Goal: Communication & Community: Share content

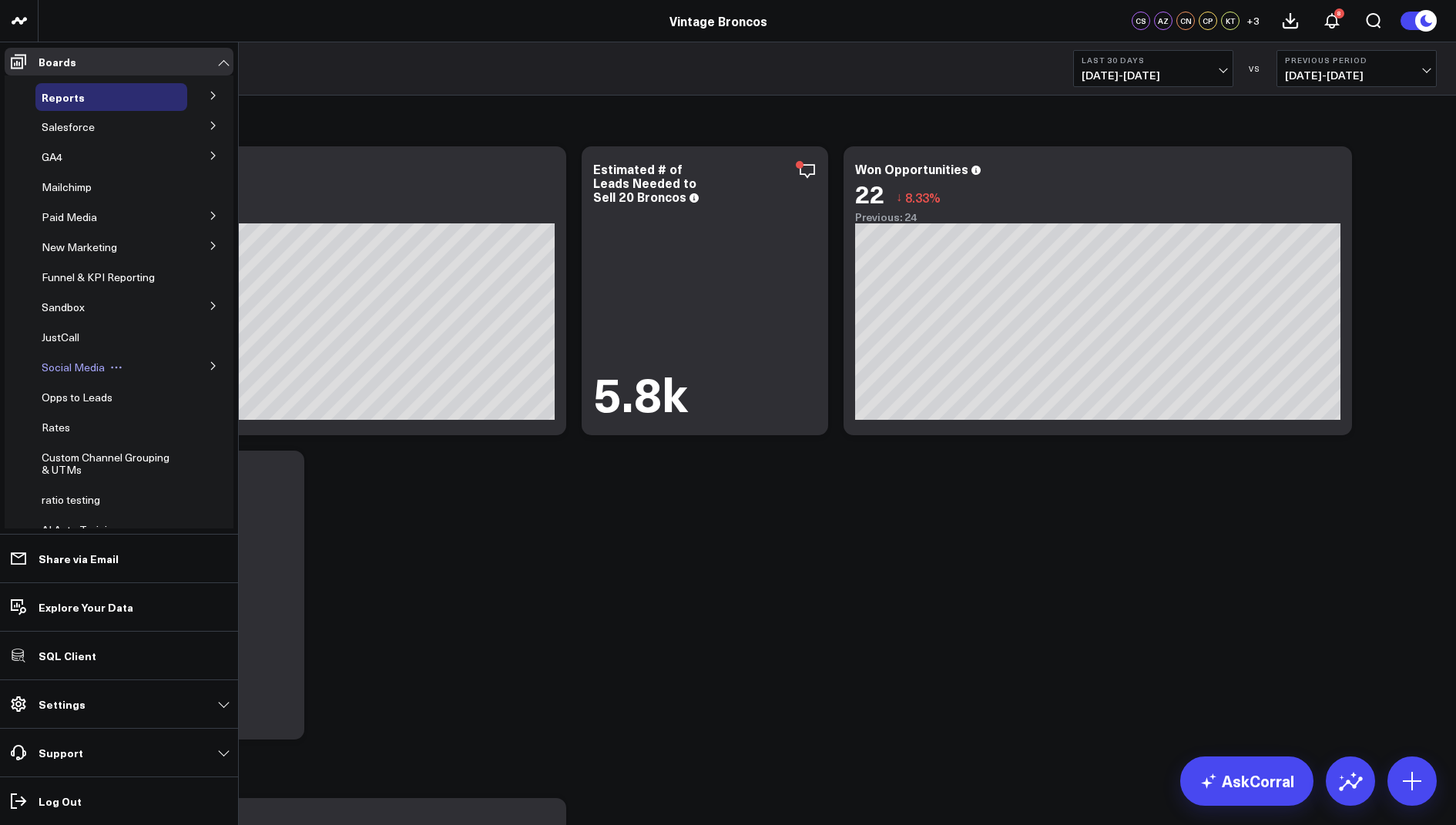
scroll to position [35, 0]
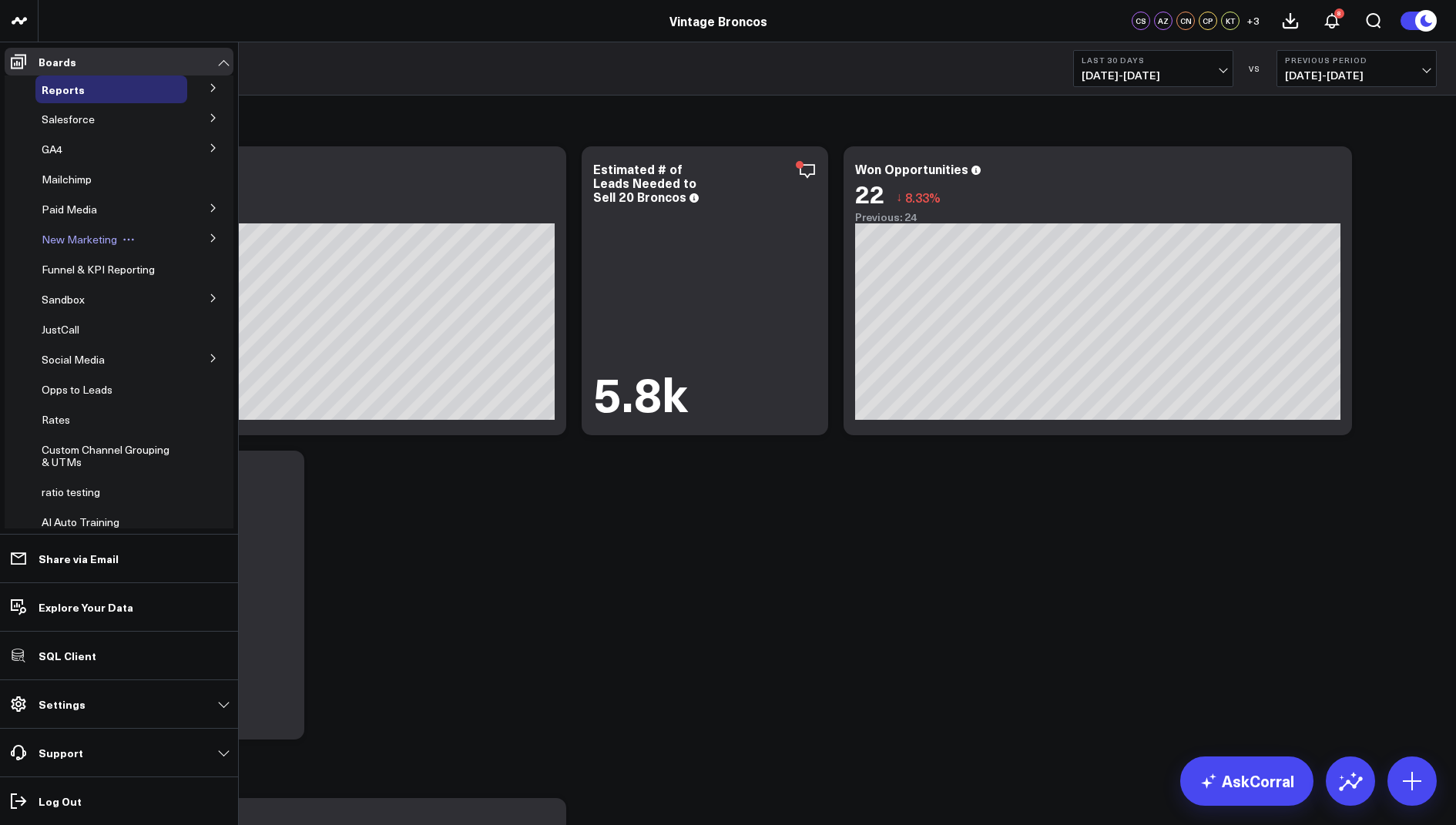
click at [88, 241] on span "New Marketing" at bounding box center [80, 239] width 75 height 15
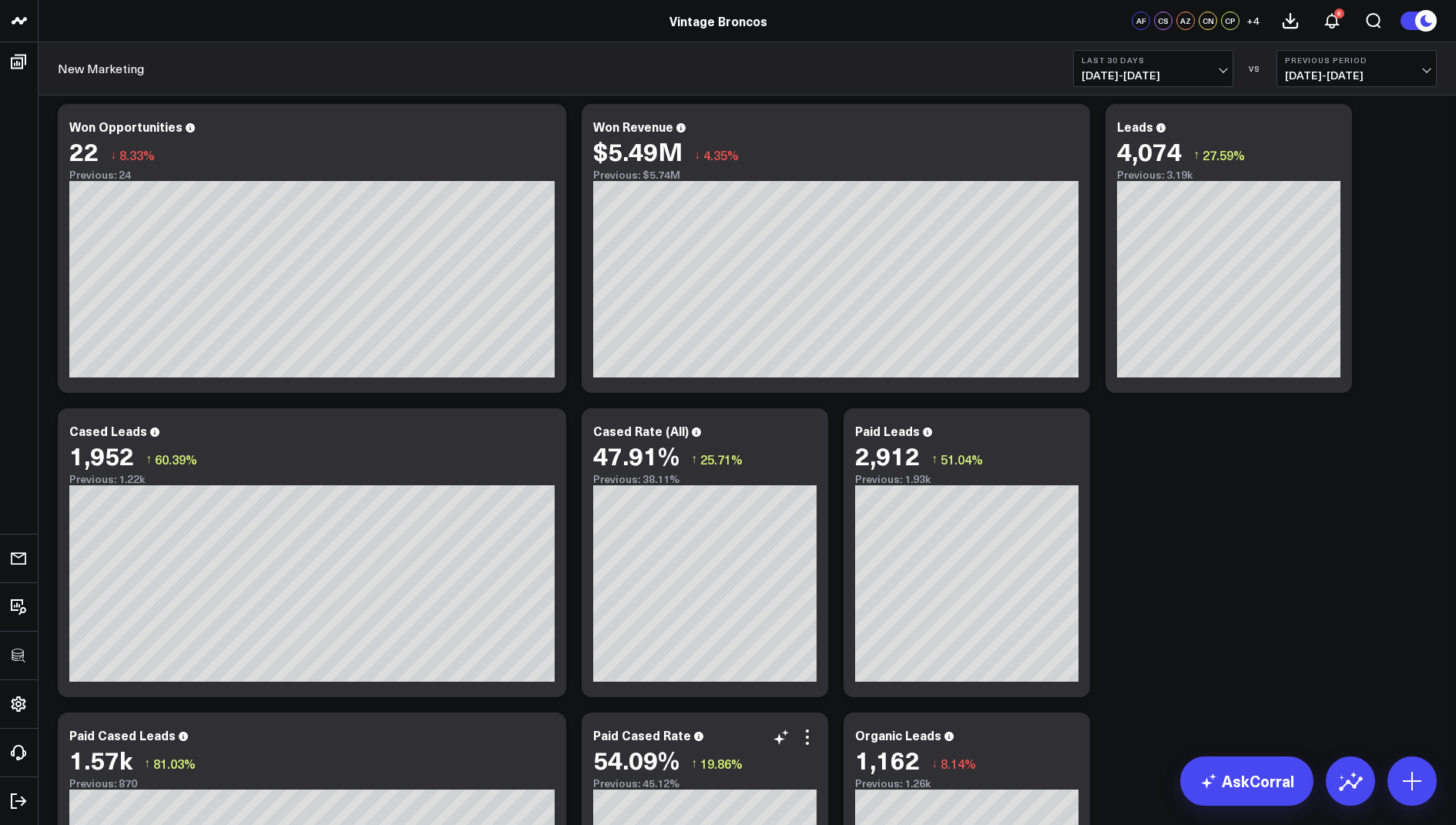
scroll to position [63, 0]
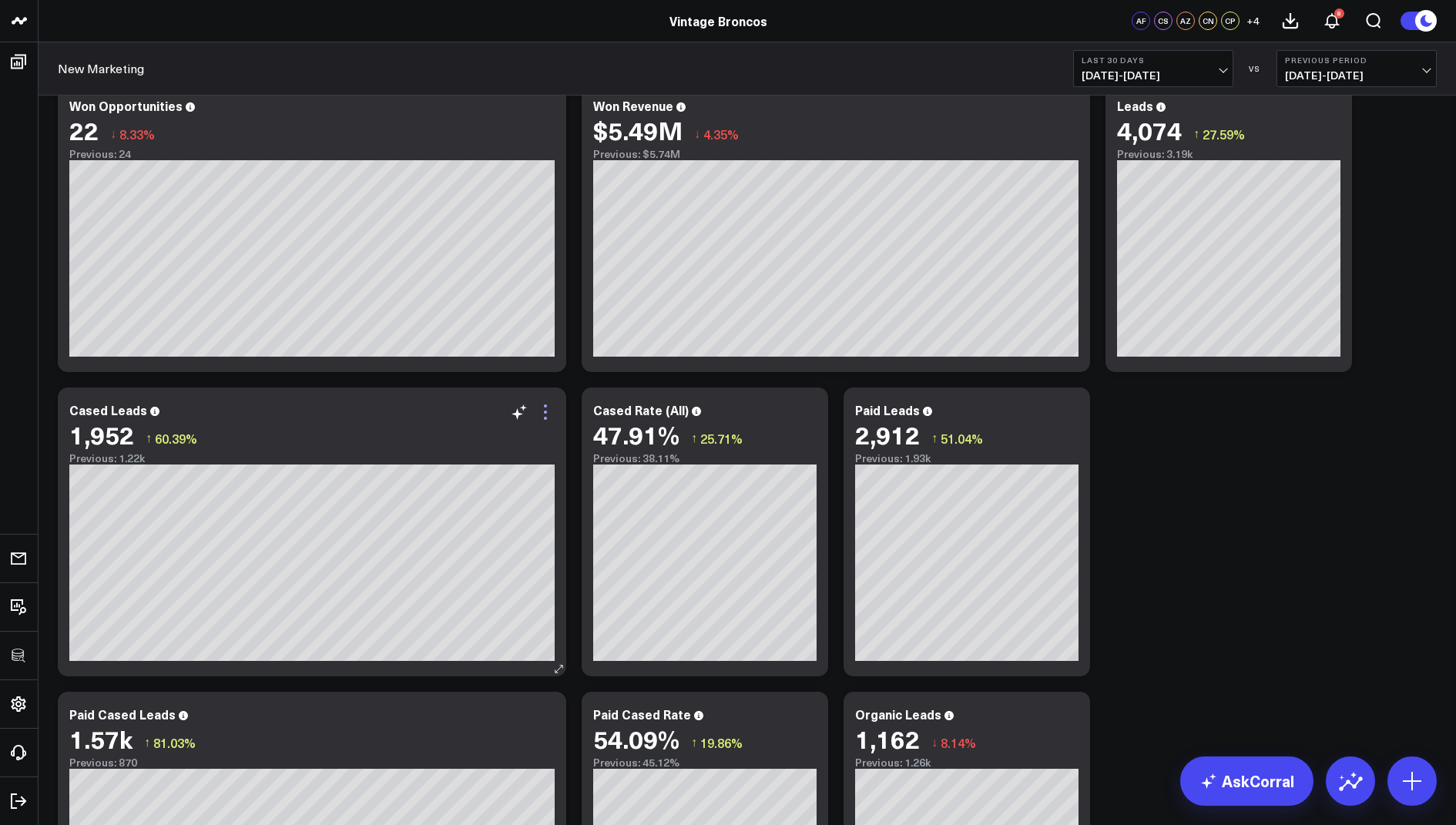
click at [546, 408] on icon at bounding box center [545, 412] width 19 height 19
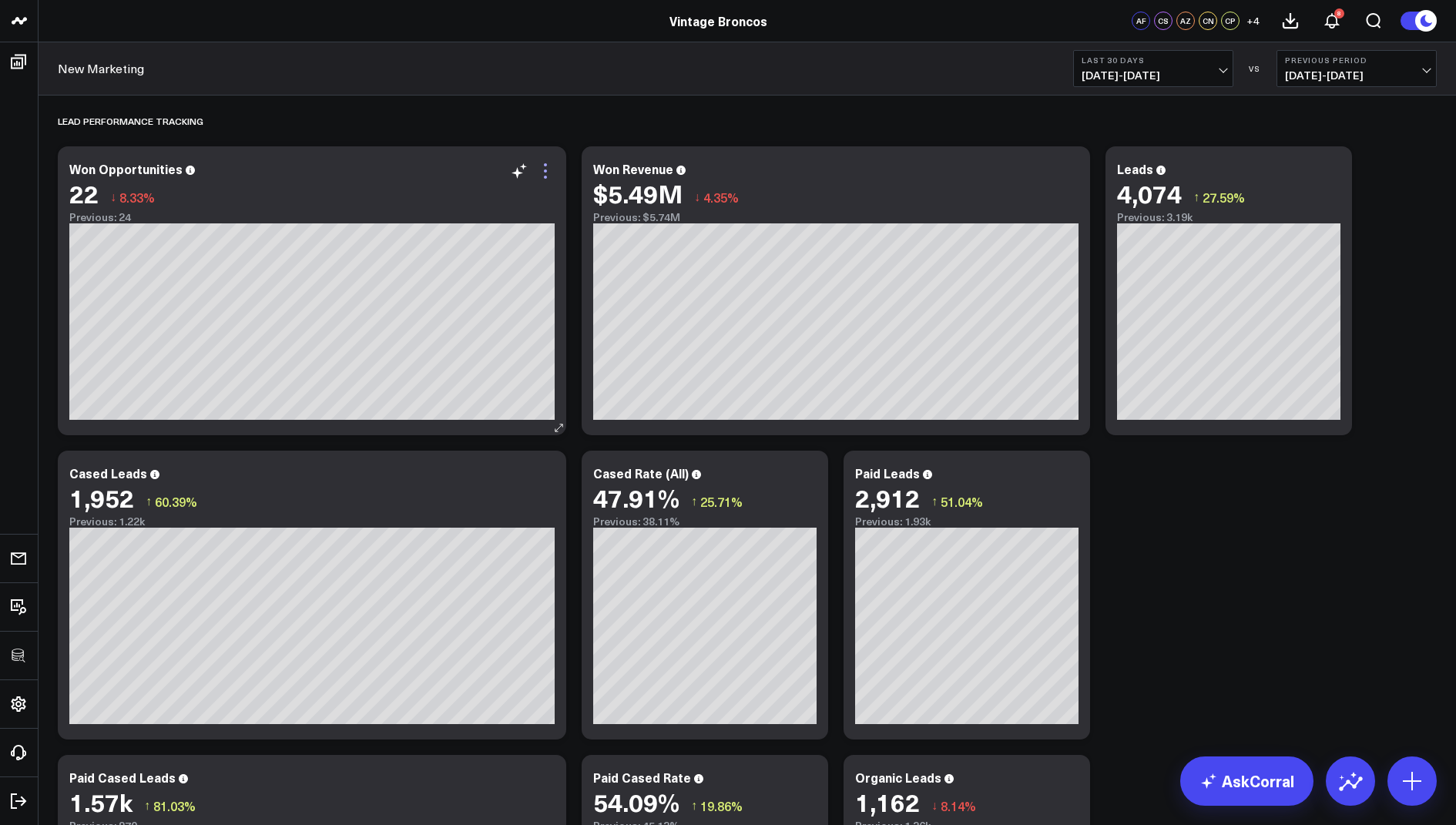
click at [544, 174] on icon at bounding box center [545, 171] width 19 height 19
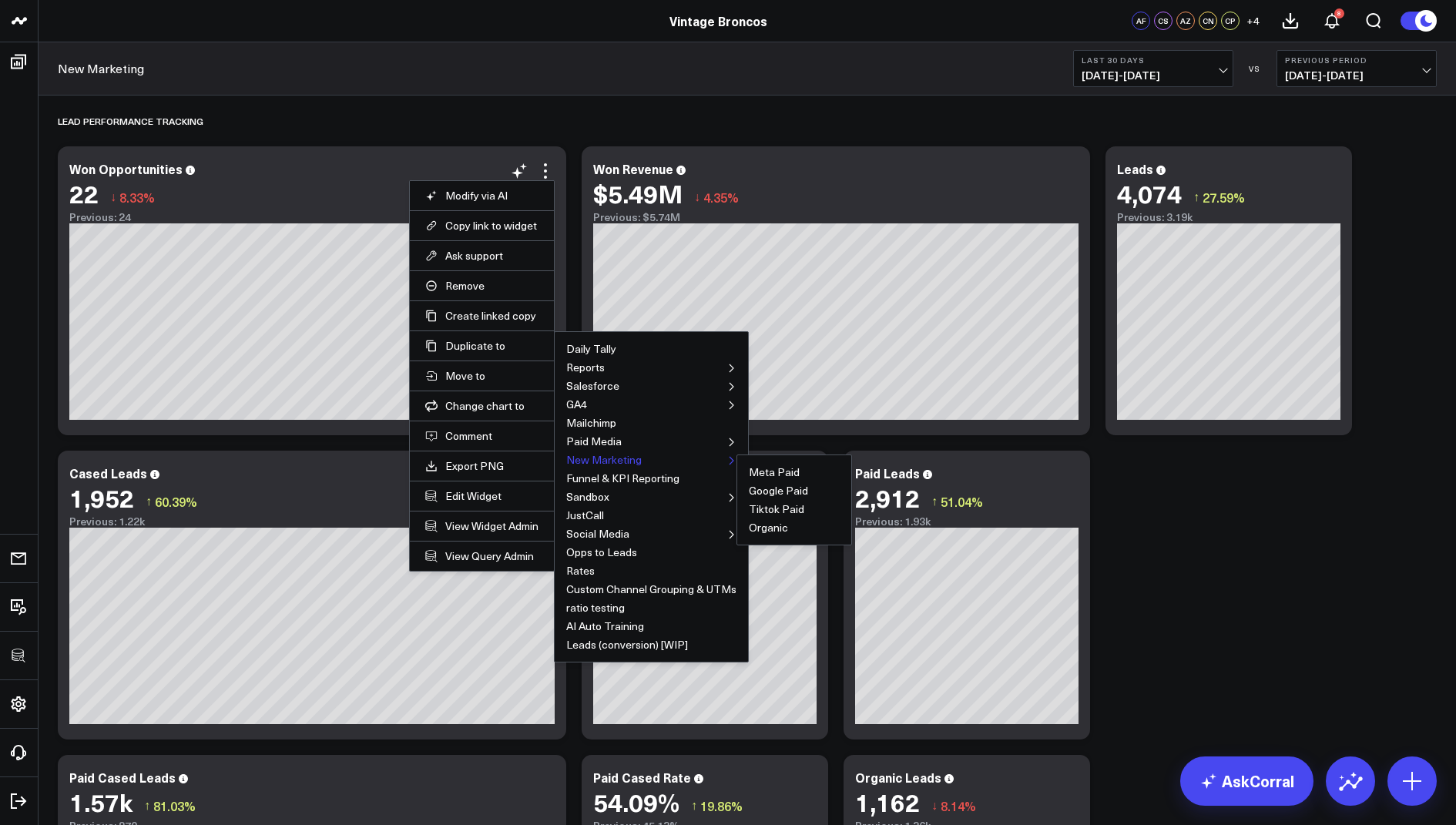
click at [593, 455] on button "New Marketing" at bounding box center [604, 460] width 75 height 11
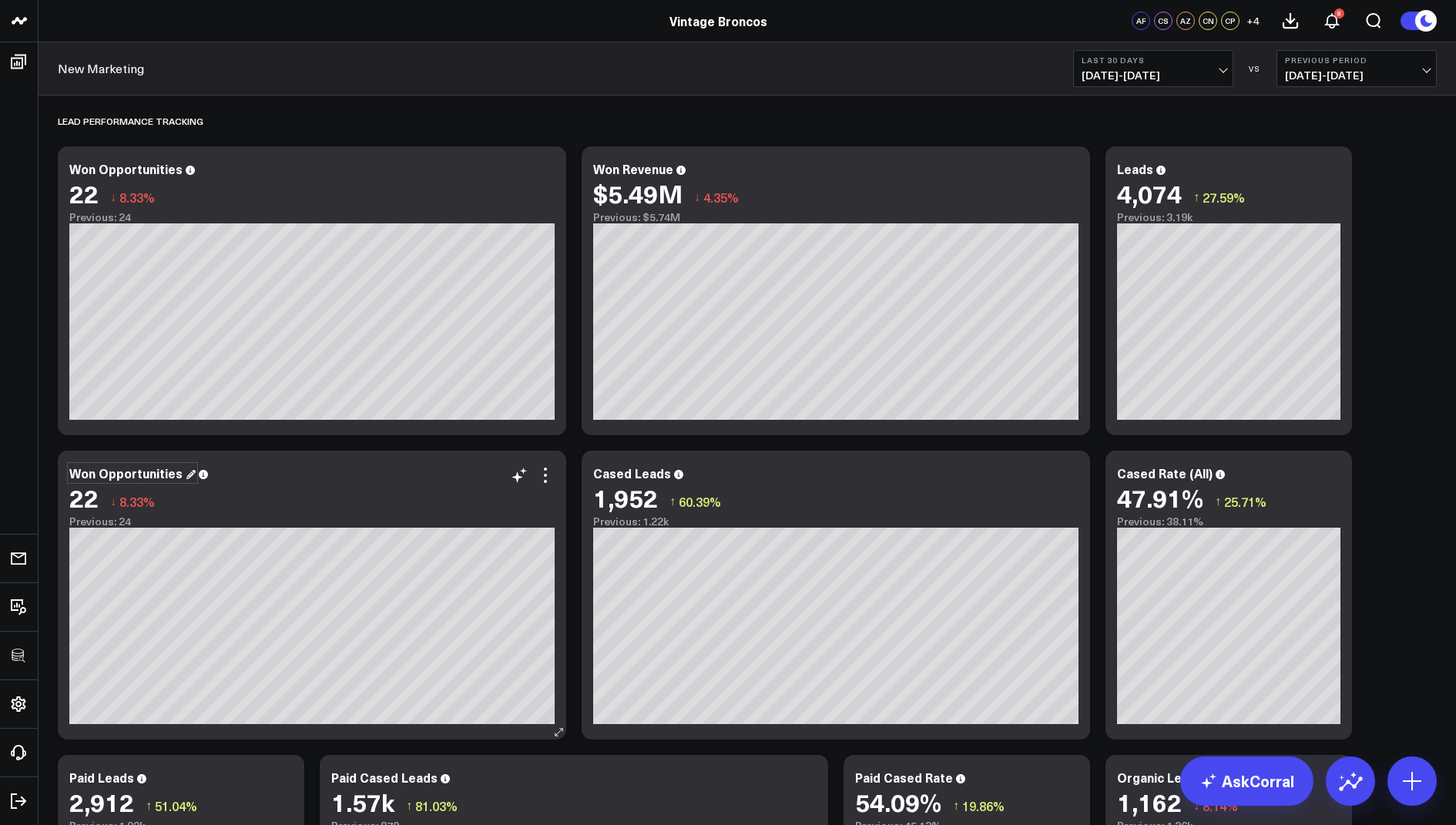
click at [151, 473] on div "Won Opportunities" at bounding box center [133, 473] width 127 height 17
click at [95, 471] on div "Won Opportunities" at bounding box center [133, 473] width 127 height 17
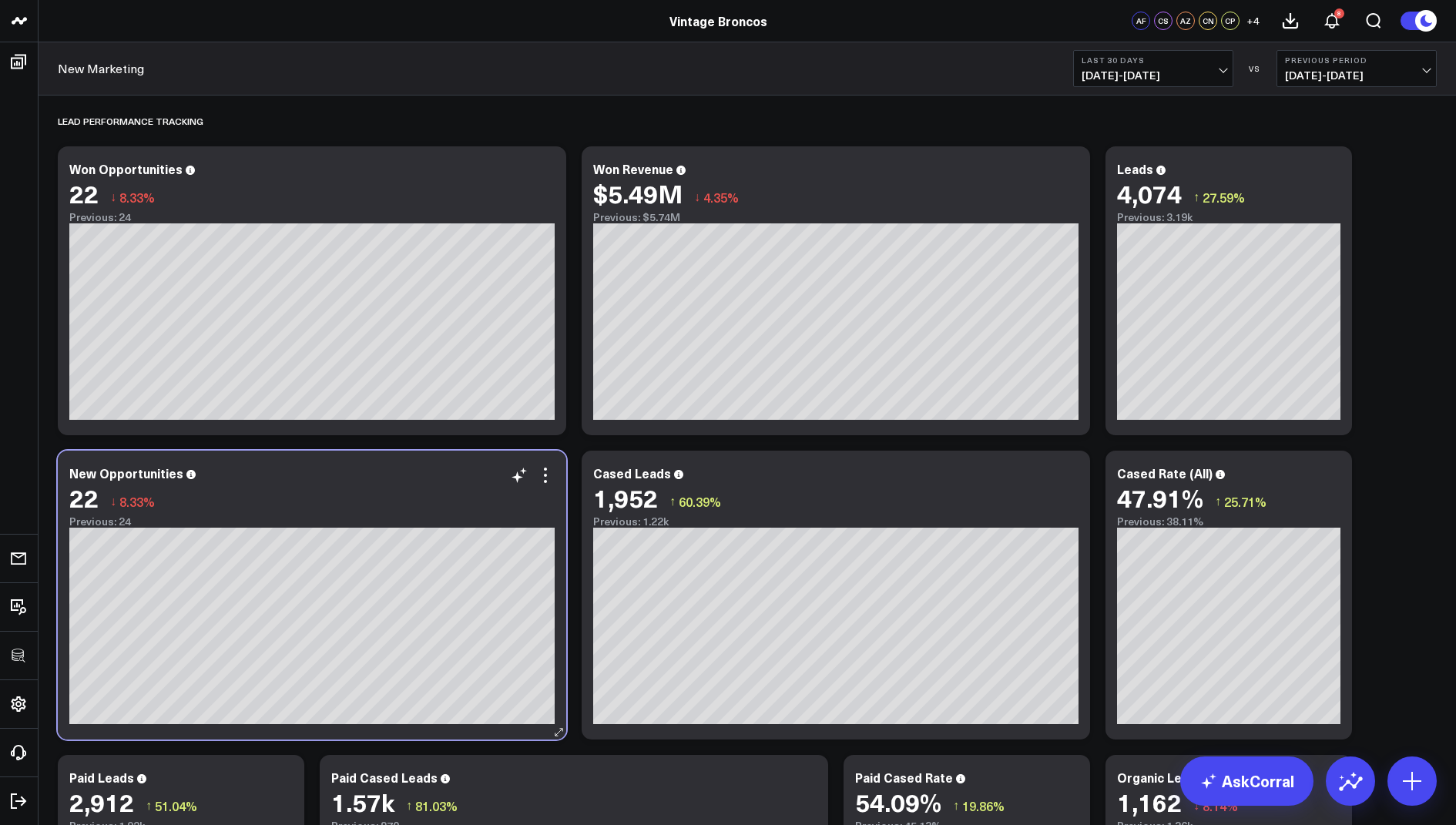
click at [359, 501] on div "22 ↓ 8.33%" at bounding box center [312, 498] width 486 height 27
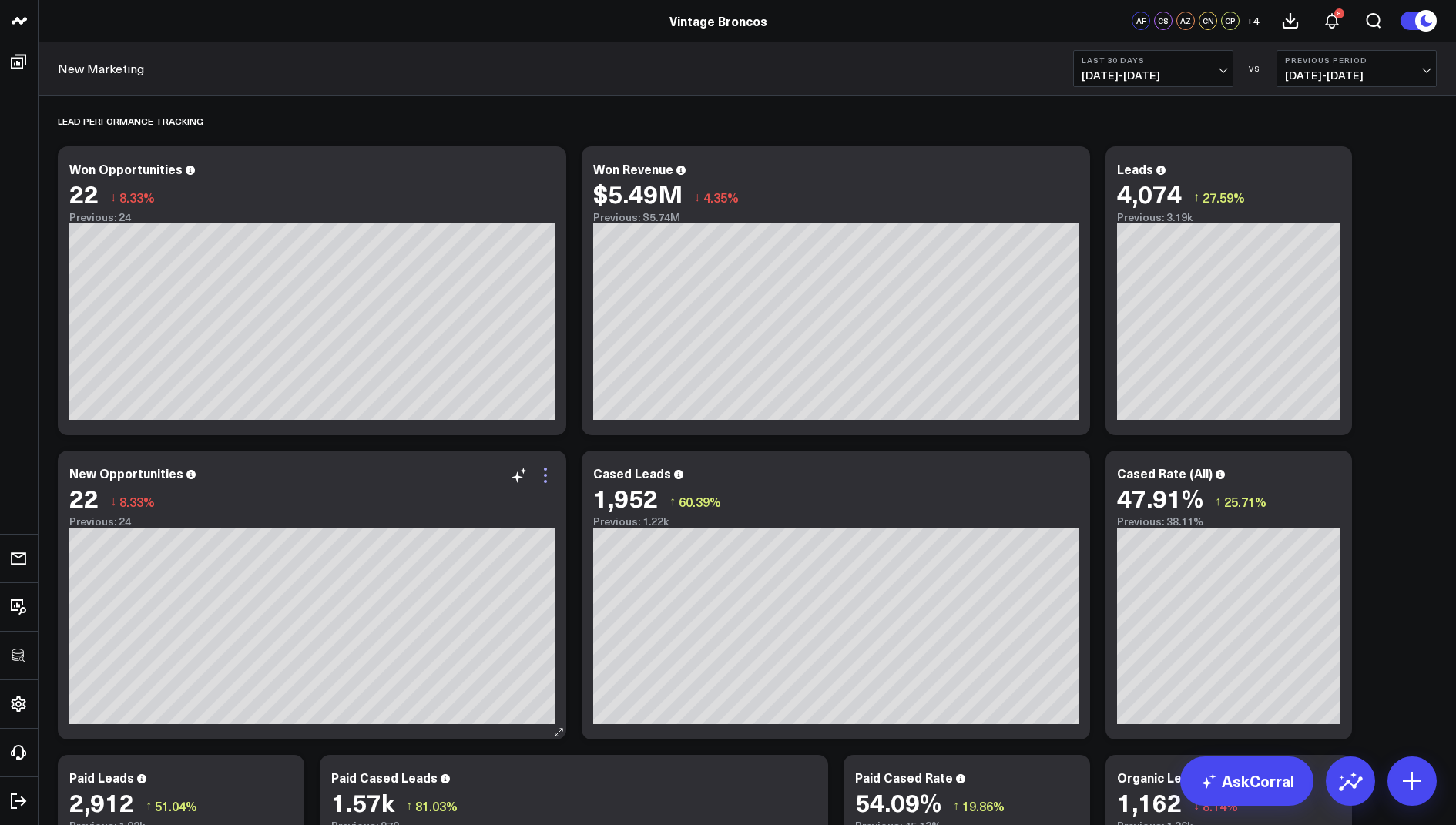
click at [541, 479] on icon at bounding box center [545, 475] width 19 height 19
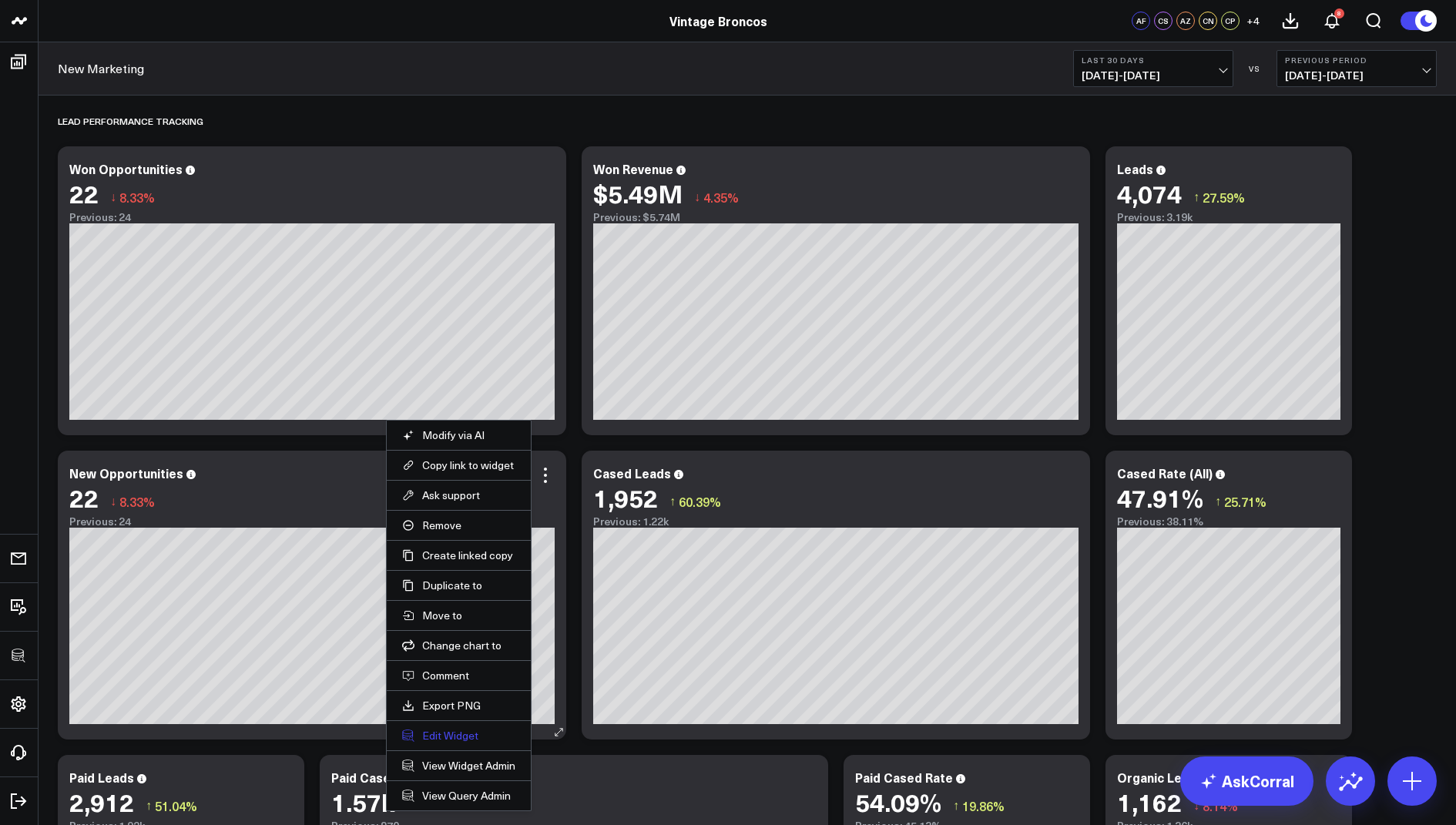
click at [447, 735] on button "Edit Widget" at bounding box center [458, 736] width 113 height 14
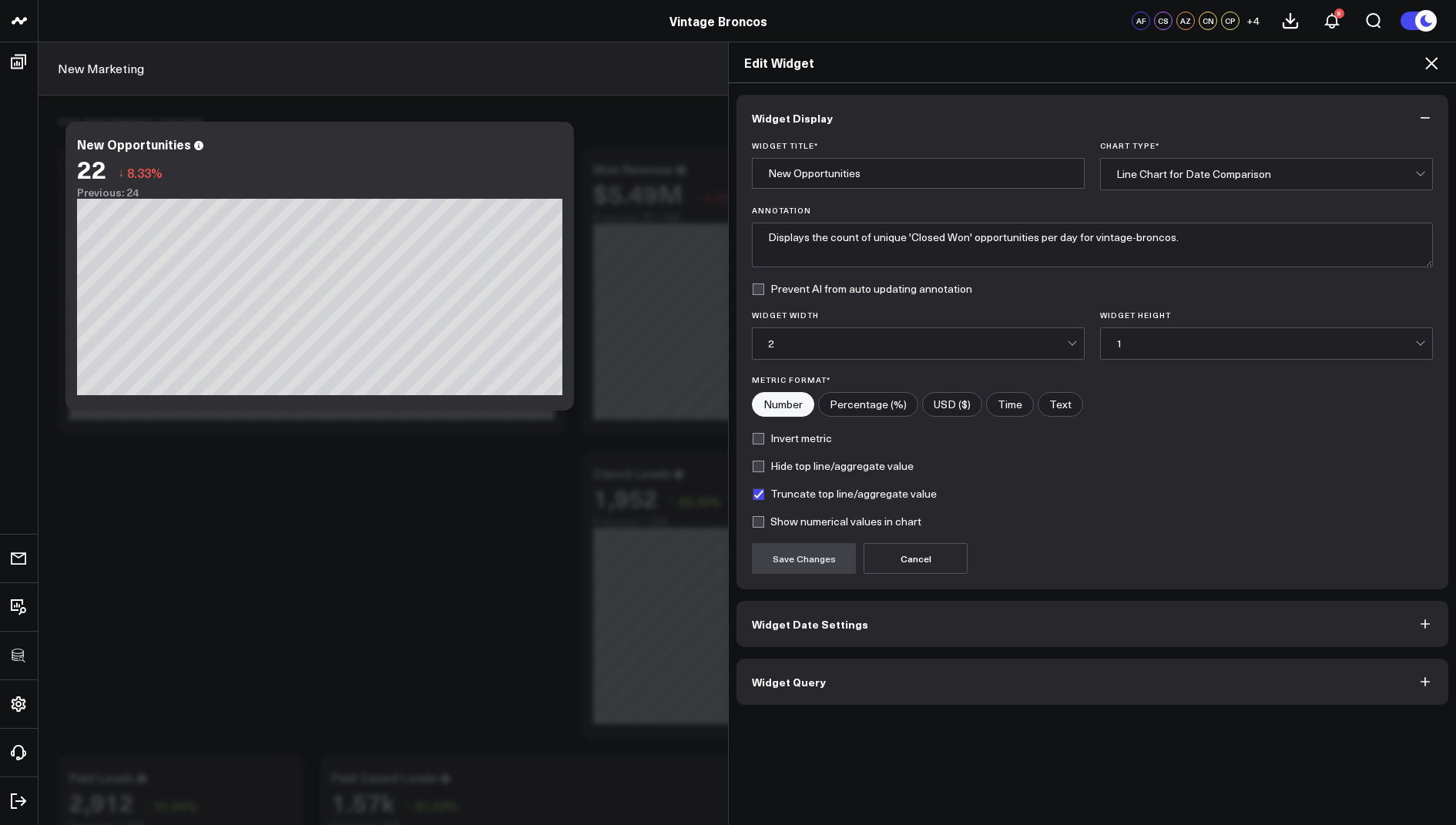
click at [800, 676] on span "Widget Query" at bounding box center [789, 681] width 74 height 12
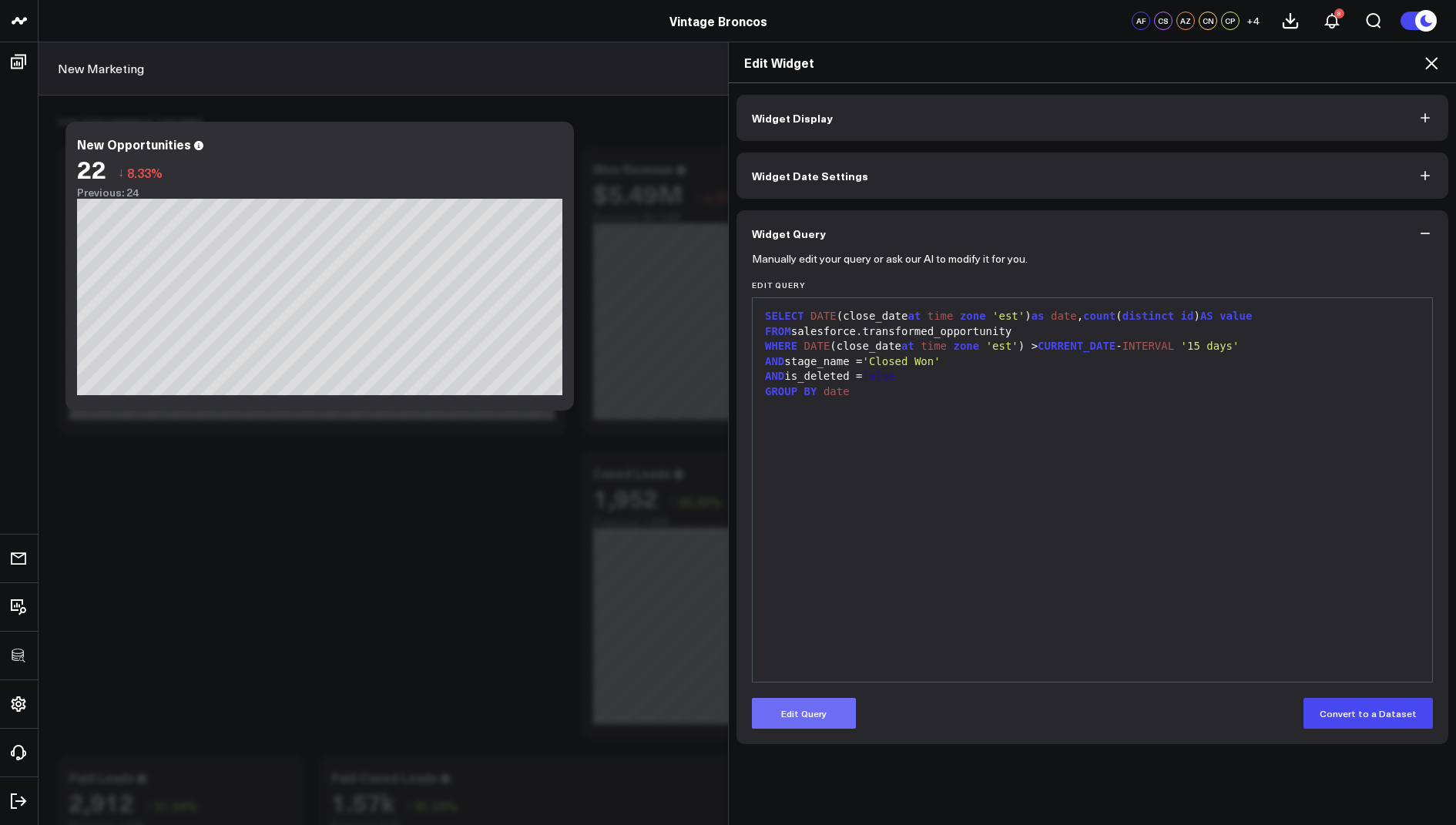
click at [817, 710] on button "Edit Query" at bounding box center [805, 714] width 104 height 31
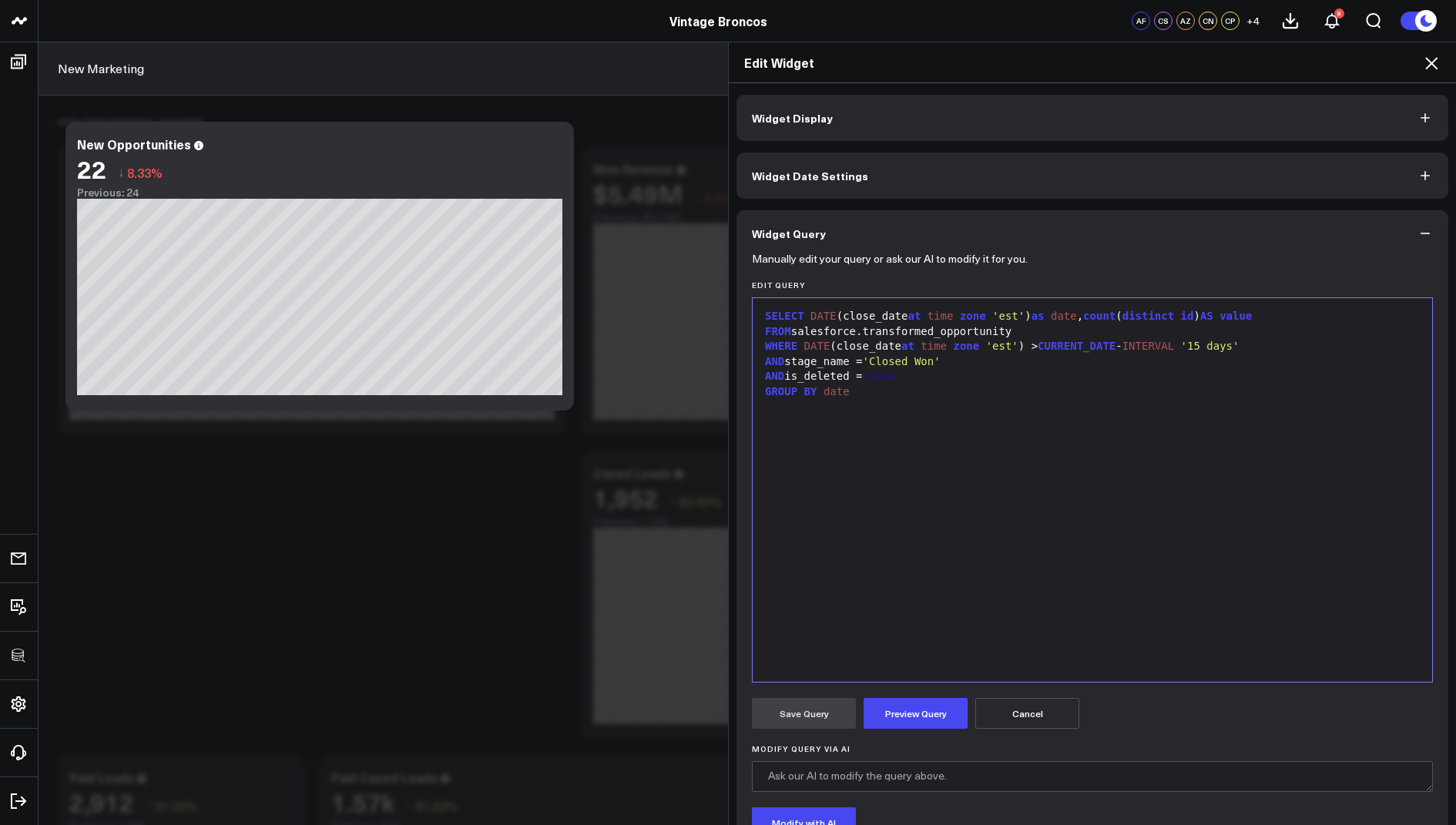
click at [869, 362] on div "AND stage_name = 'Closed Won'" at bounding box center [1093, 362] width 664 height 15
click at [914, 357] on span "'Closed Won'" at bounding box center [934, 362] width 78 height 12
click at [905, 362] on div "AND stage_name NOT IN 'Closed Won'" at bounding box center [1093, 362] width 664 height 15
click at [1000, 363] on div "AND stage_name NOT IN ( 'Closed Won'" at bounding box center [1093, 362] width 664 height 15
click at [965, 364] on span "'Closed Won'" at bounding box center [934, 362] width 78 height 12
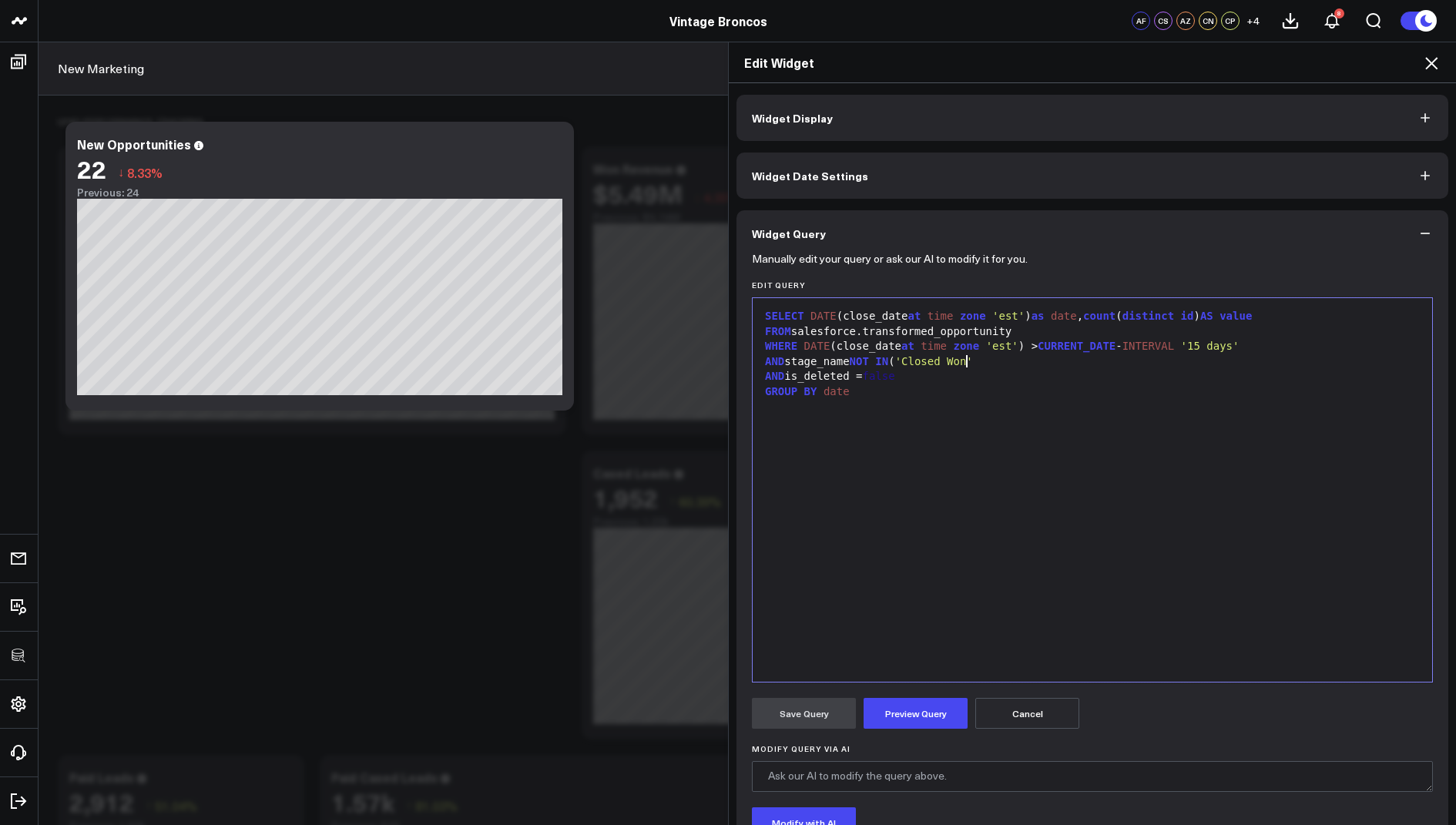
click at [1001, 362] on div "AND stage_name NOT IN ( 'Closed Won'" at bounding box center [1093, 362] width 664 height 15
click at [1005, 359] on div "AND stage_name NOT IN ( 'Closed Won' , Closed Lost" at bounding box center [1093, 362] width 664 height 15
click at [1105, 364] on div "AND stage_name NOT IN ( 'Closed Won' , 'Closed Lost" at bounding box center [1093, 362] width 664 height 15
click at [936, 374] on div "AND is_deleted = false" at bounding box center [1093, 377] width 664 height 15
click at [914, 714] on button "Preview Query" at bounding box center [916, 714] width 104 height 31
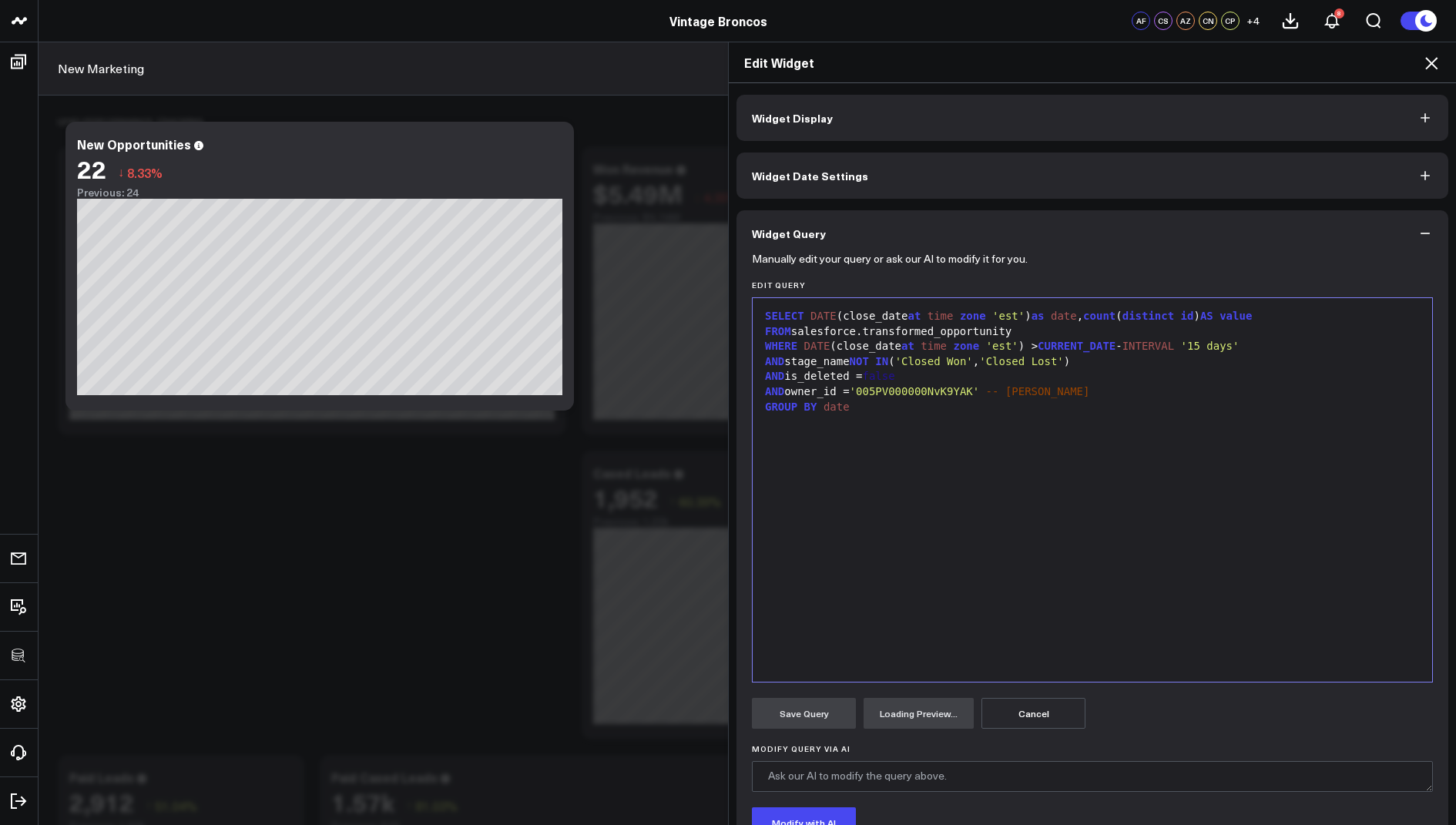
scroll to position [119, 0]
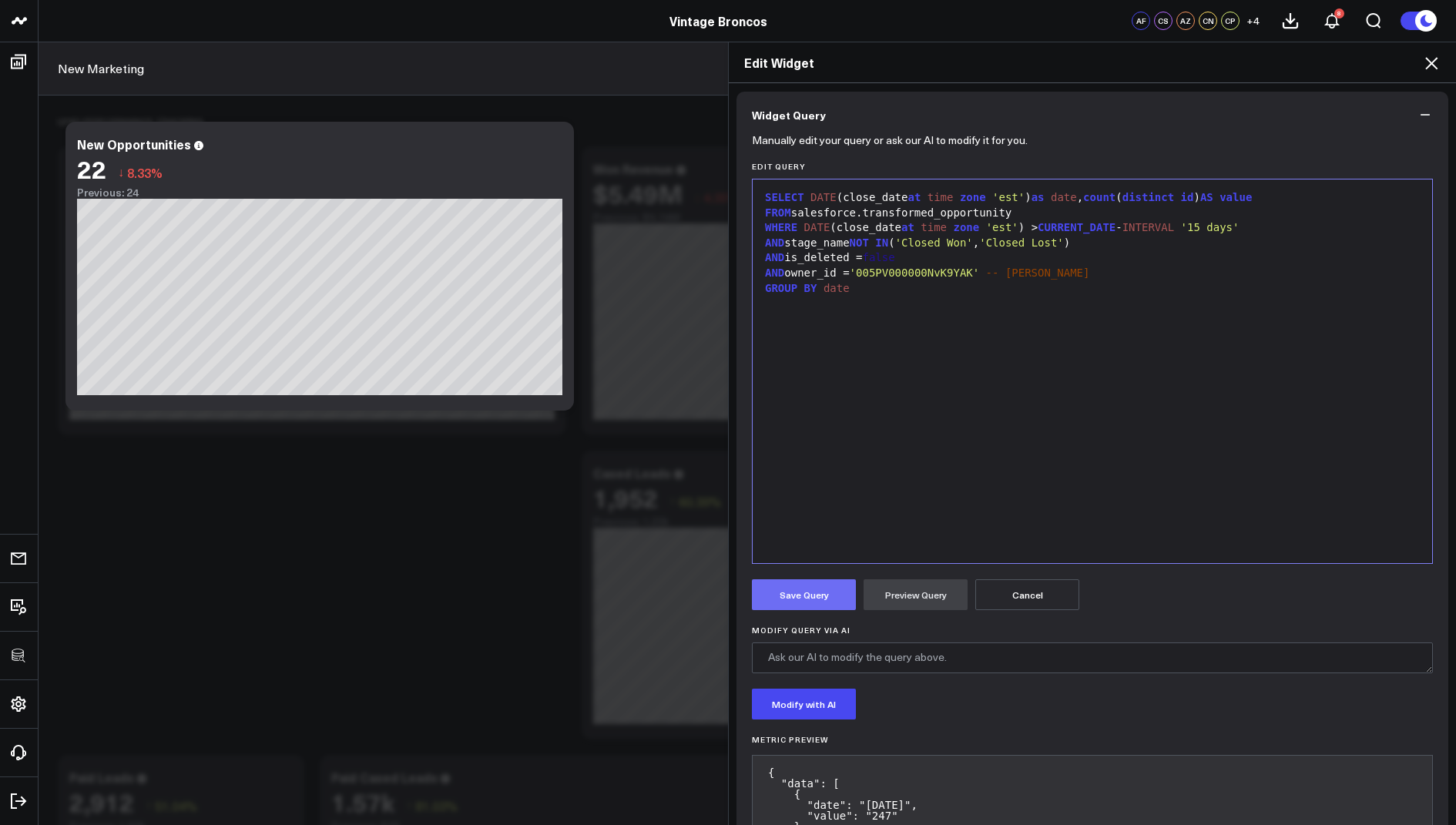
click at [796, 592] on button "Save Query" at bounding box center [805, 595] width 104 height 31
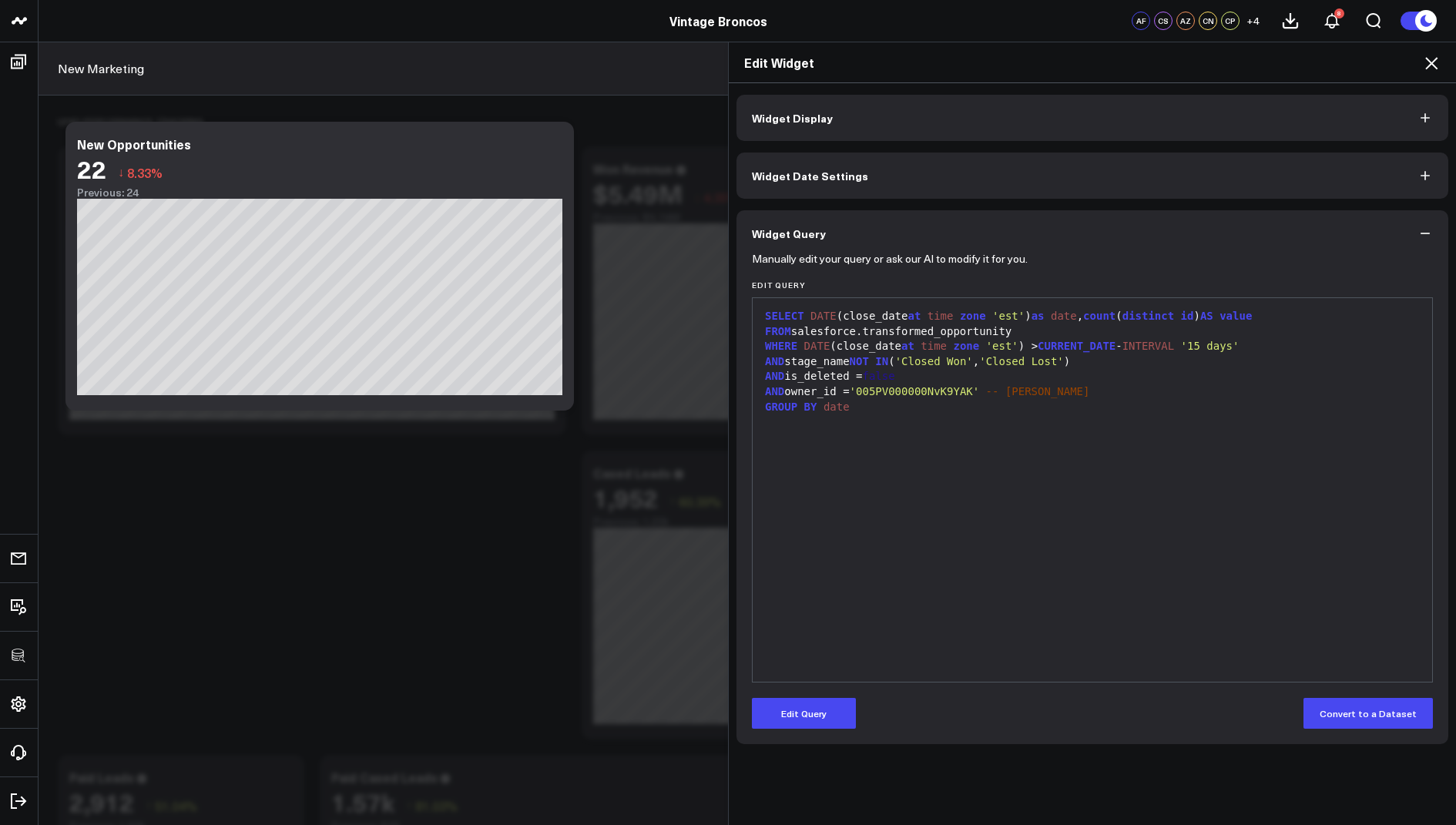
scroll to position [0, 0]
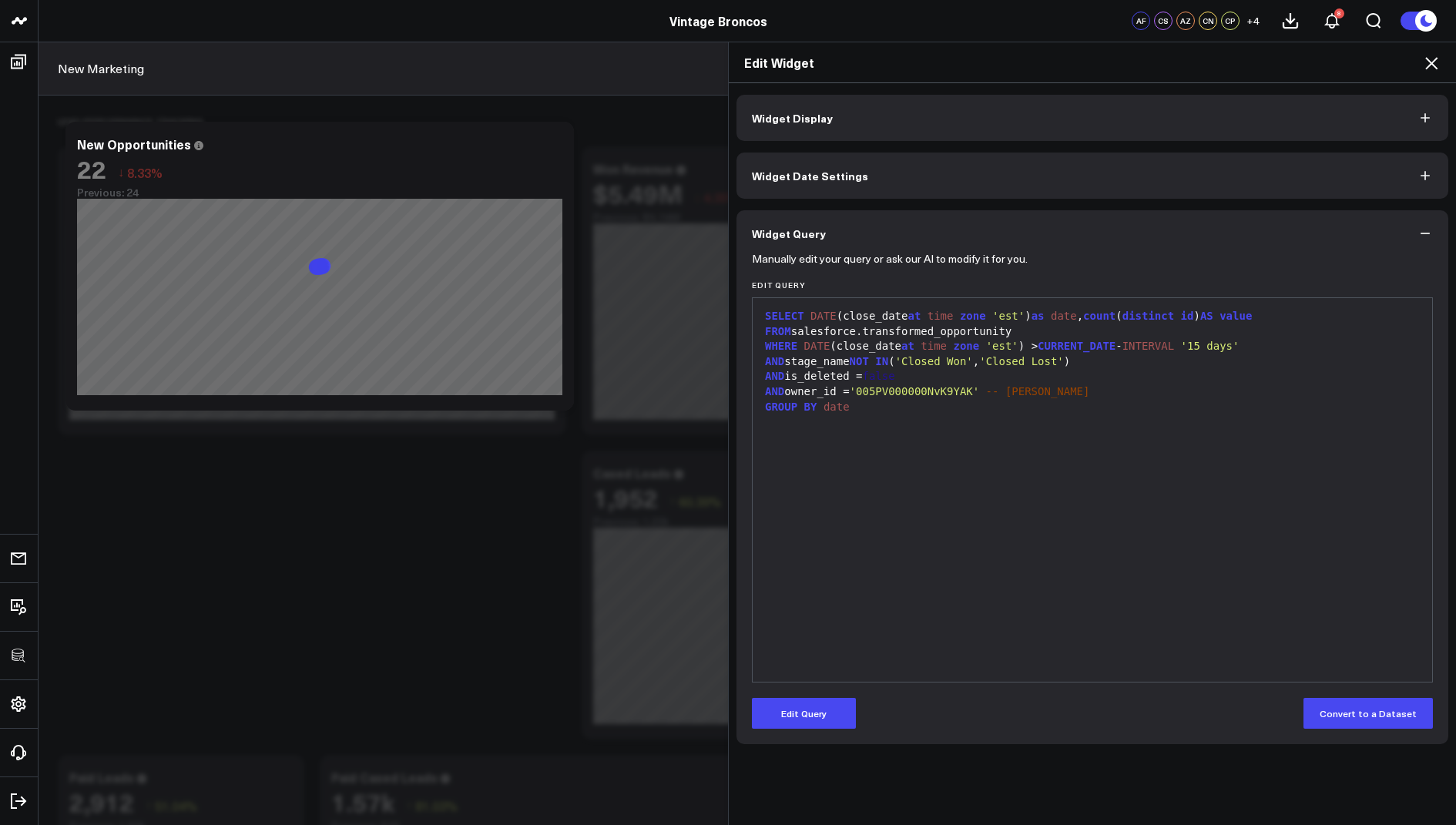
click at [1431, 59] on icon at bounding box center [1432, 63] width 19 height 19
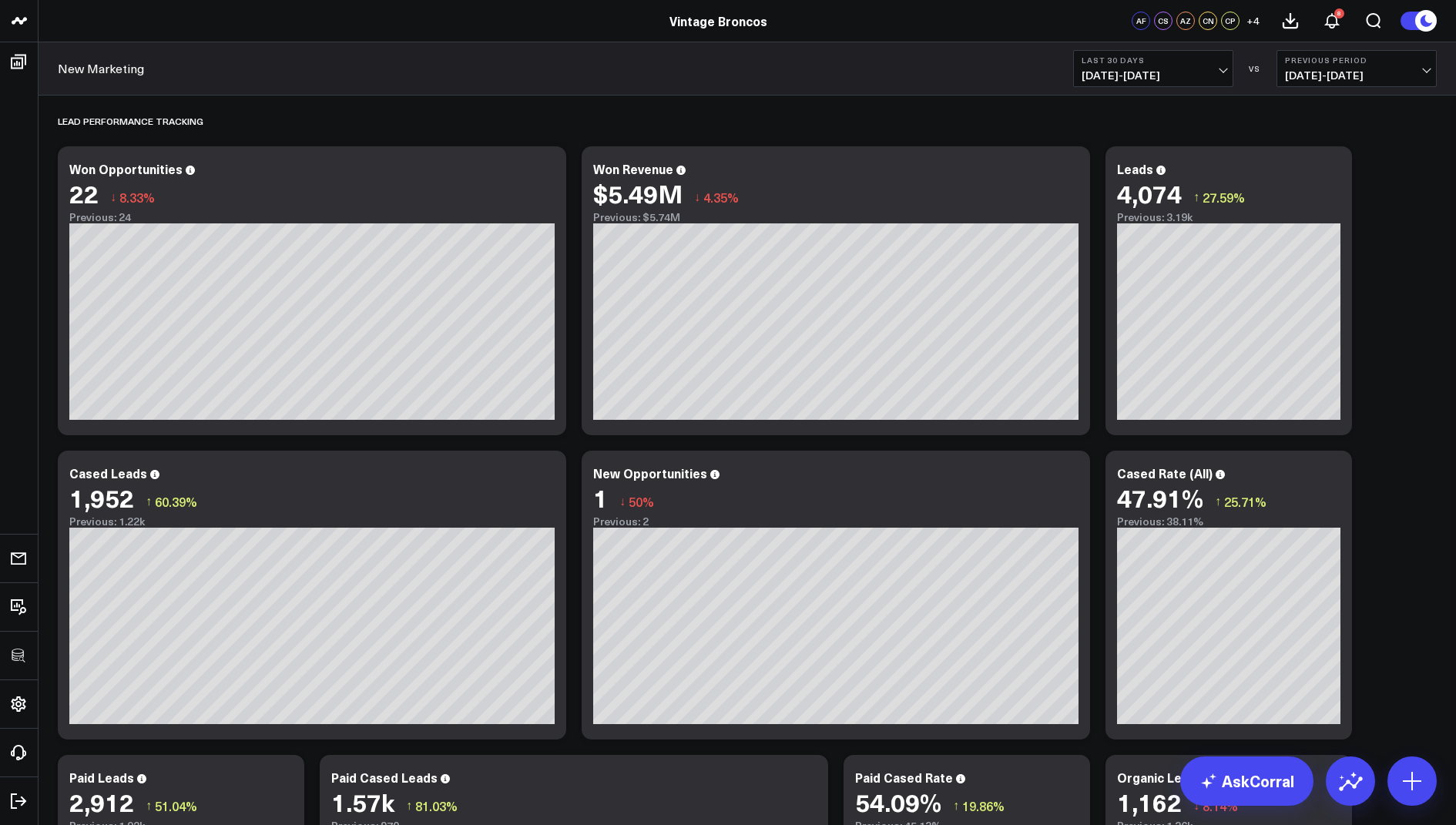
click at [1146, 58] on b "Last 30 Days" at bounding box center [1153, 60] width 144 height 9
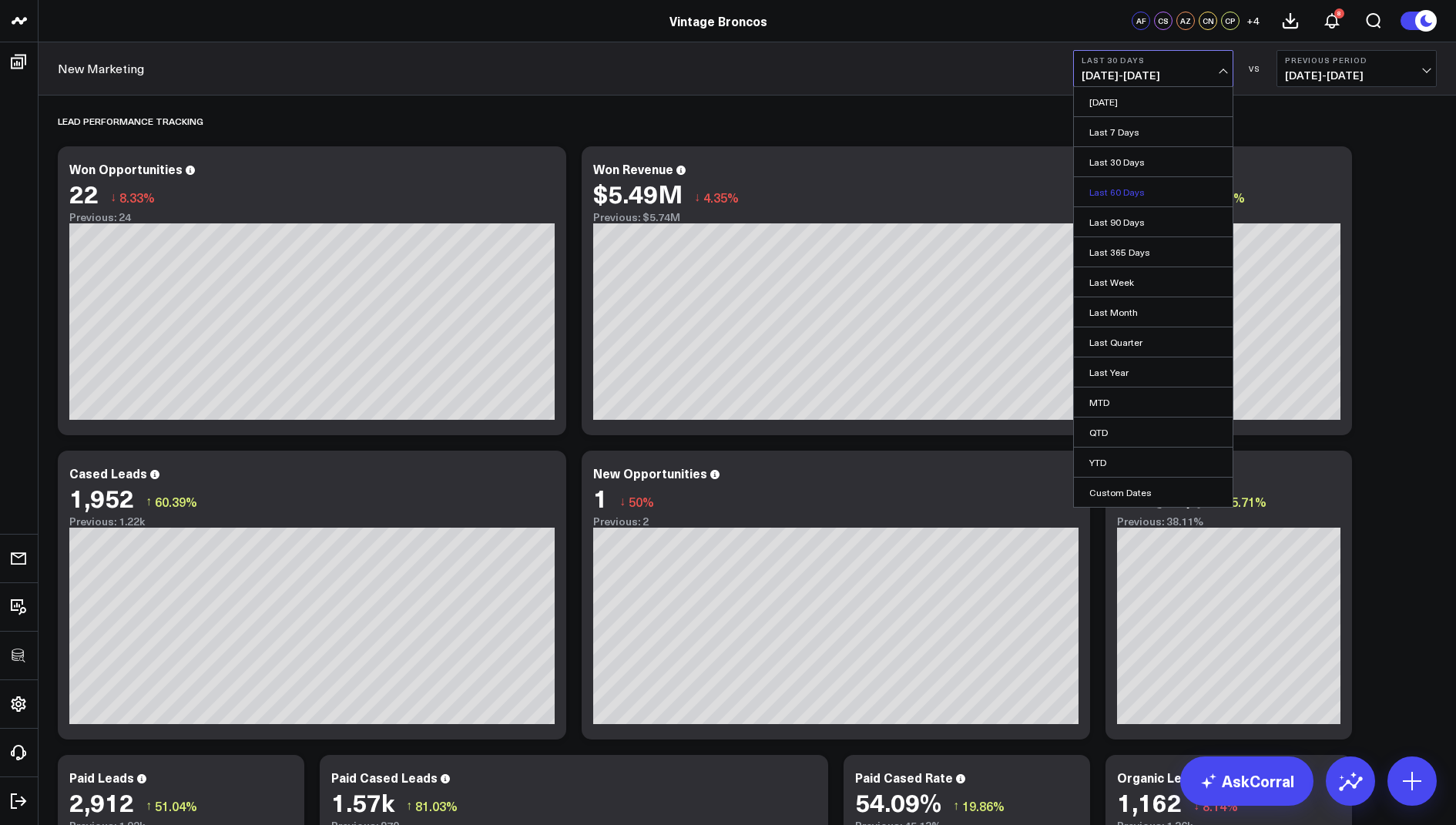
click at [1120, 184] on link "Last 60 Days" at bounding box center [1153, 192] width 159 height 29
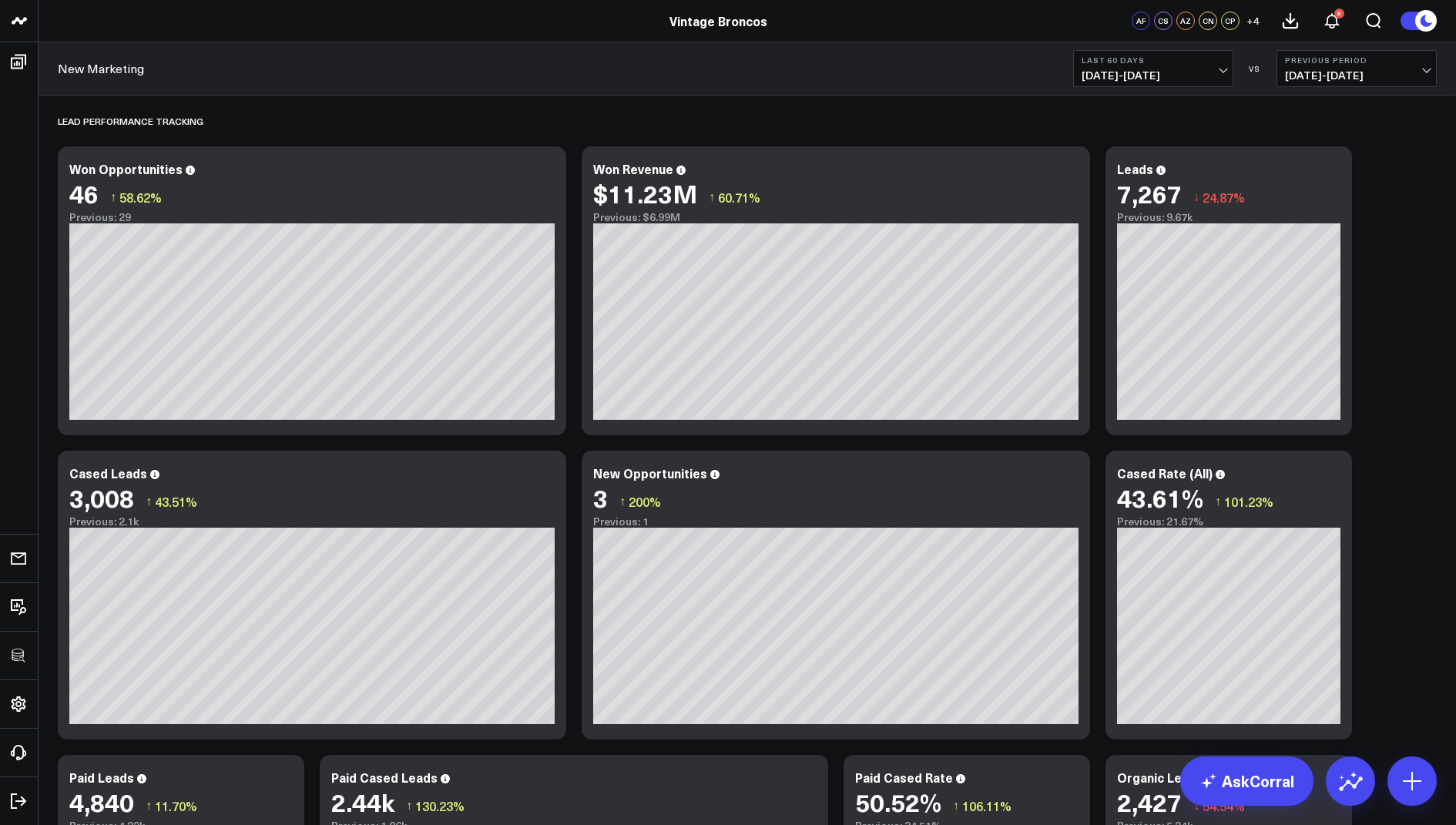
click at [1109, 69] on span "[DATE] - [DATE]" at bounding box center [1153, 75] width 144 height 12
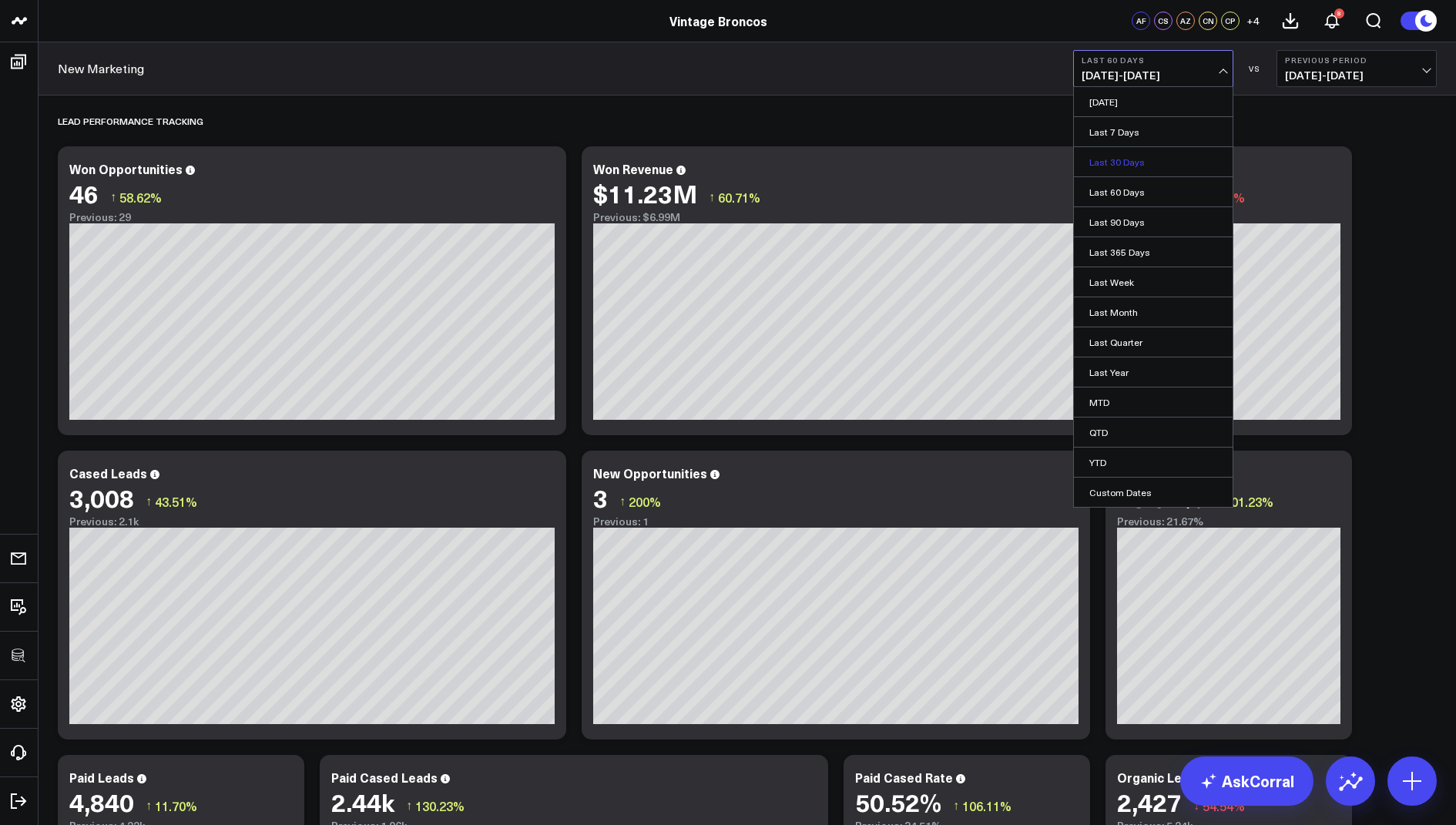
click at [1123, 166] on link "Last 30 Days" at bounding box center [1153, 162] width 159 height 29
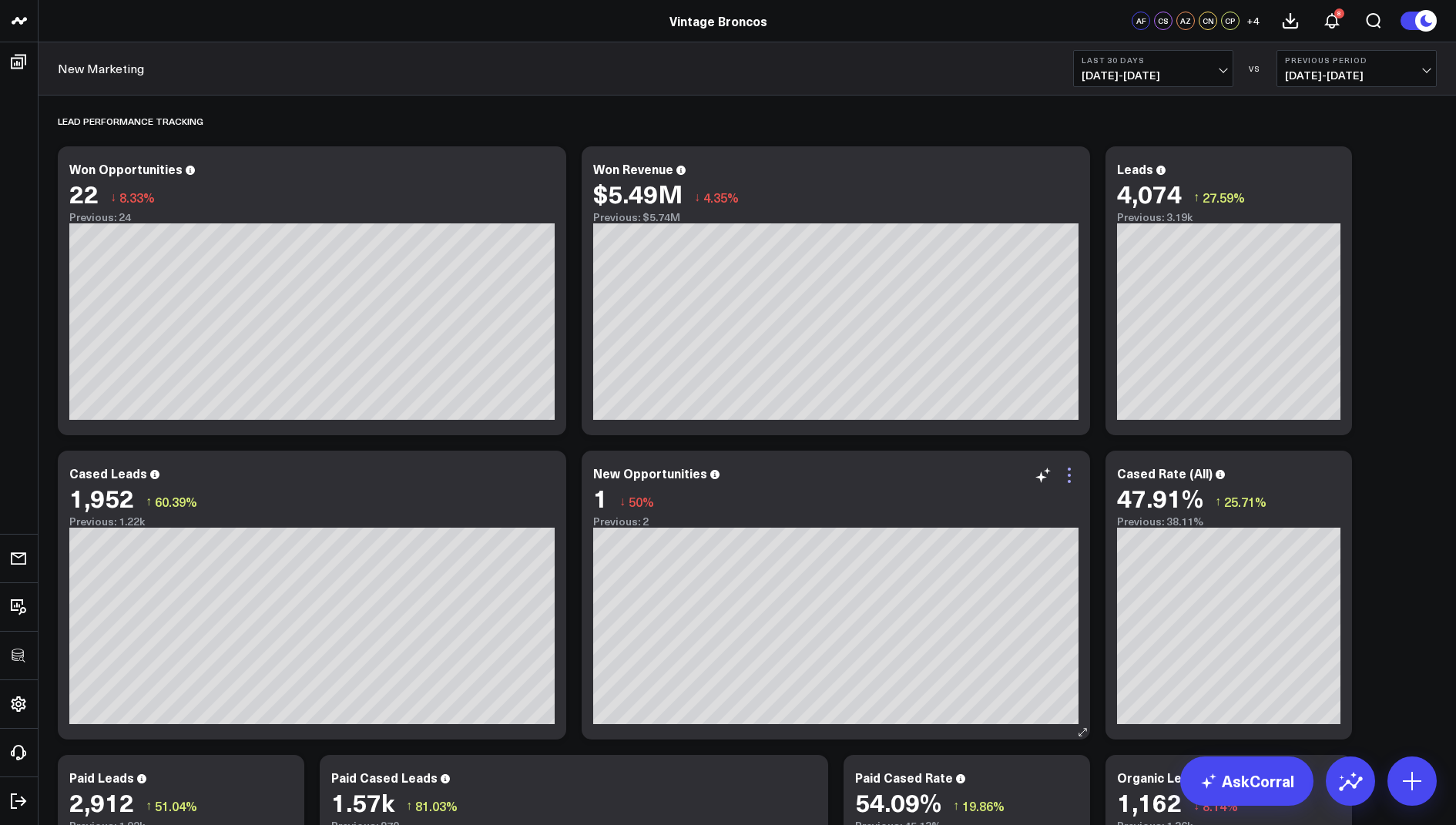
click at [1070, 474] on icon at bounding box center [1070, 475] width 19 height 19
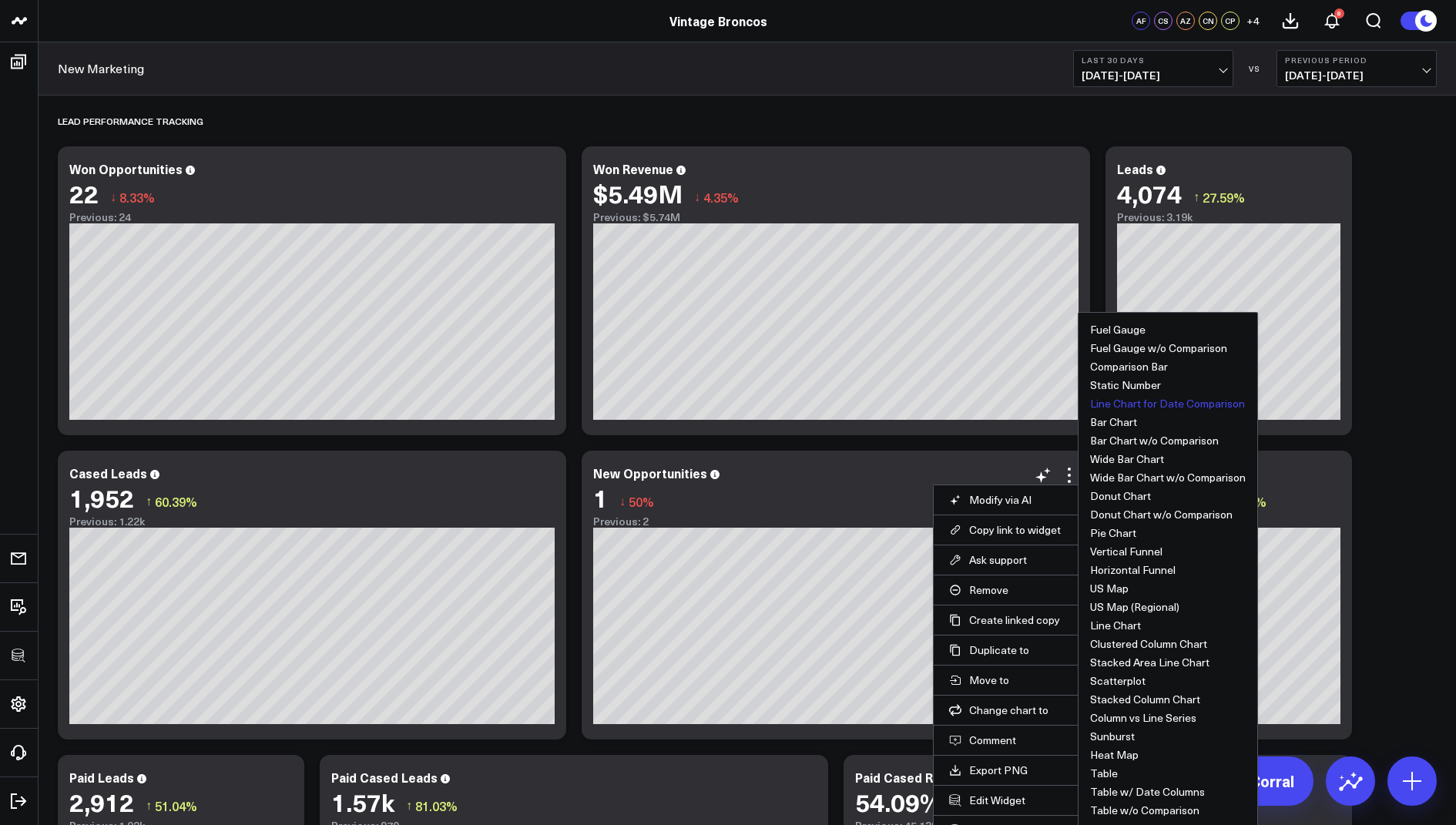
scroll to position [69, 0]
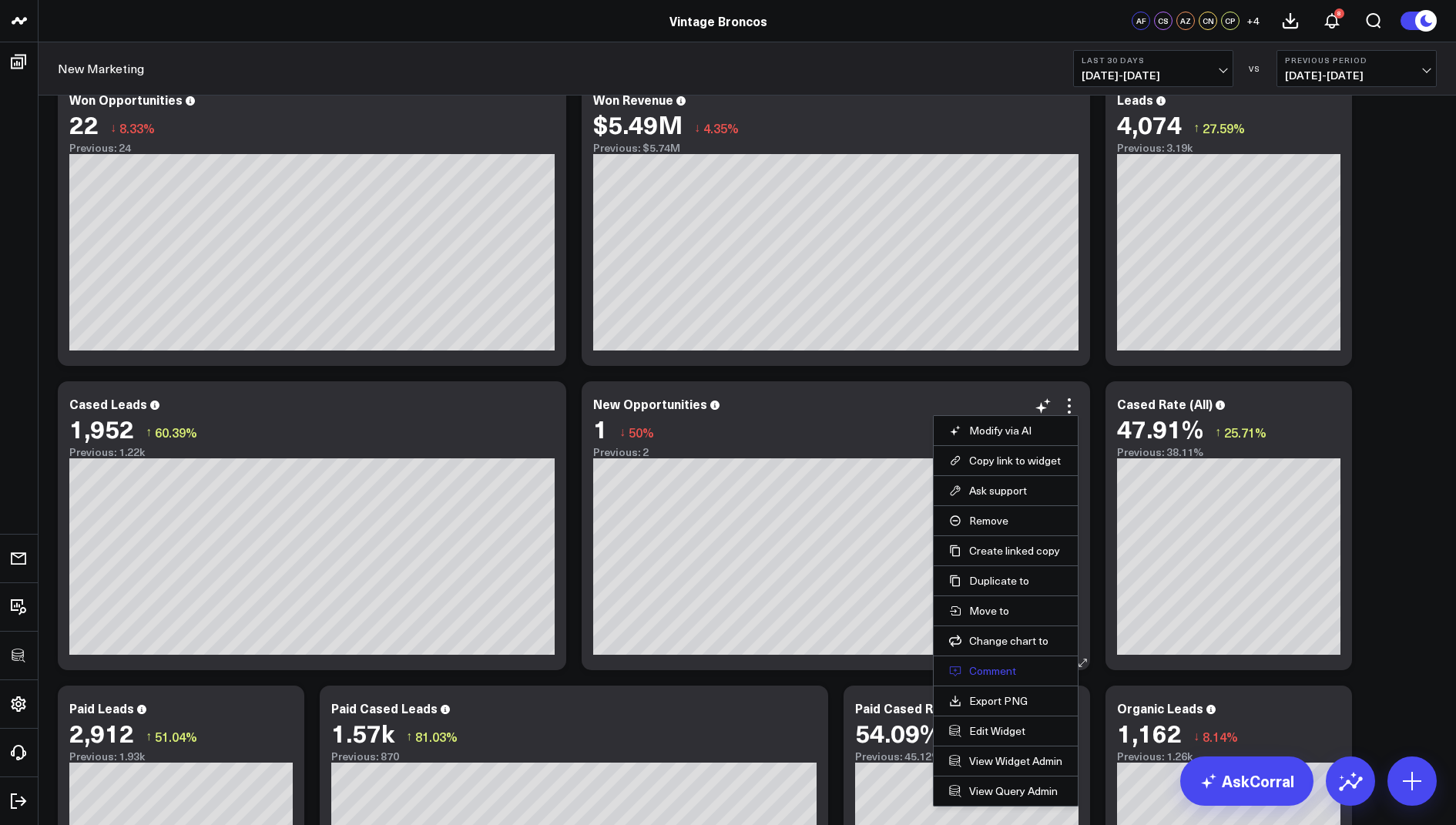
click at [991, 664] on button "Comment" at bounding box center [1005, 671] width 113 height 14
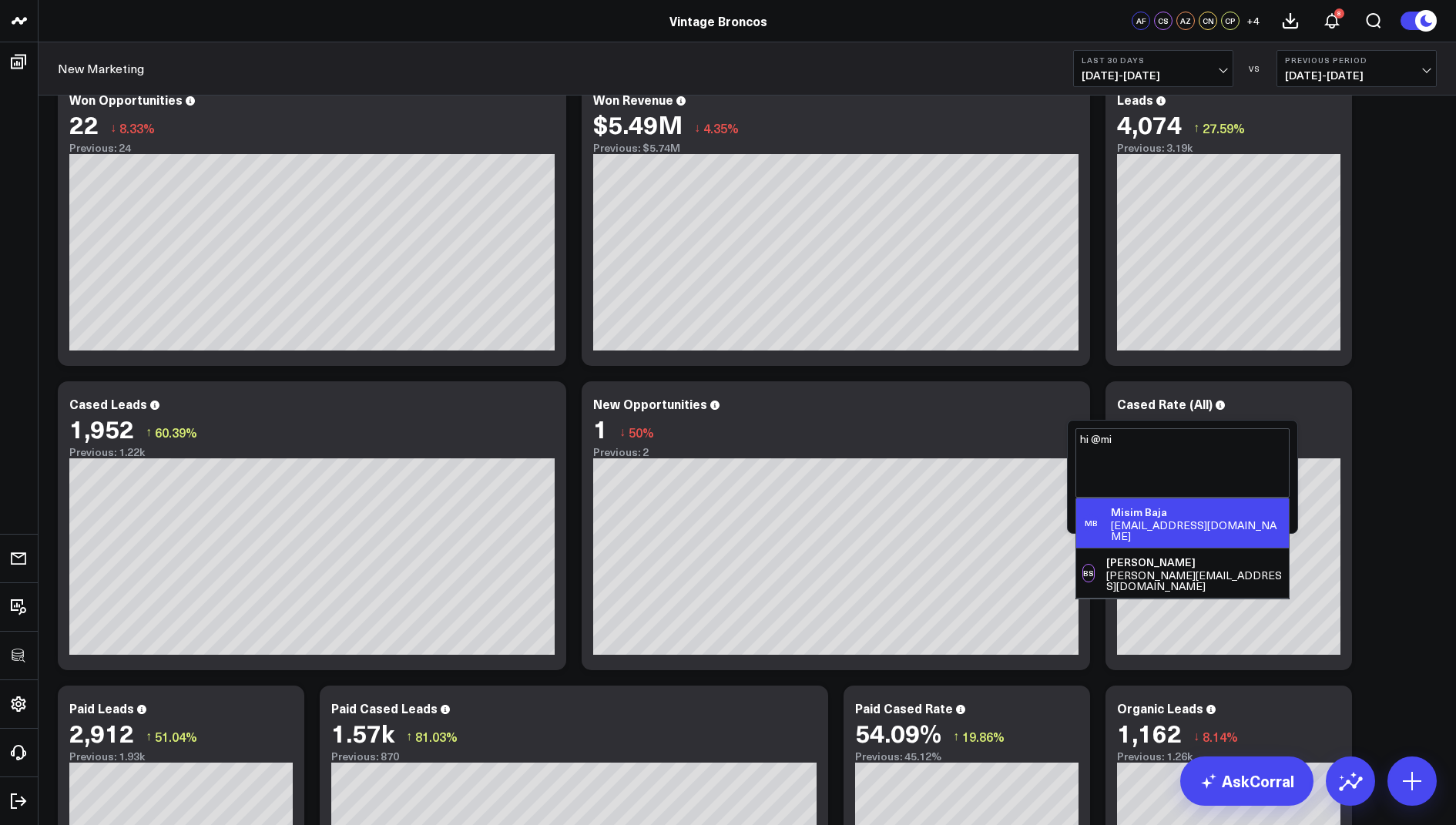
click at [1178, 525] on div "[EMAIL_ADDRESS][DOMAIN_NAME]" at bounding box center [1197, 530] width 172 height 21
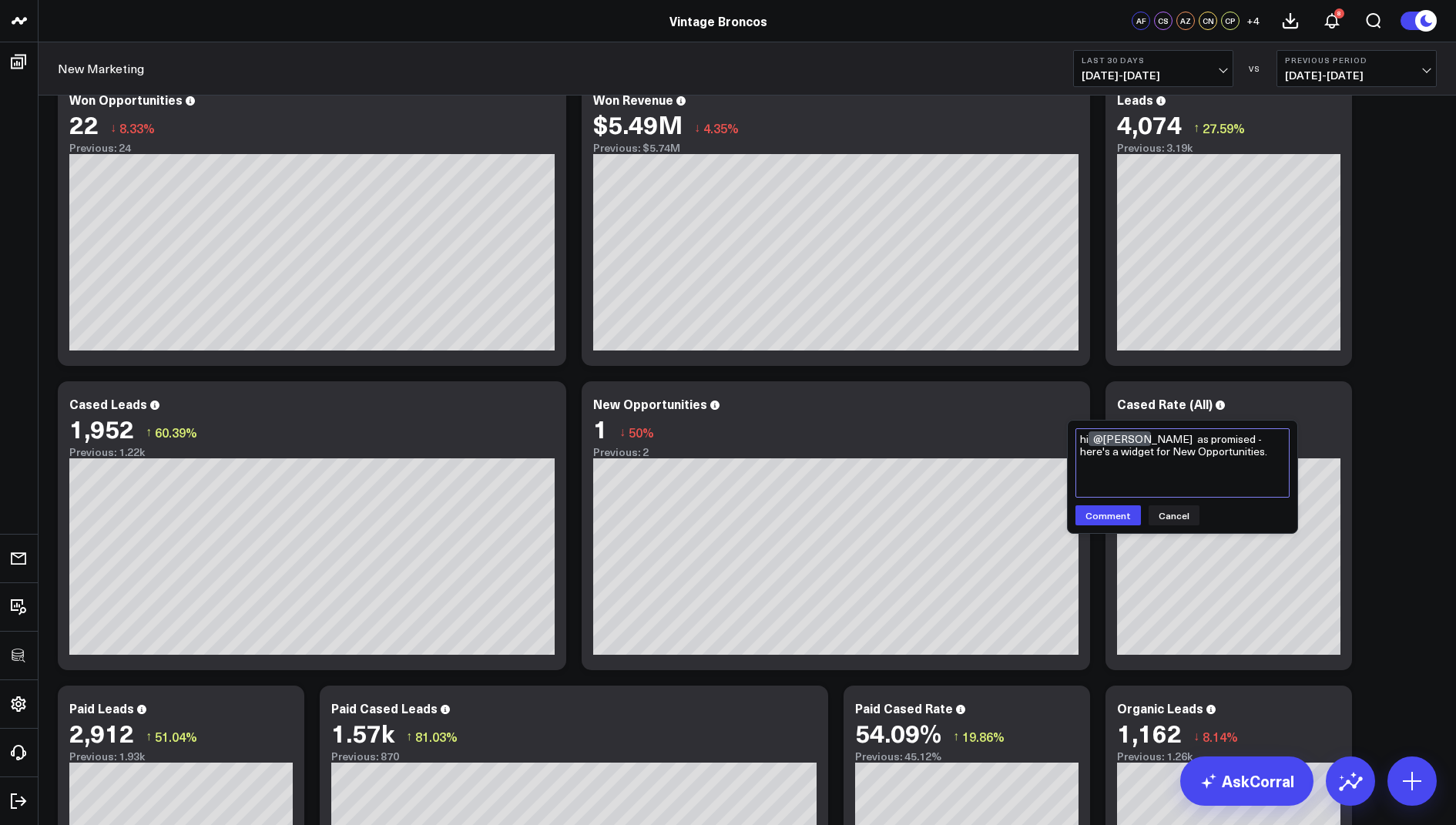
type textarea "hi @[PERSON_NAME] as promised - here's a widget for New Opportunities."
click at [1251, 457] on textarea "hi @[PERSON_NAME] as promised - here's a widget for New Opportunities." at bounding box center [1182, 463] width 215 height 69
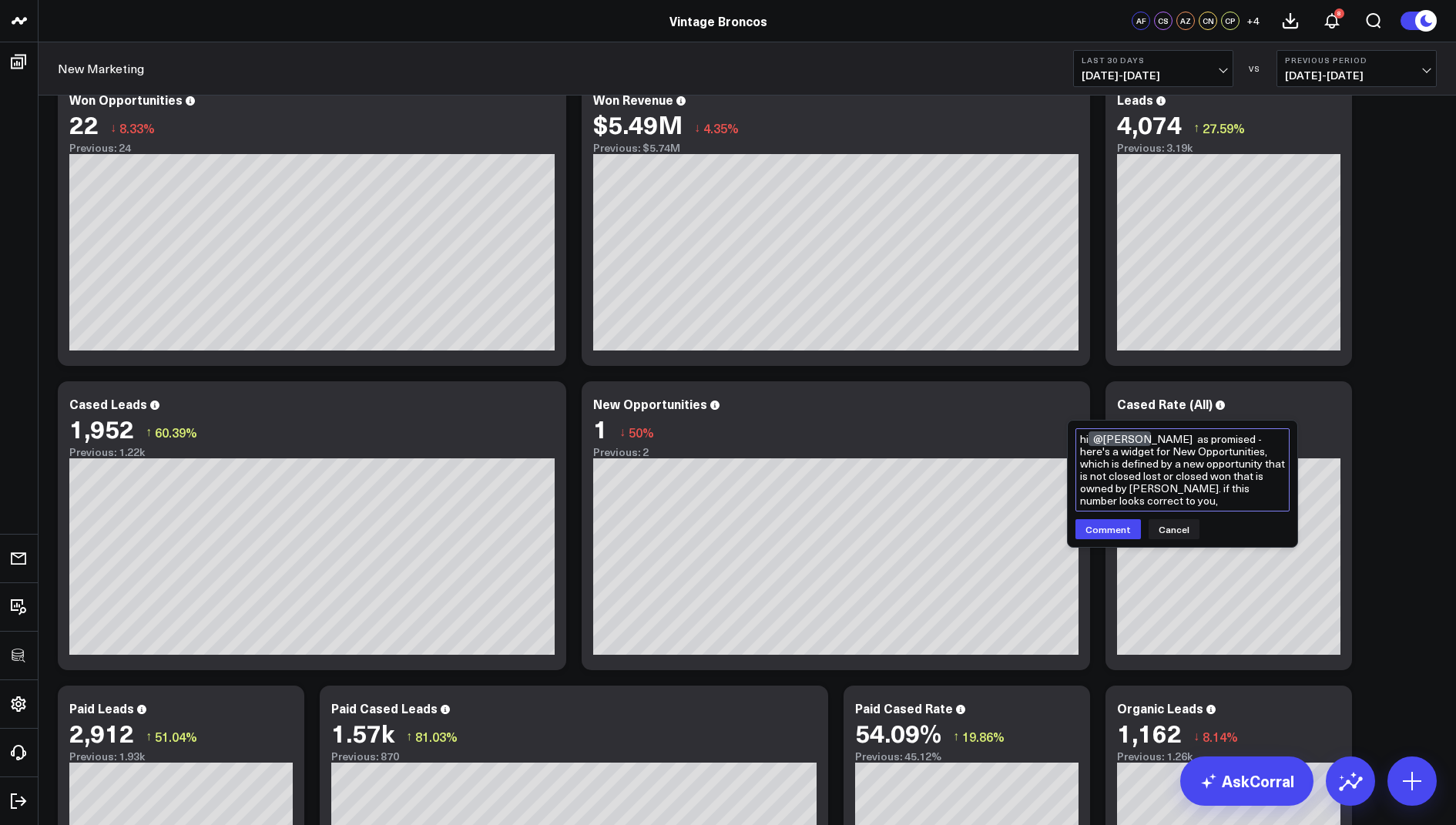
drag, startPoint x: 1122, startPoint y: 504, endPoint x: 1141, endPoint y: 487, distance: 25.5
click at [1141, 487] on textarea "hi @[PERSON_NAME] as promised - here's a widget for New Opportunities, which is…" at bounding box center [1182, 469] width 215 height 83
drag, startPoint x: 1237, startPoint y: 512, endPoint x: 1163, endPoint y: 442, distance: 101.9
click at [1163, 442] on textarea "hi @[PERSON_NAME] as promised - here's a widget for New Opportunities, which is…" at bounding box center [1182, 476] width 215 height 96
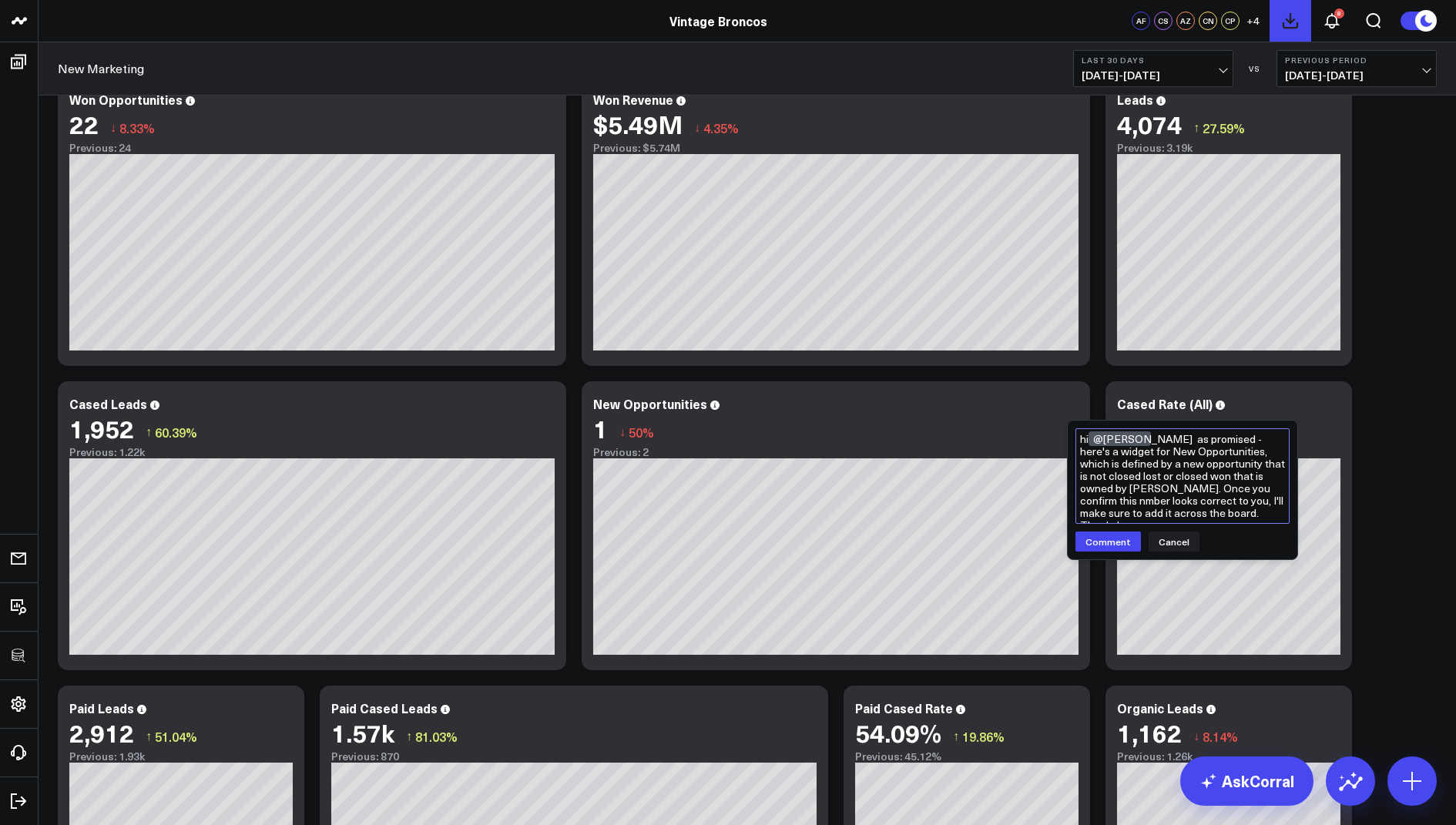
type textarea "hi @[PERSON_NAME] as promised - here's a widget for New Opportunities, which is…"
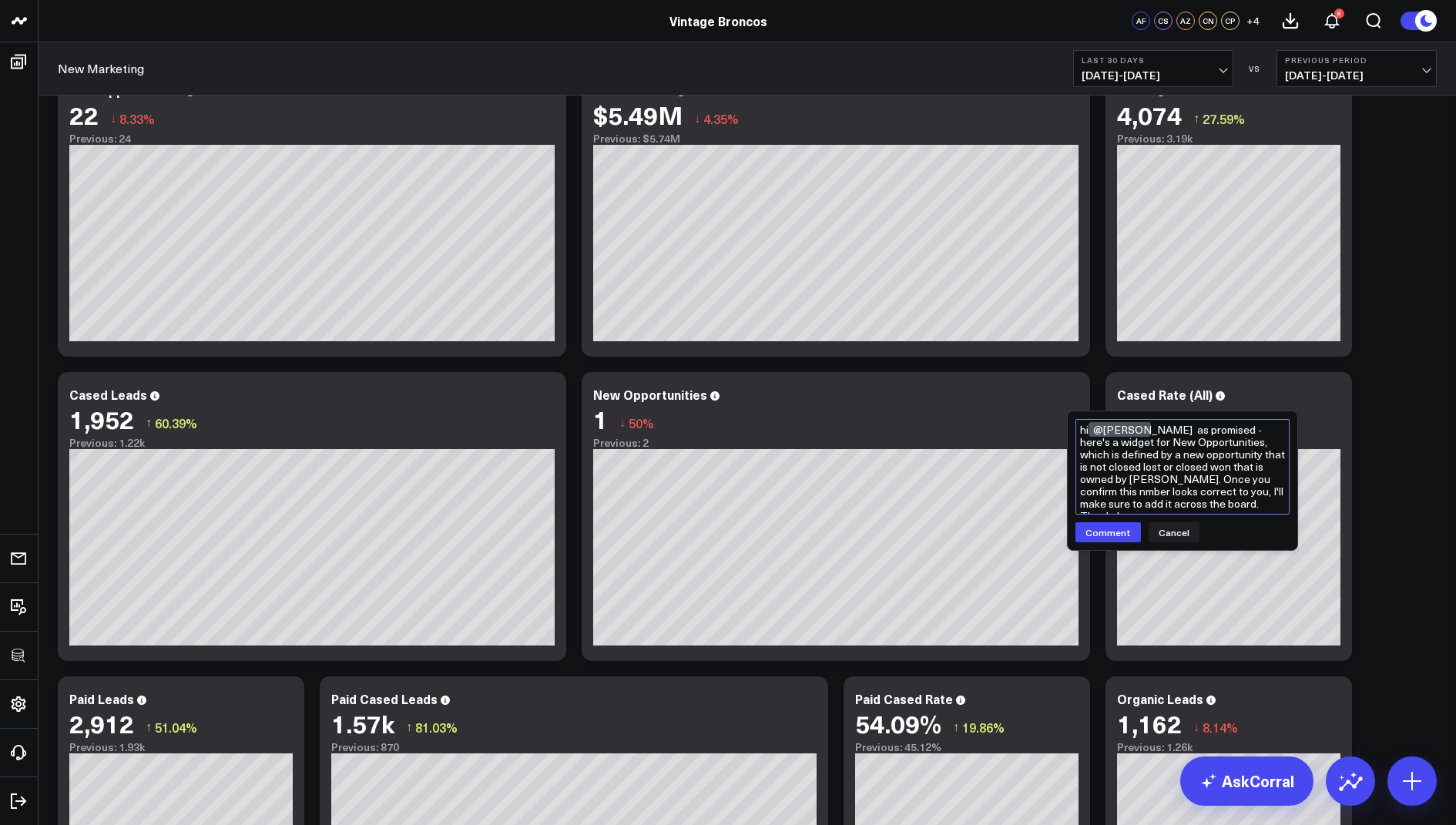
scroll to position [85, 0]
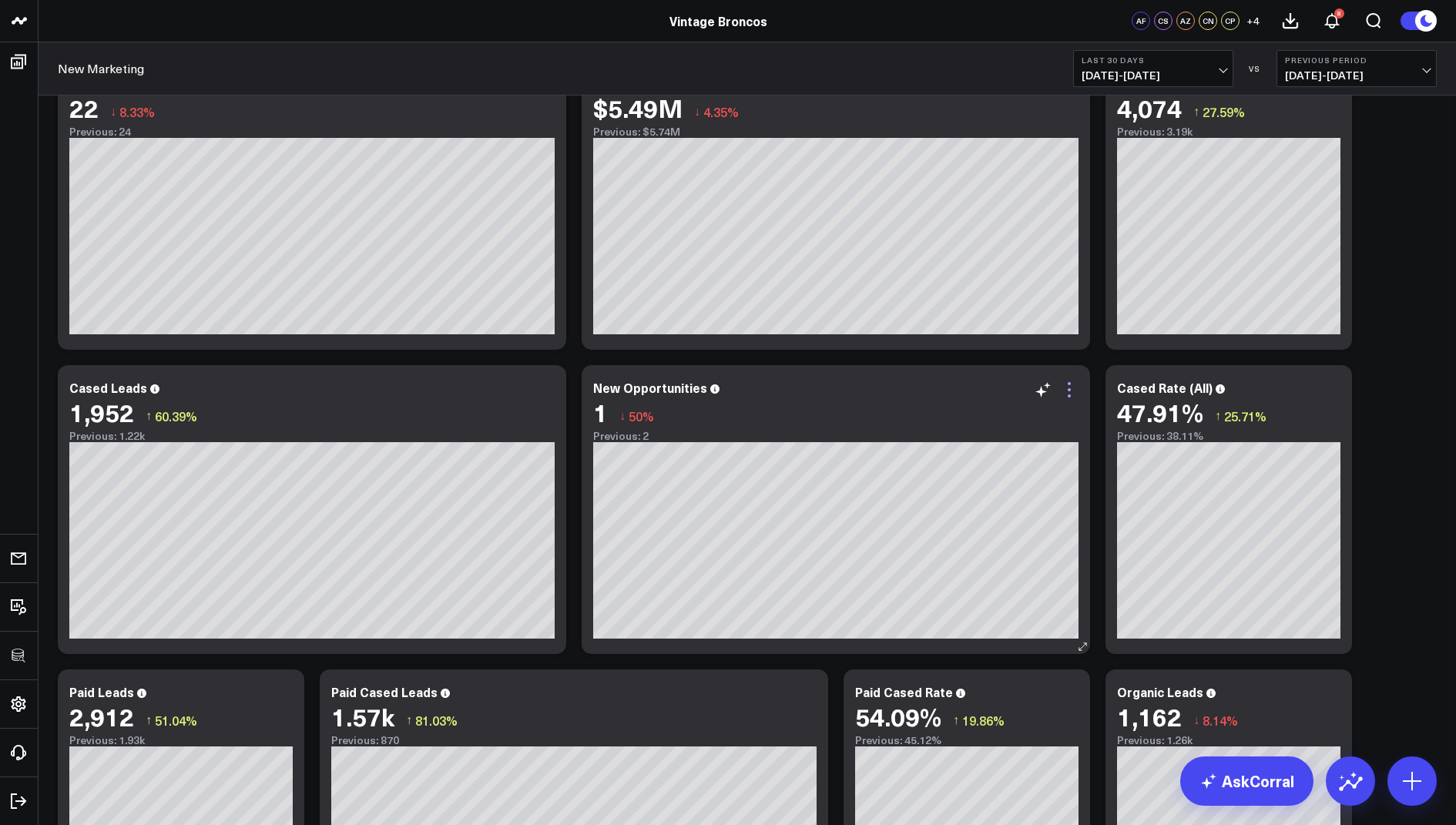
click at [1068, 386] on icon at bounding box center [1070, 390] width 19 height 19
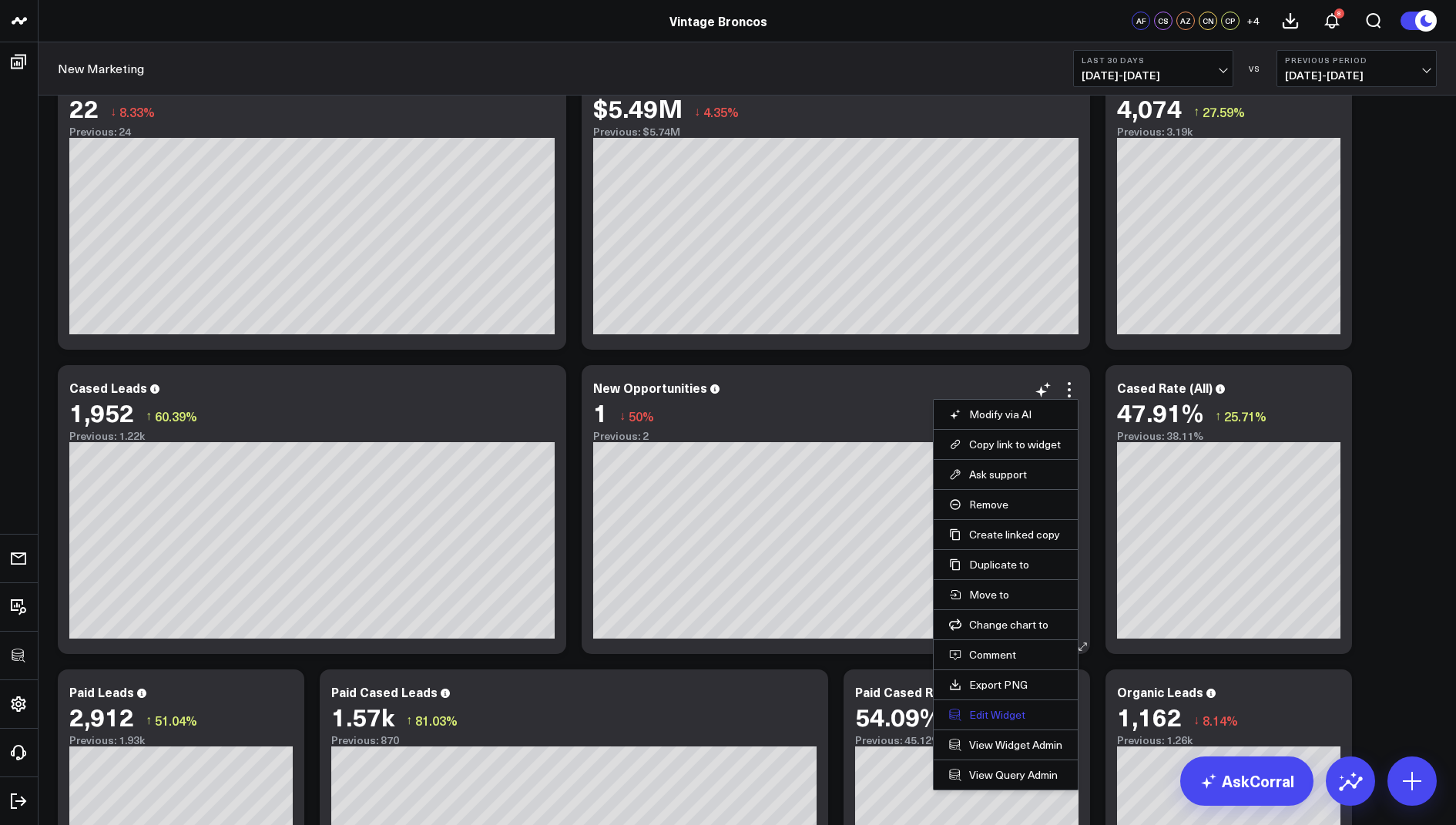
click at [966, 708] on button "Edit Widget" at bounding box center [1005, 715] width 113 height 14
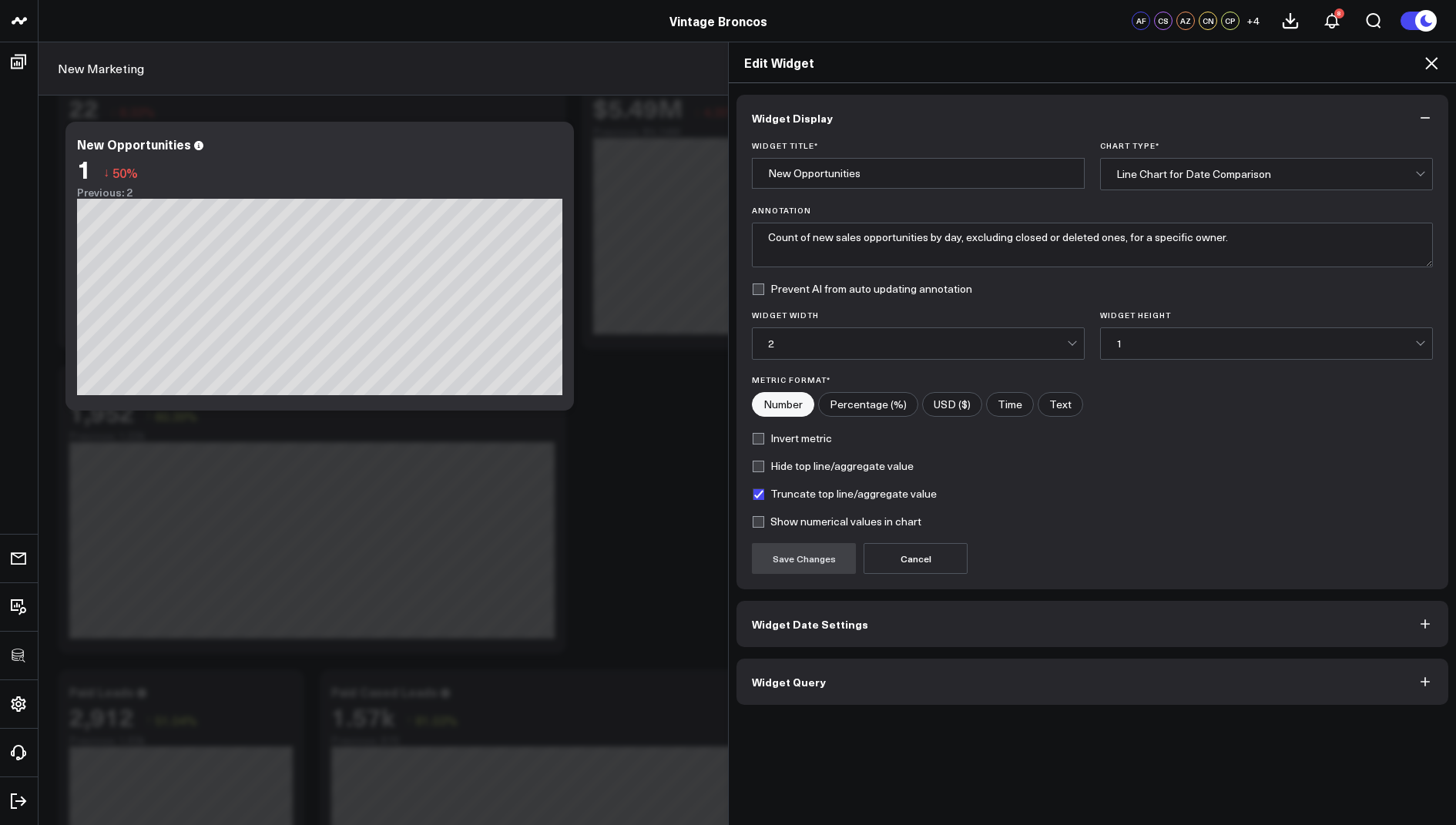
click at [810, 683] on span "Widget Query" at bounding box center [789, 681] width 74 height 12
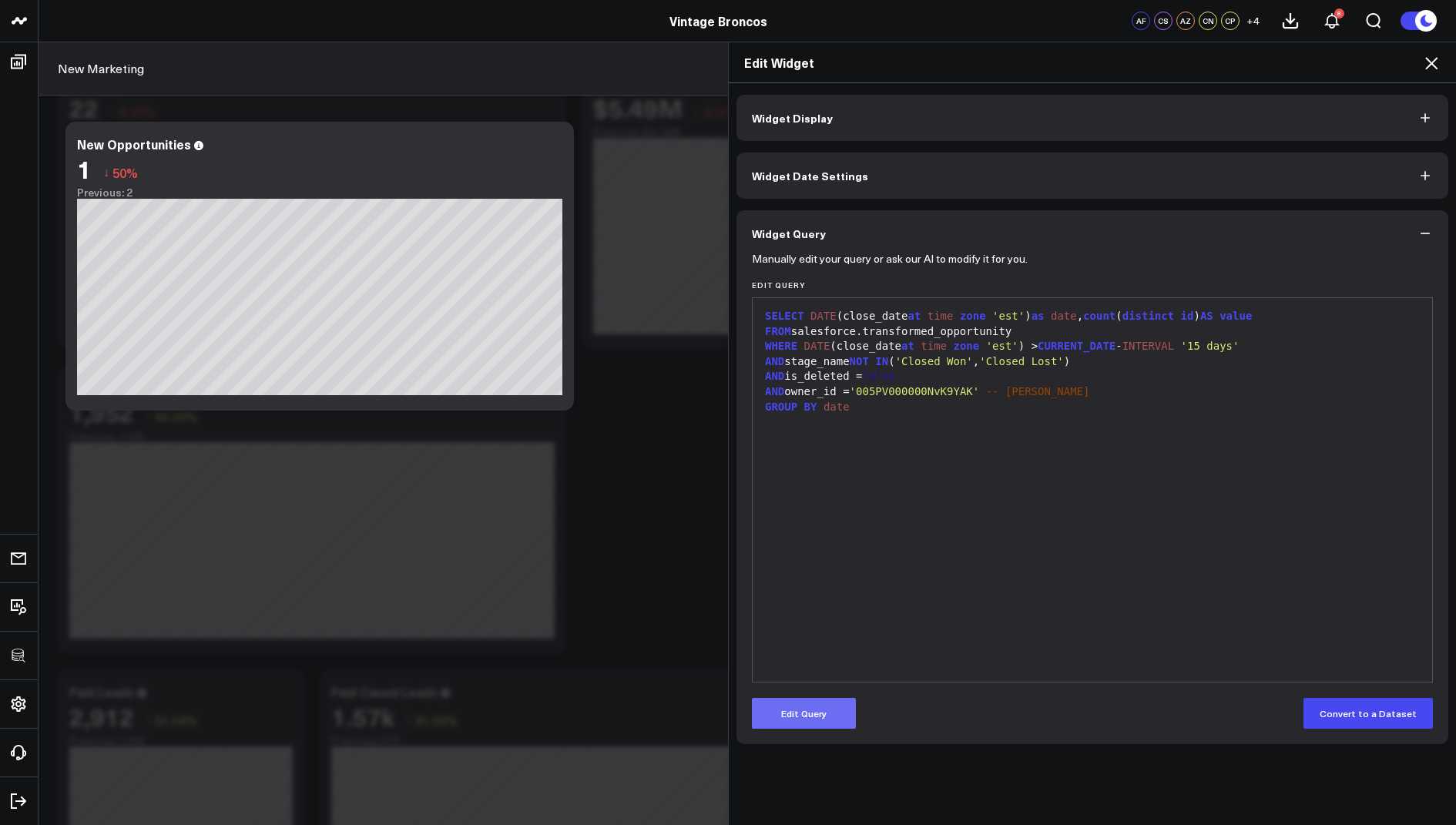
click at [776, 722] on button "Edit Query" at bounding box center [805, 714] width 104 height 31
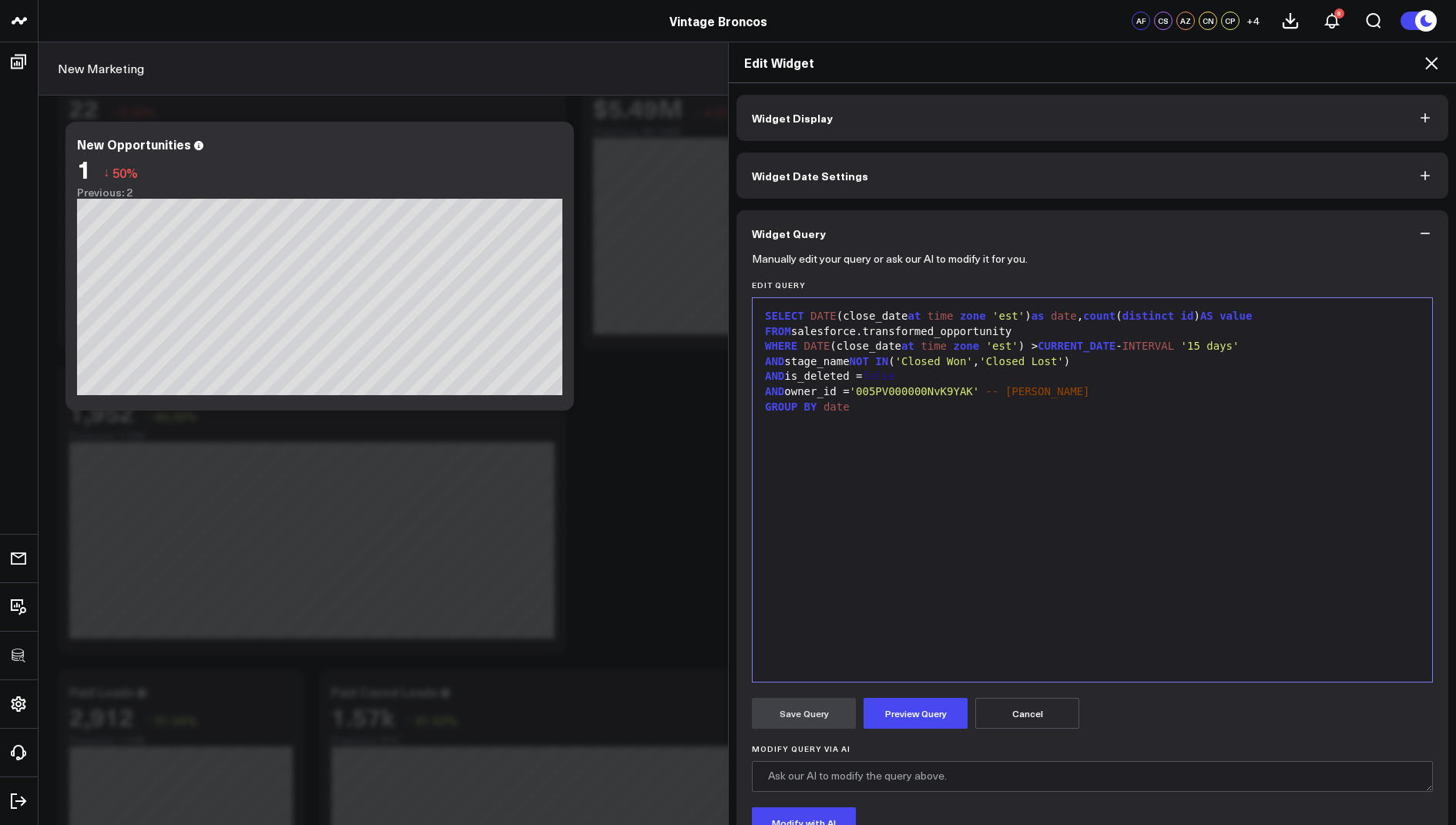
click at [761, 392] on div "AND owner_id = '005PV000000NvK9YAK' -- [PERSON_NAME]" at bounding box center [1093, 392] width 664 height 15
click at [898, 714] on button "Preview Query" at bounding box center [916, 714] width 104 height 31
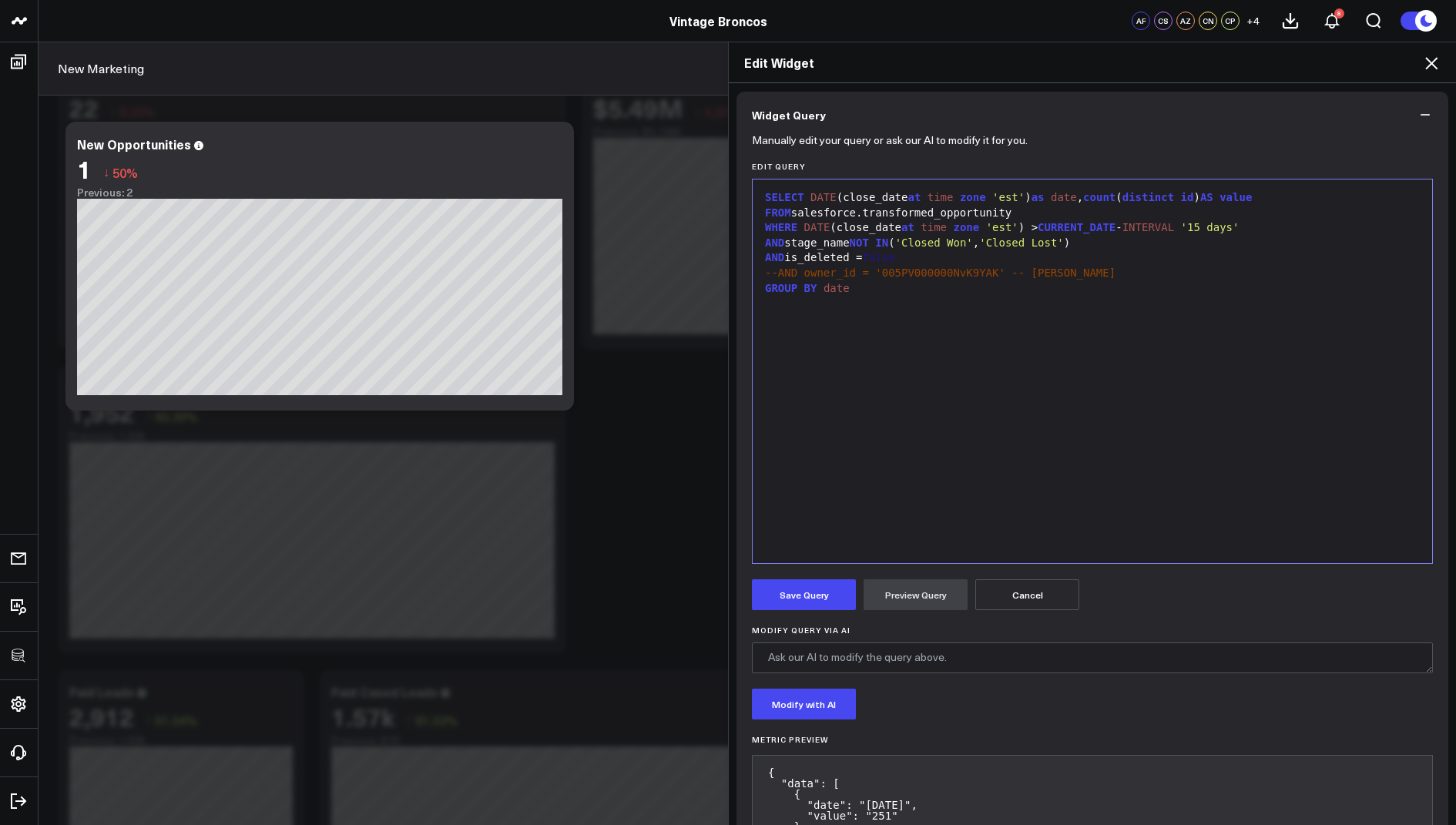
scroll to position [130, 0]
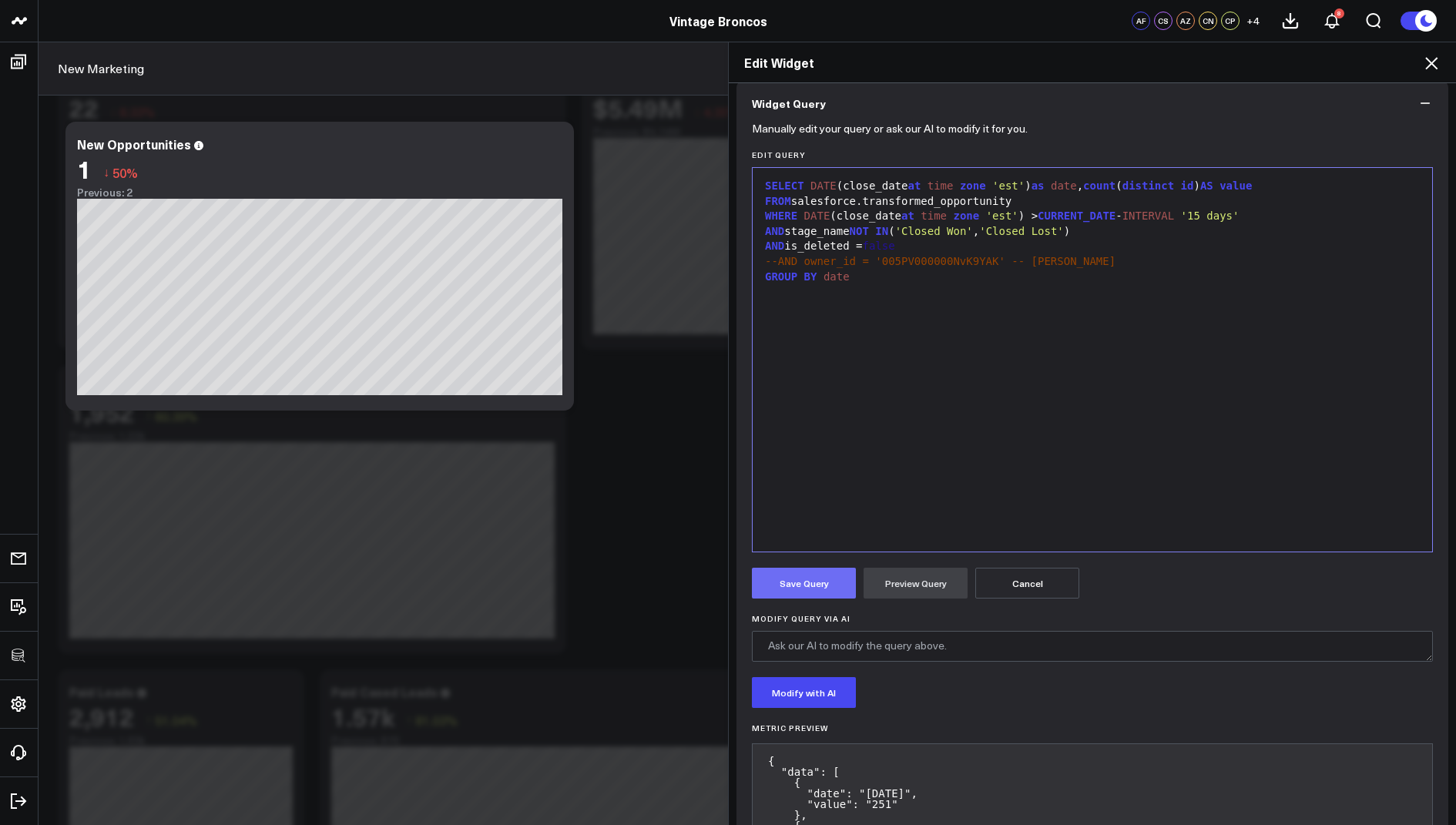
click at [784, 587] on button "Save Query" at bounding box center [805, 583] width 104 height 31
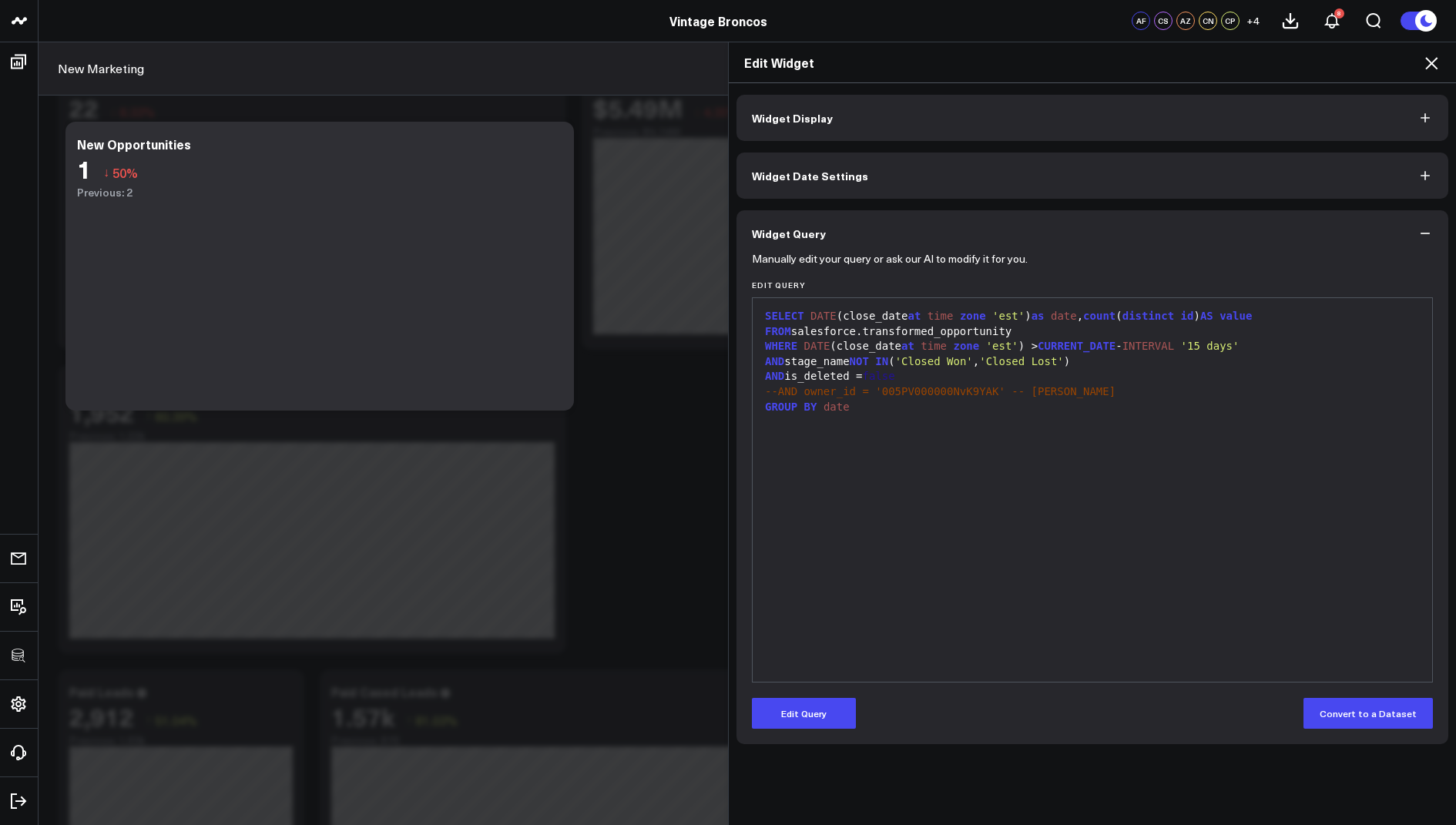
scroll to position [0, 0]
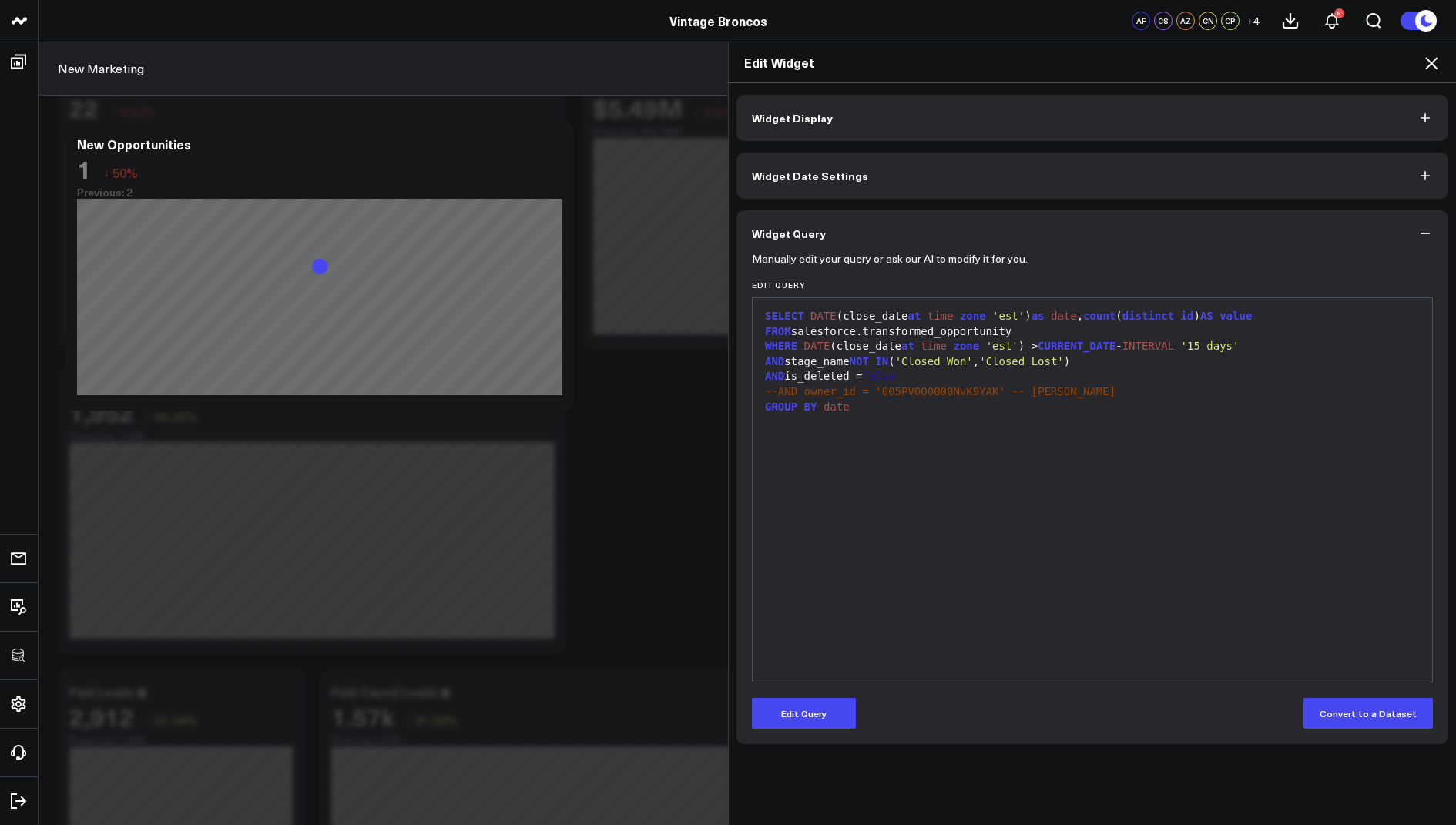
click at [1431, 61] on icon at bounding box center [1432, 63] width 19 height 19
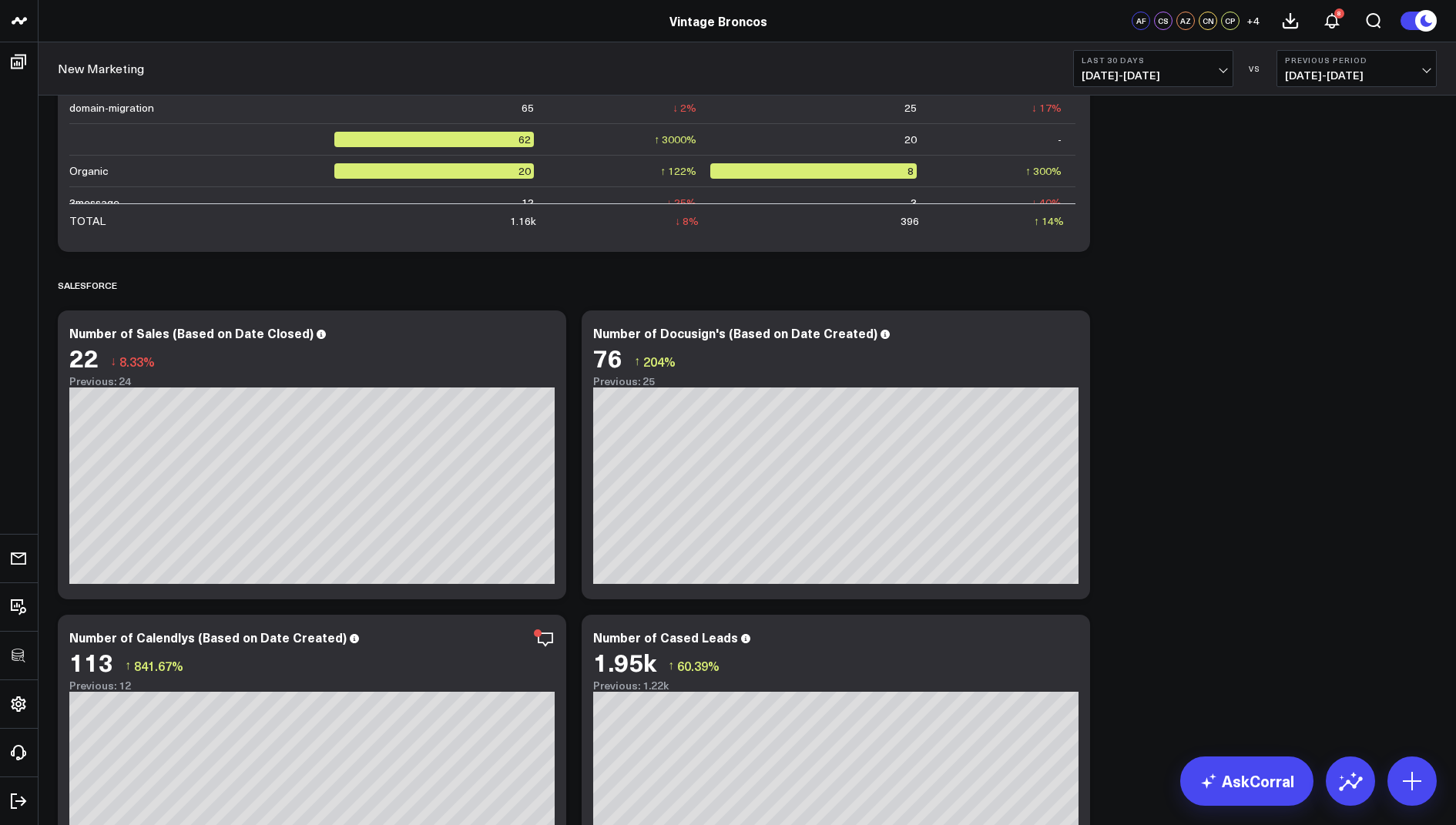
scroll to position [4399, 0]
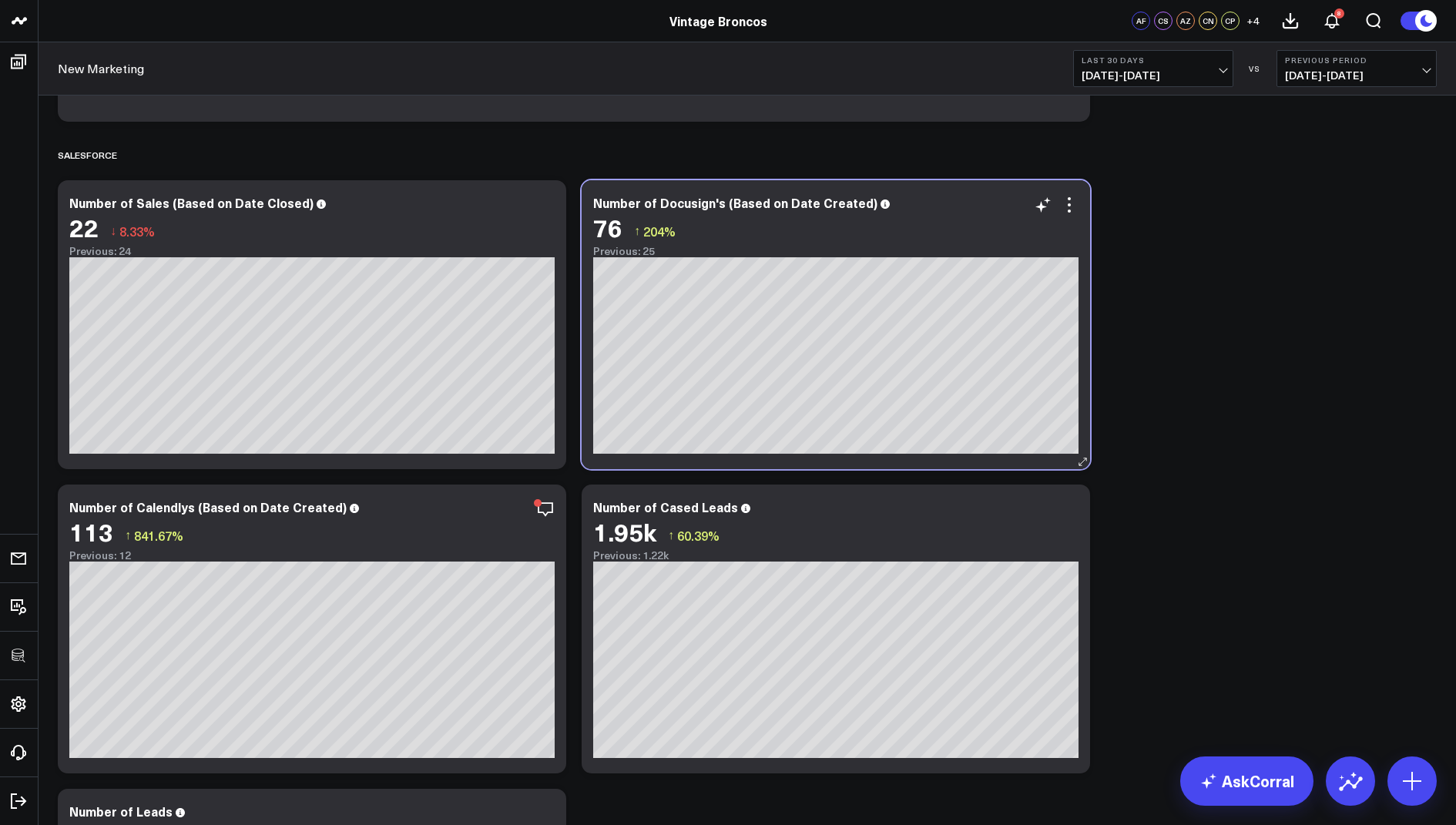
click at [1076, 214] on div "76 ↑ 204%" at bounding box center [836, 227] width 486 height 27
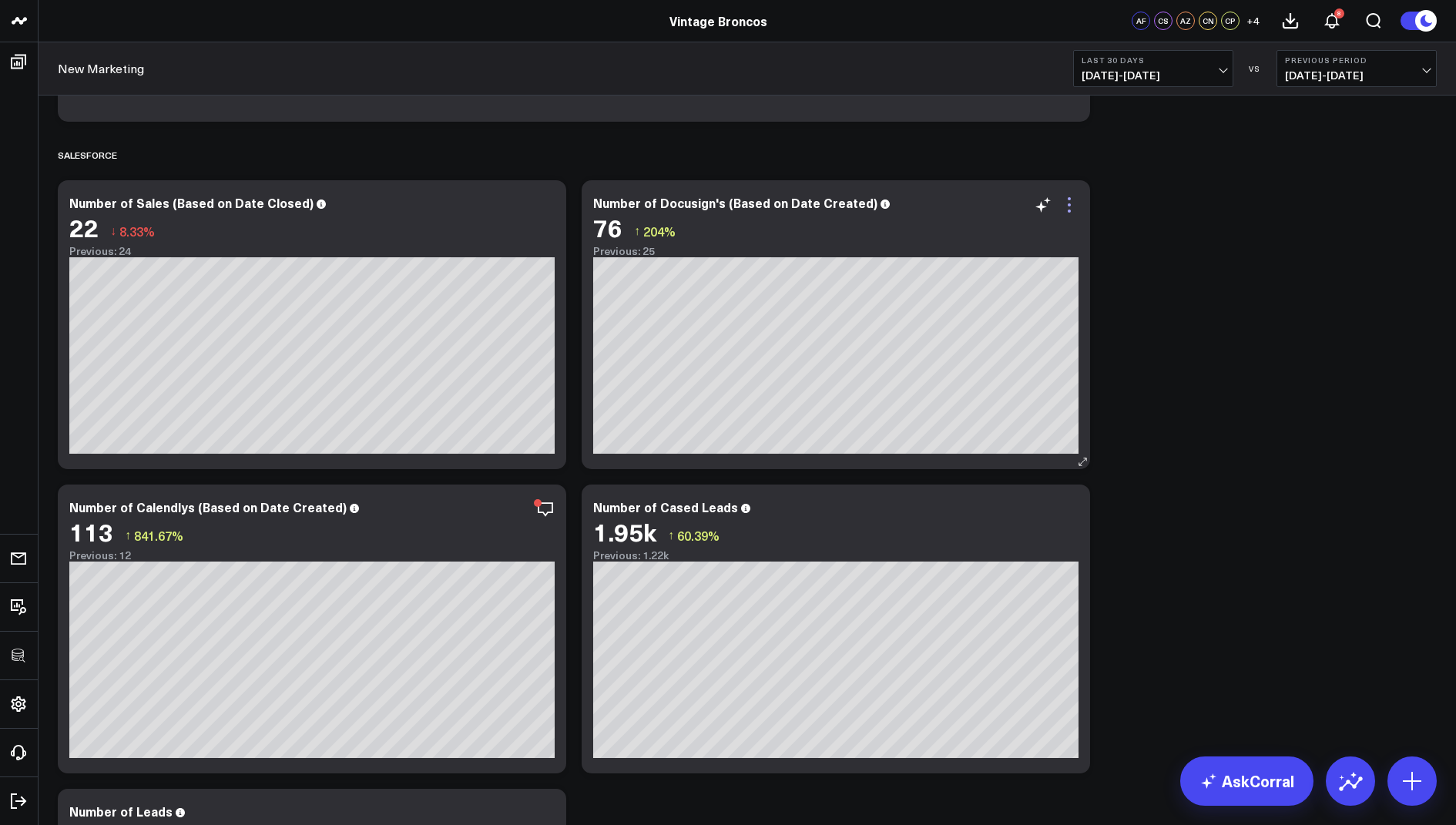
click at [1068, 207] on icon at bounding box center [1070, 205] width 19 height 19
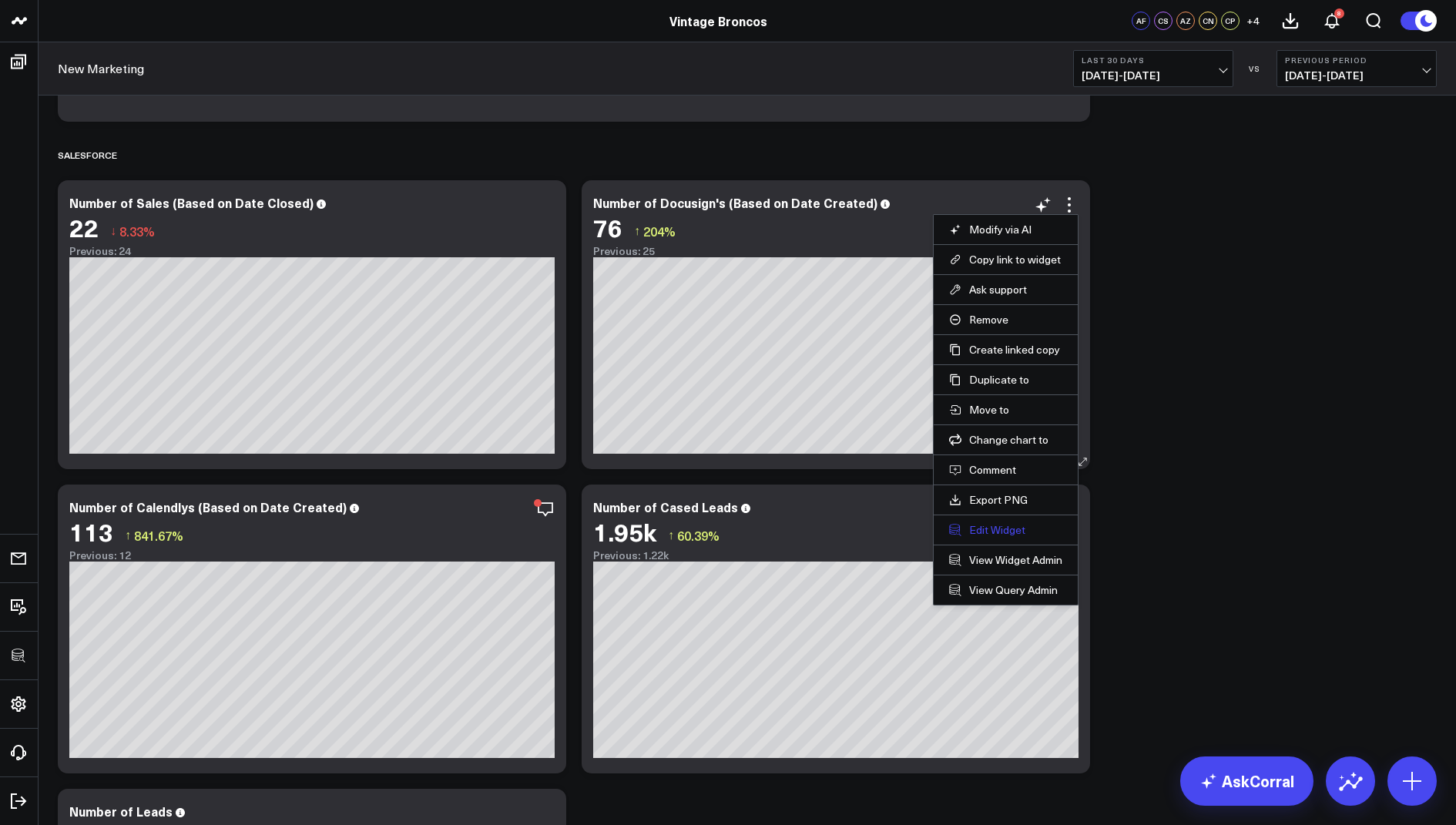
click at [989, 525] on button "Edit Widget" at bounding box center [1005, 530] width 113 height 14
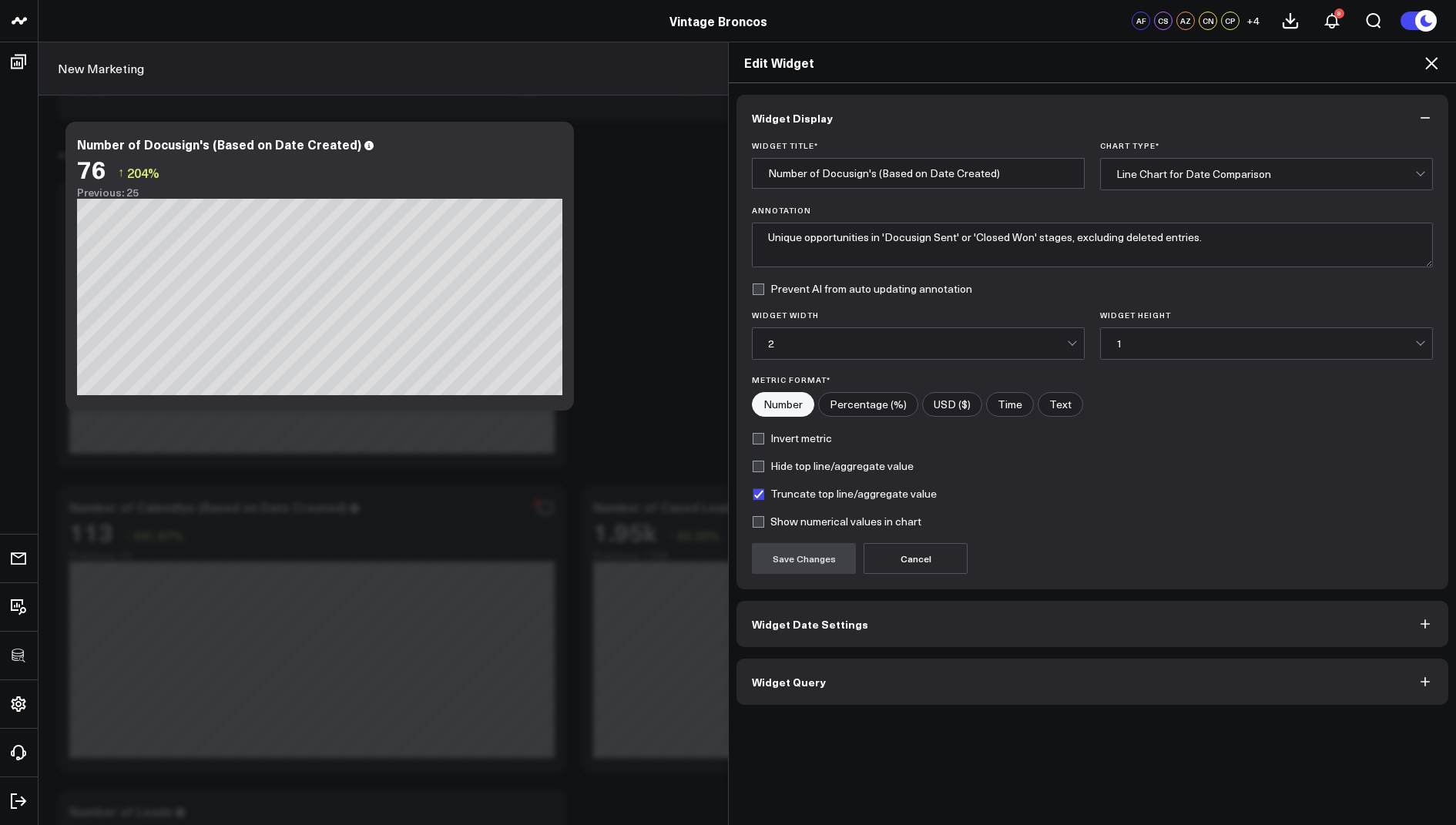
click at [828, 661] on button "Widget Query" at bounding box center [1093, 682] width 712 height 46
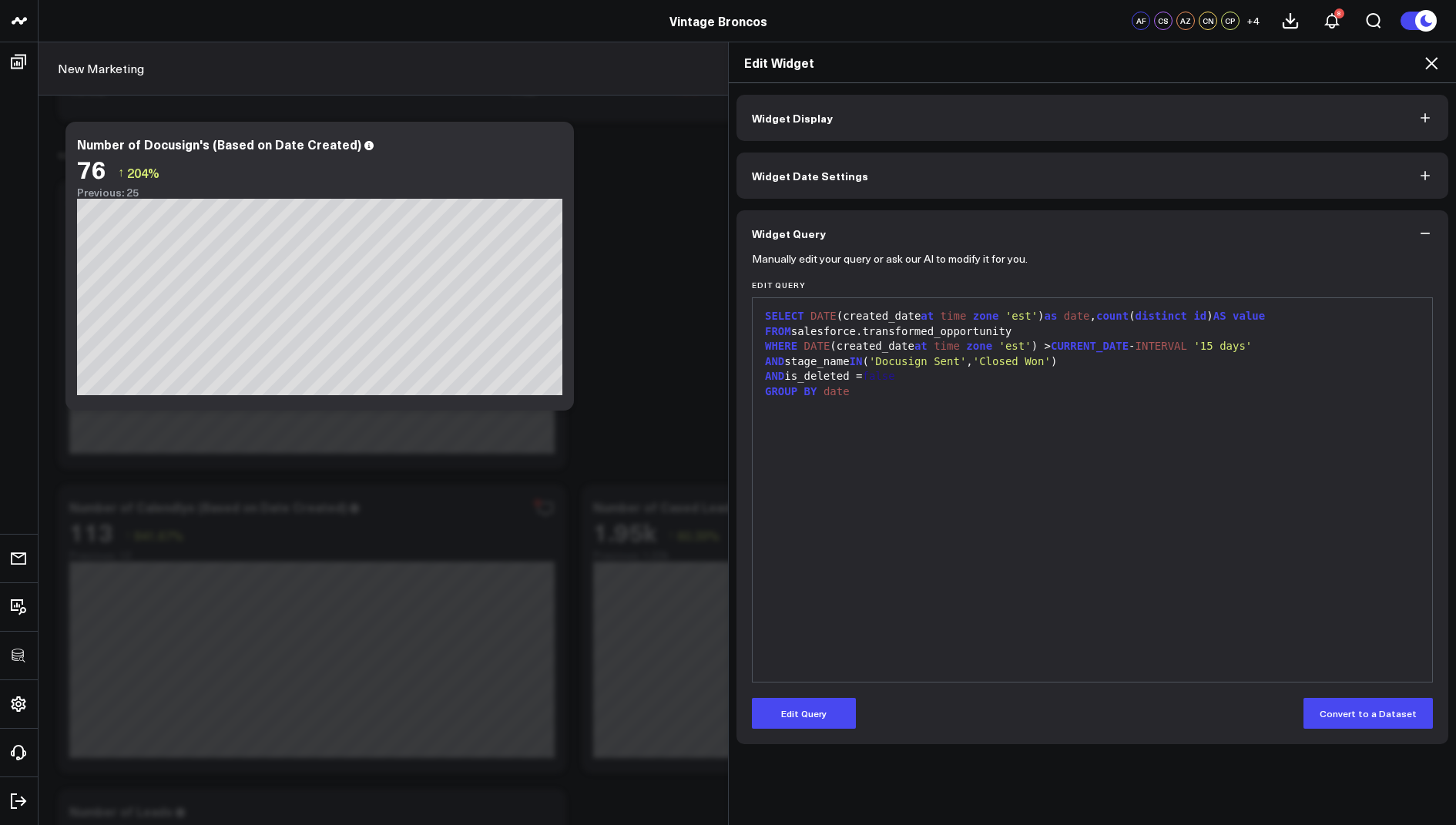
click at [1431, 63] on icon at bounding box center [1431, 63] width 12 height 12
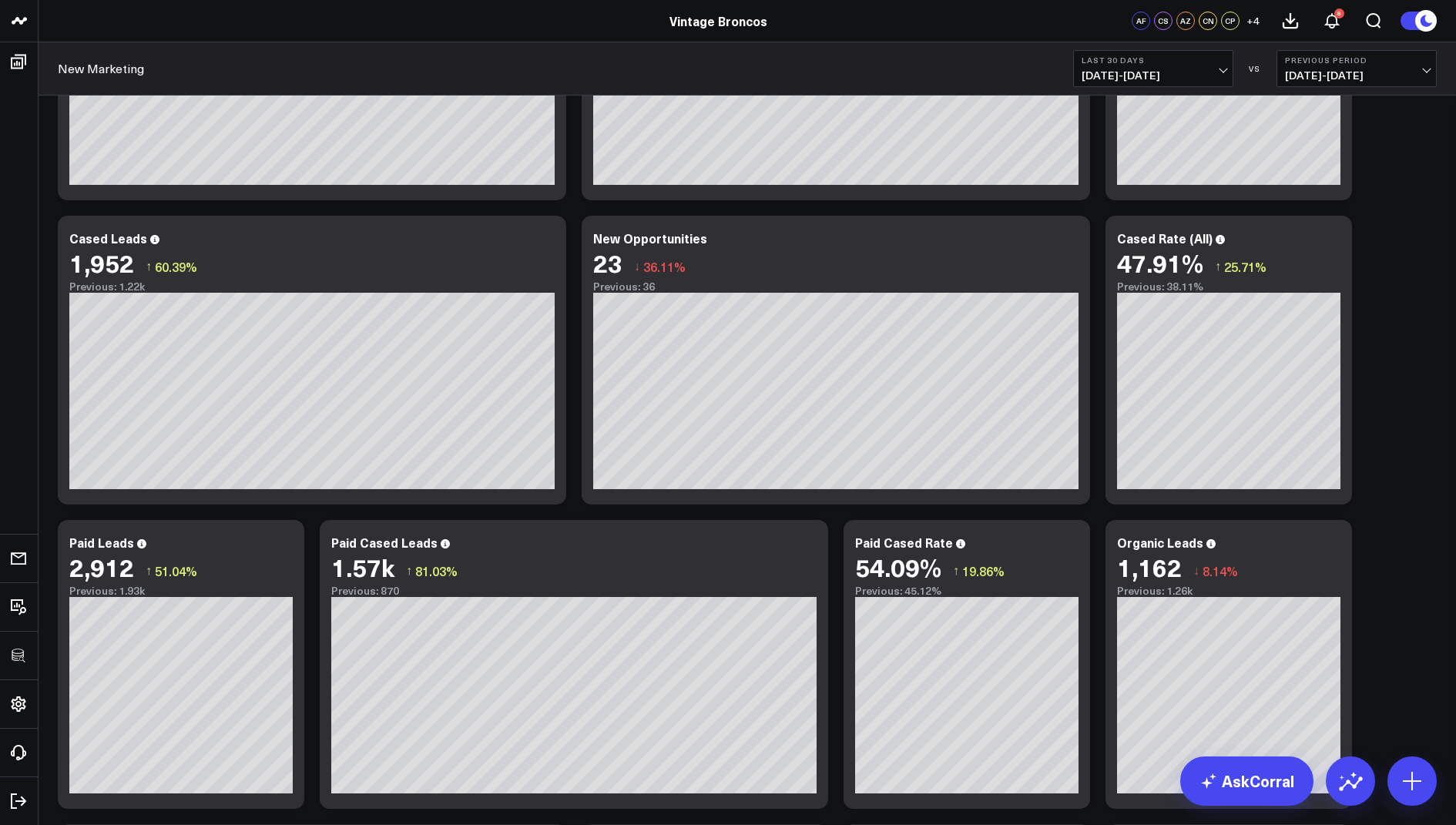
scroll to position [146, 0]
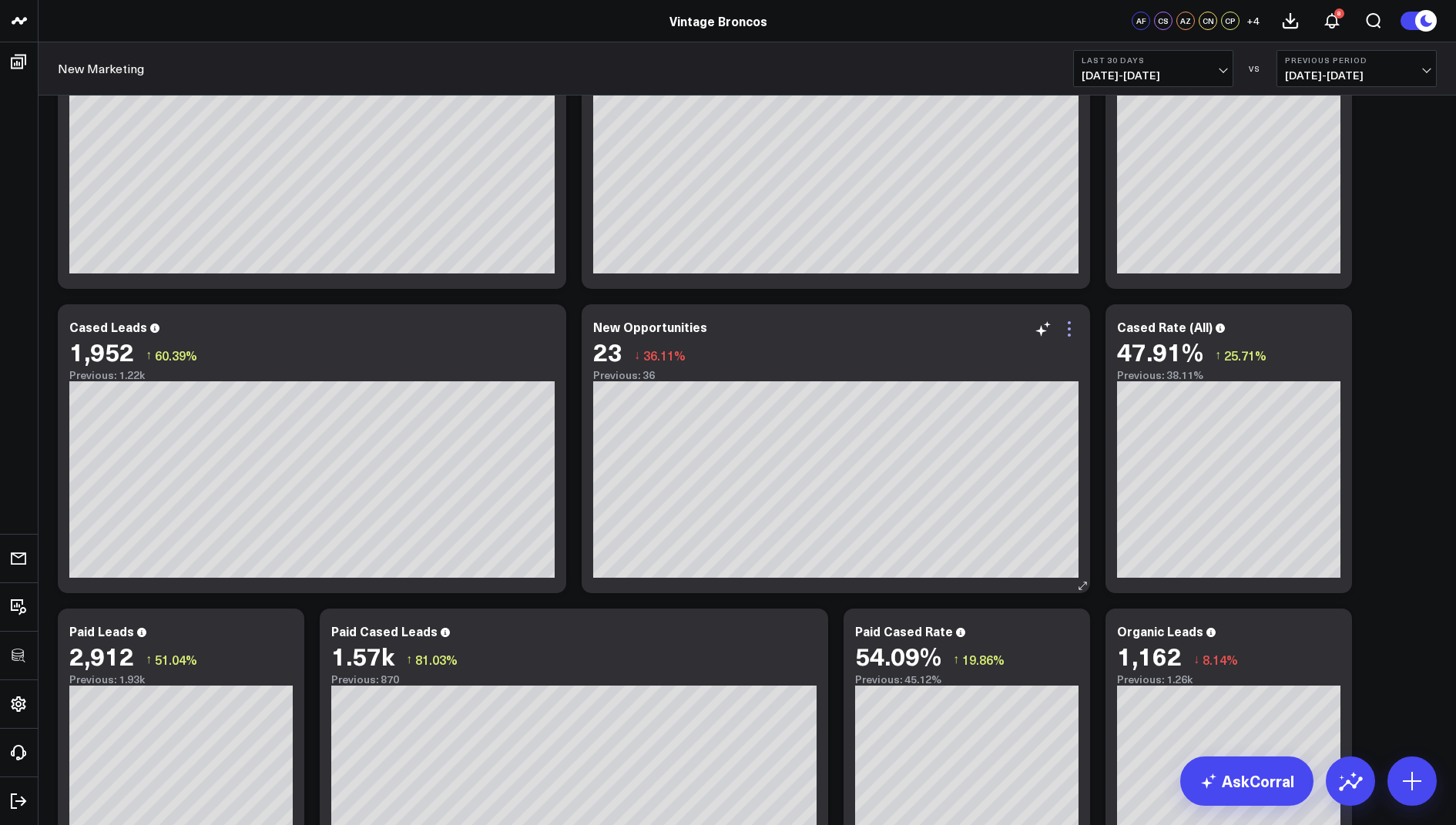
click at [1069, 324] on icon at bounding box center [1070, 329] width 19 height 19
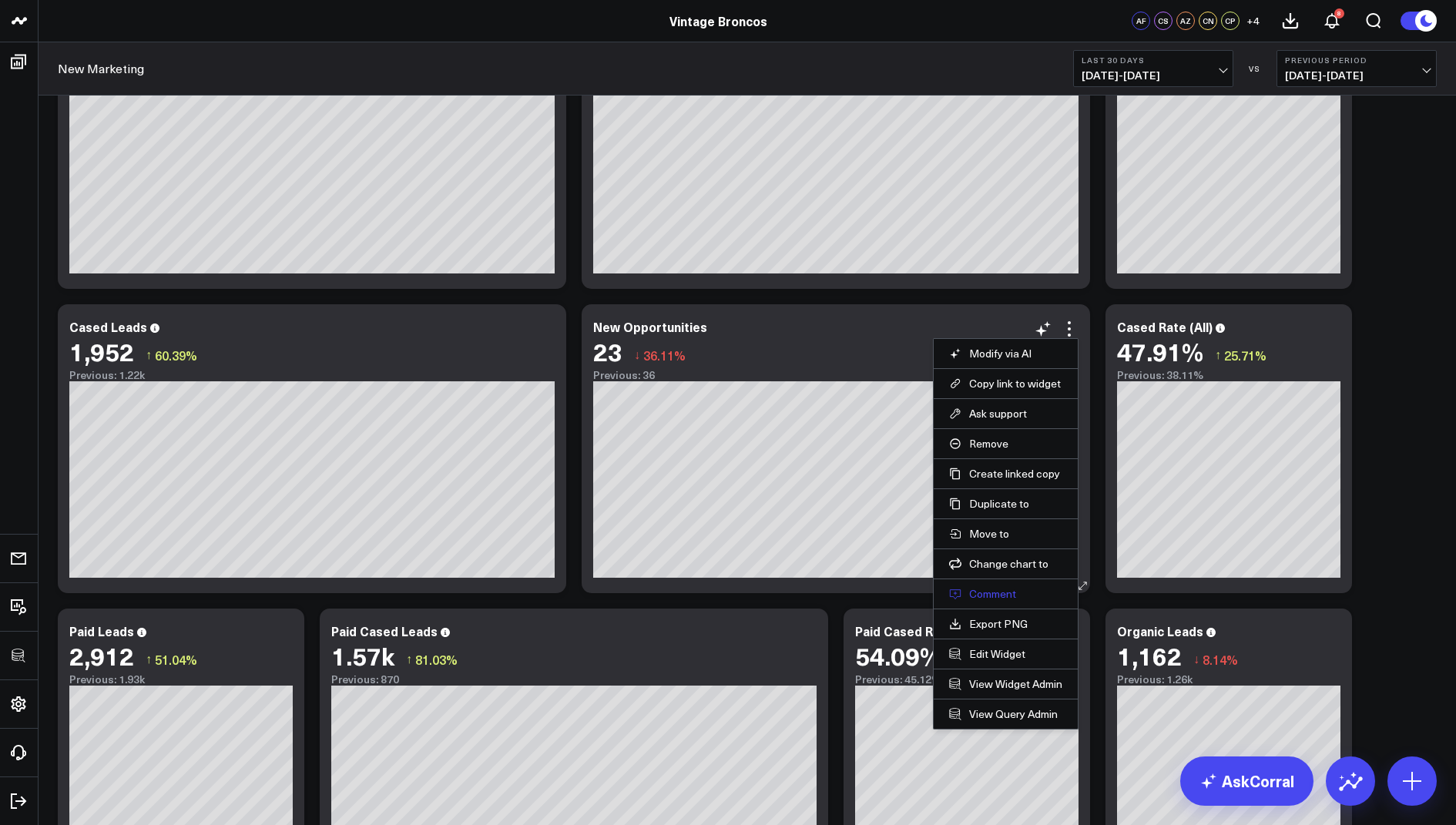
click at [987, 592] on button "Comment" at bounding box center [1005, 594] width 113 height 14
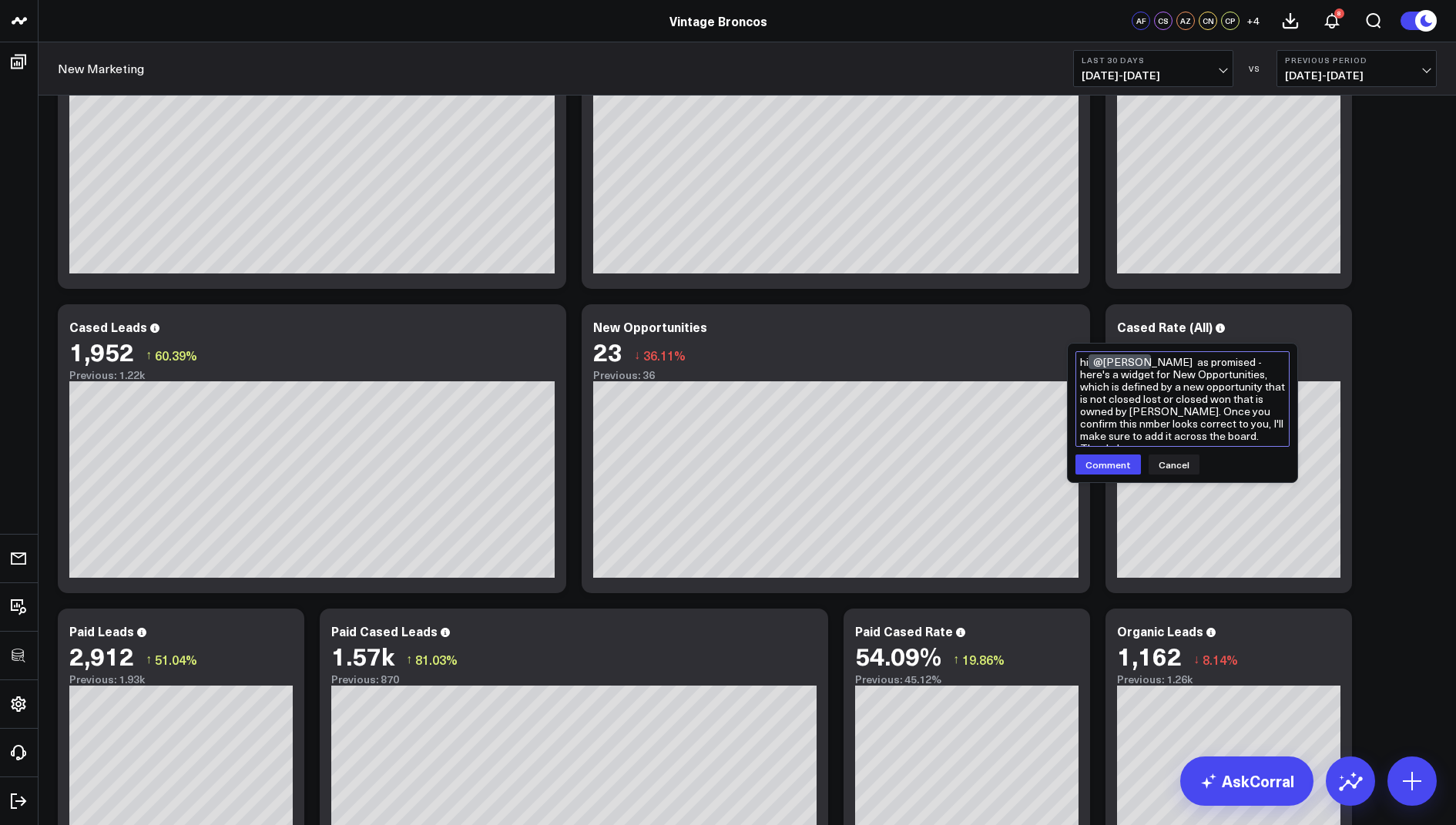
drag, startPoint x: 1223, startPoint y: 439, endPoint x: 1161, endPoint y: 365, distance: 96.5
click at [1161, 365] on textarea "hi @[PERSON_NAME] as promised - here's a widget for New Opportunities, which is…" at bounding box center [1182, 399] width 215 height 96
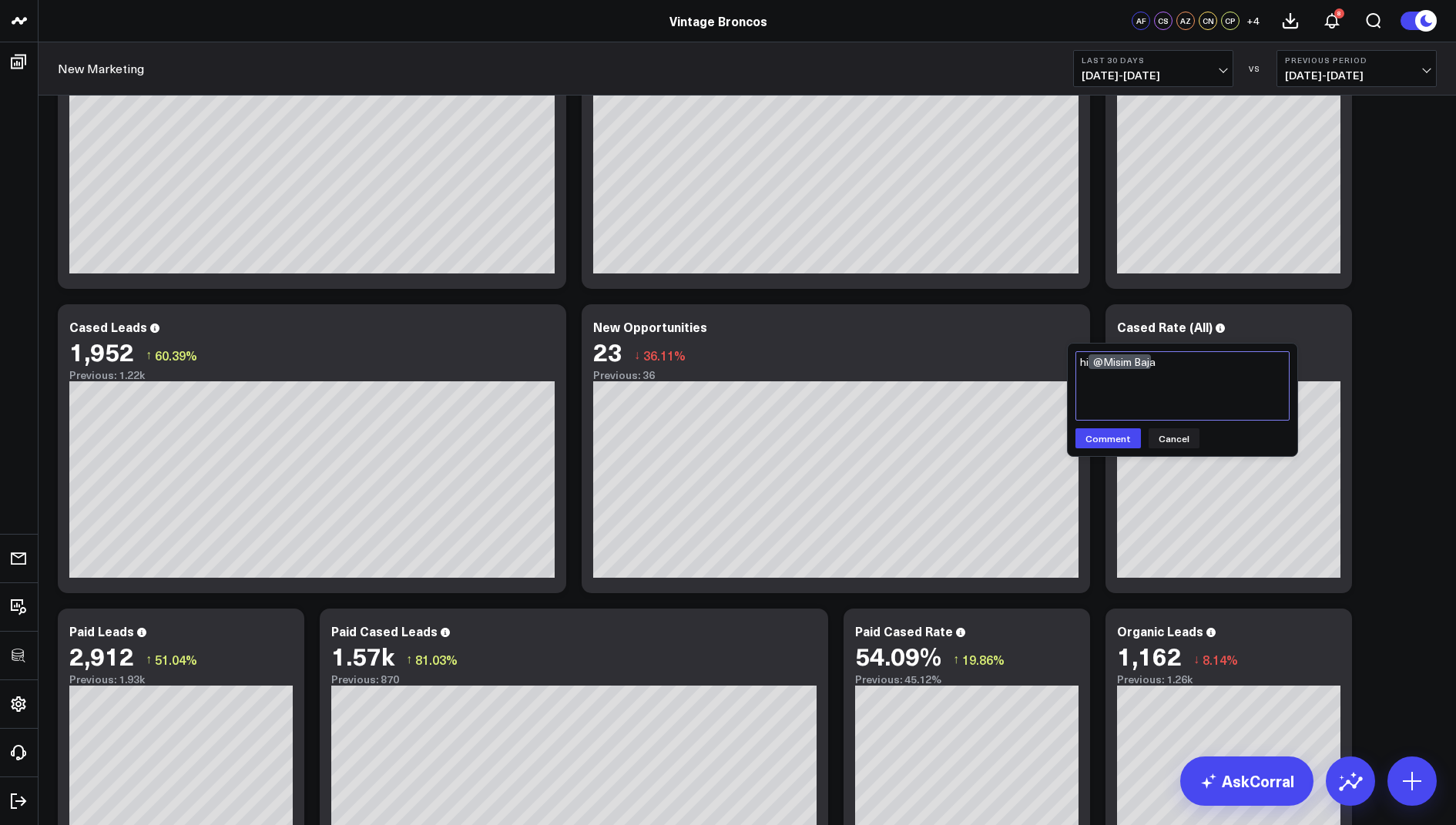
paste textarea "As promised, here’s a widget for New Opportunities — defined as any new opportu…"
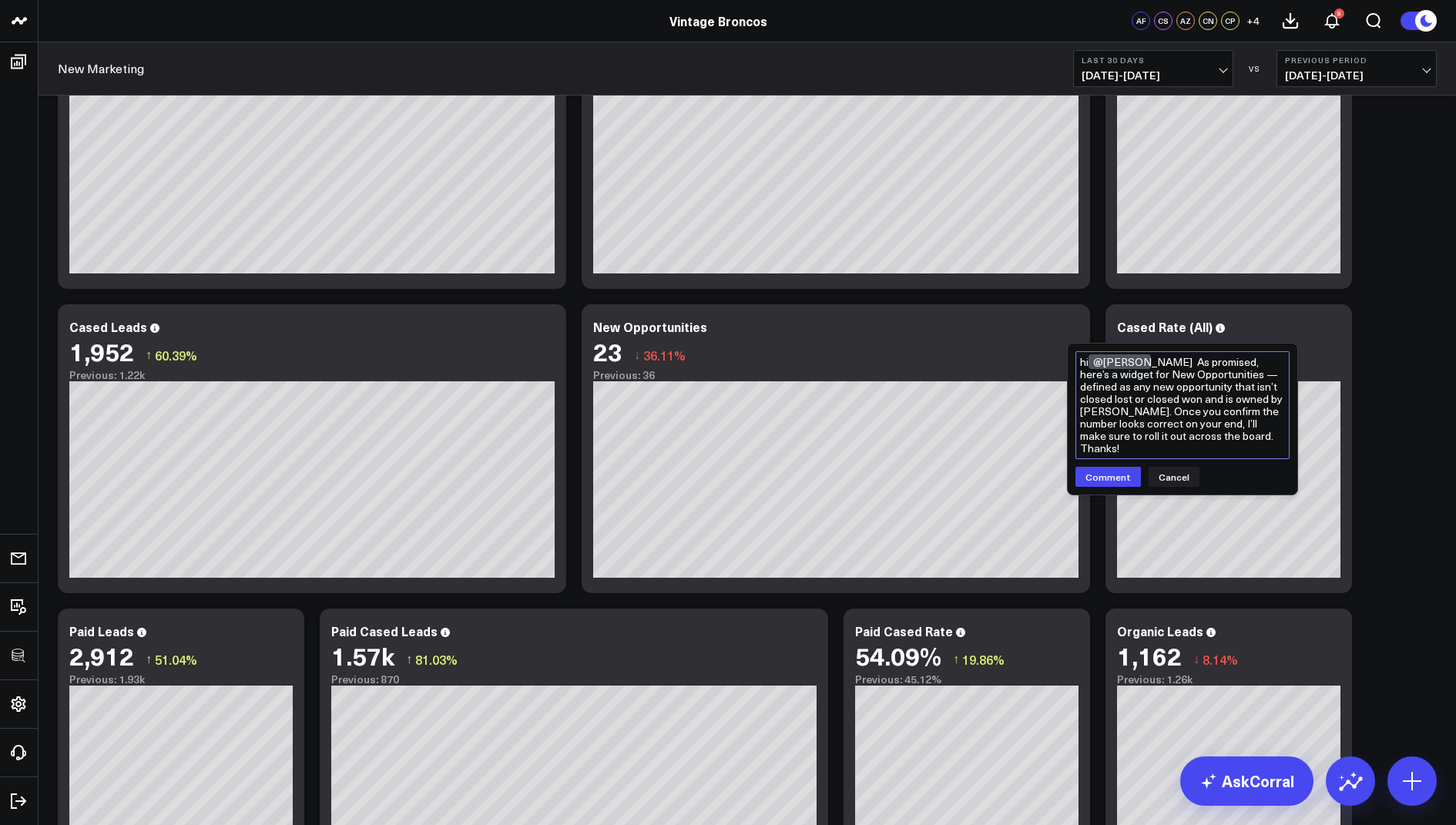
click at [1232, 376] on textarea "hi @[PERSON_NAME] As promised, here’s a widget for New Opportunities — defined …" at bounding box center [1182, 405] width 215 height 108
drag, startPoint x: 1109, startPoint y: 415, endPoint x: 1149, endPoint y: 403, distance: 41.8
click at [1149, 403] on textarea "hi @Misim Baja As promised, here’s a widget for New Opportunities - defined as …" at bounding box center [1182, 405] width 215 height 108
click at [1145, 441] on textarea "hi @Misim Baja As promised, here’s a widget for New Opportunities - defined as …" at bounding box center [1182, 399] width 215 height 96
type textarea "hi @Misim Baja As promised, here’s a widget for New Opportunities - defined as …"
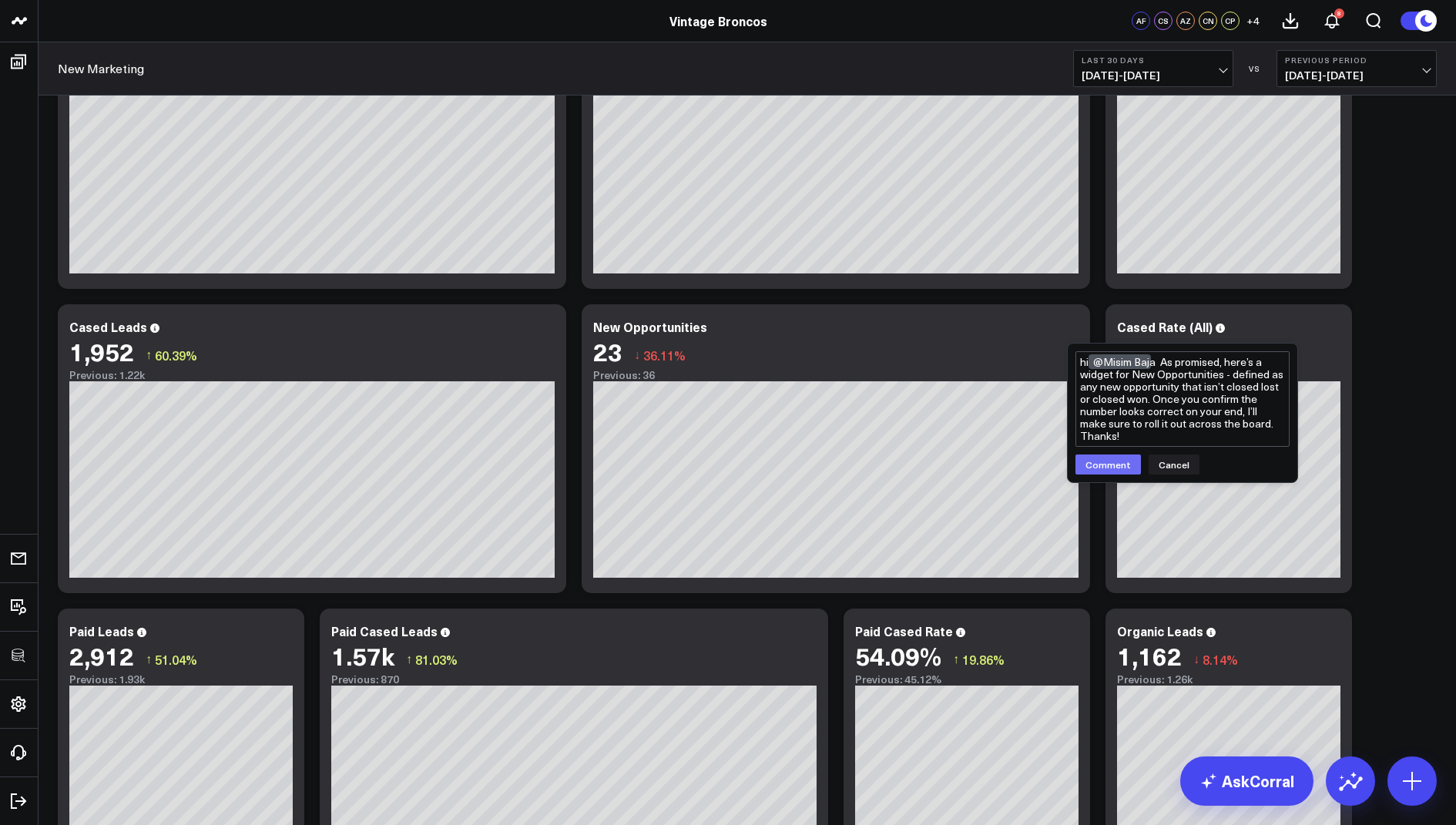
click at [1102, 465] on button "Comment" at bounding box center [1108, 464] width 66 height 20
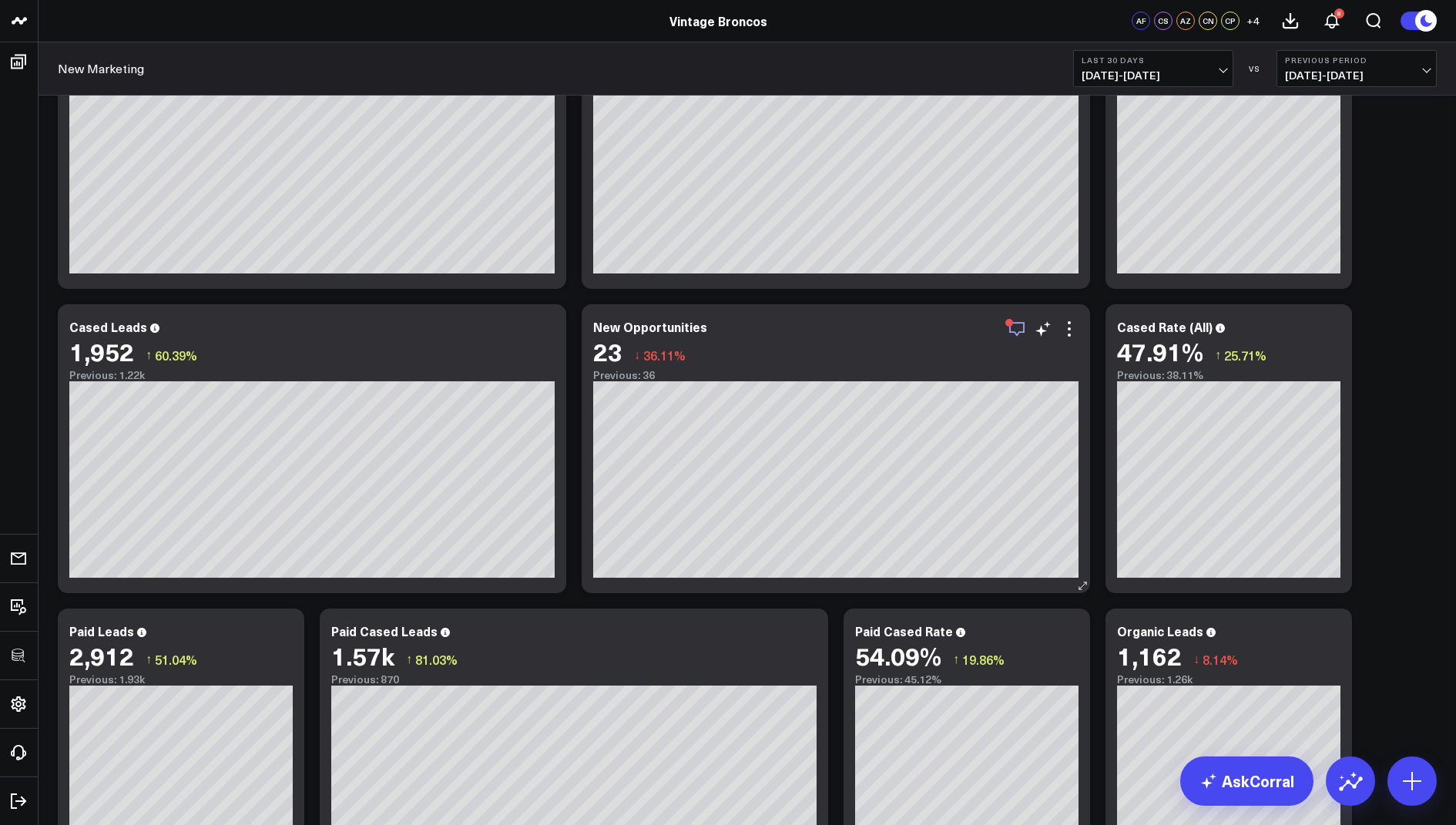
click at [1016, 330] on icon "button" at bounding box center [1017, 329] width 19 height 19
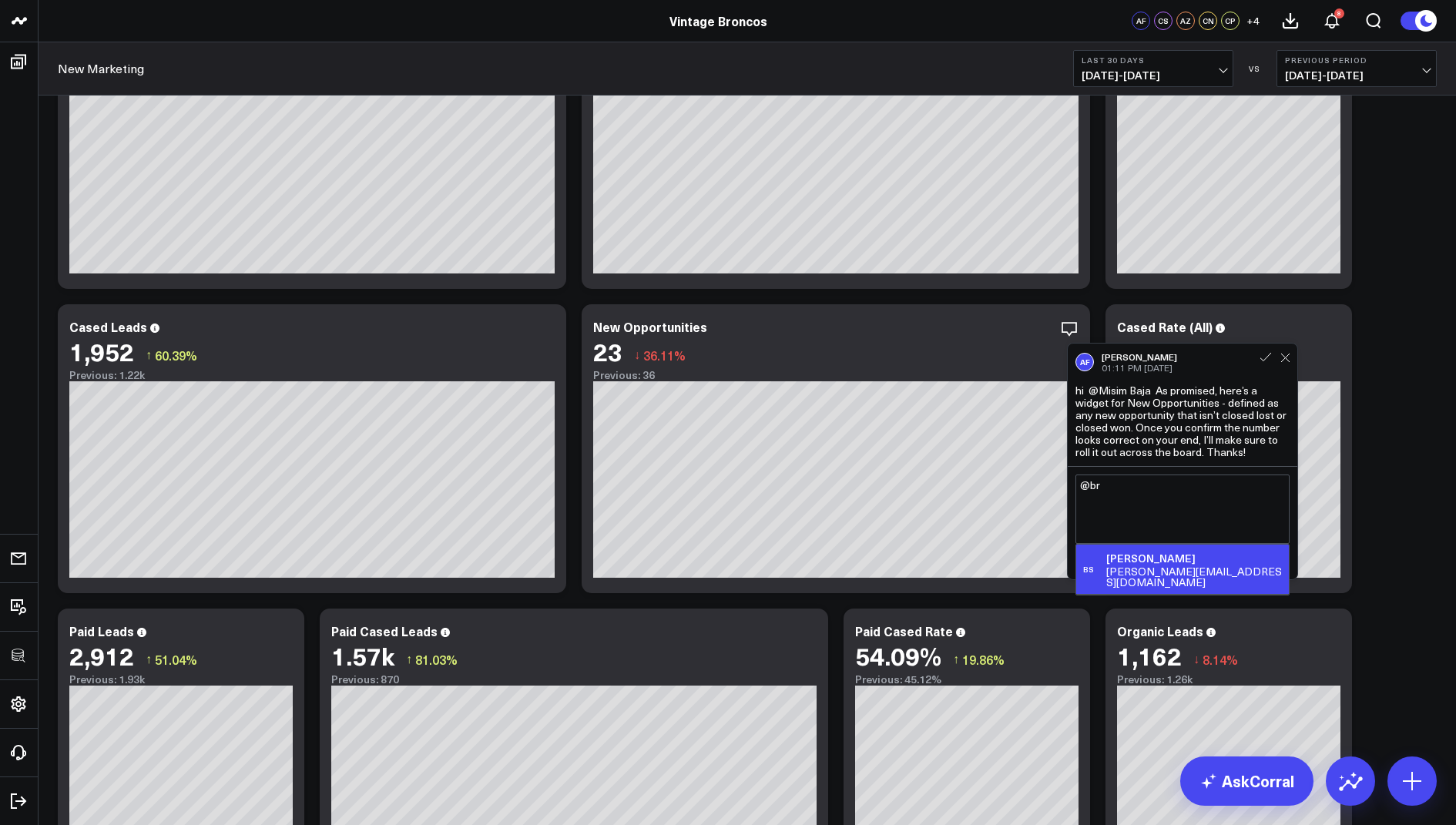
click at [1190, 558] on div "[PERSON_NAME]" at bounding box center [1194, 558] width 176 height 15
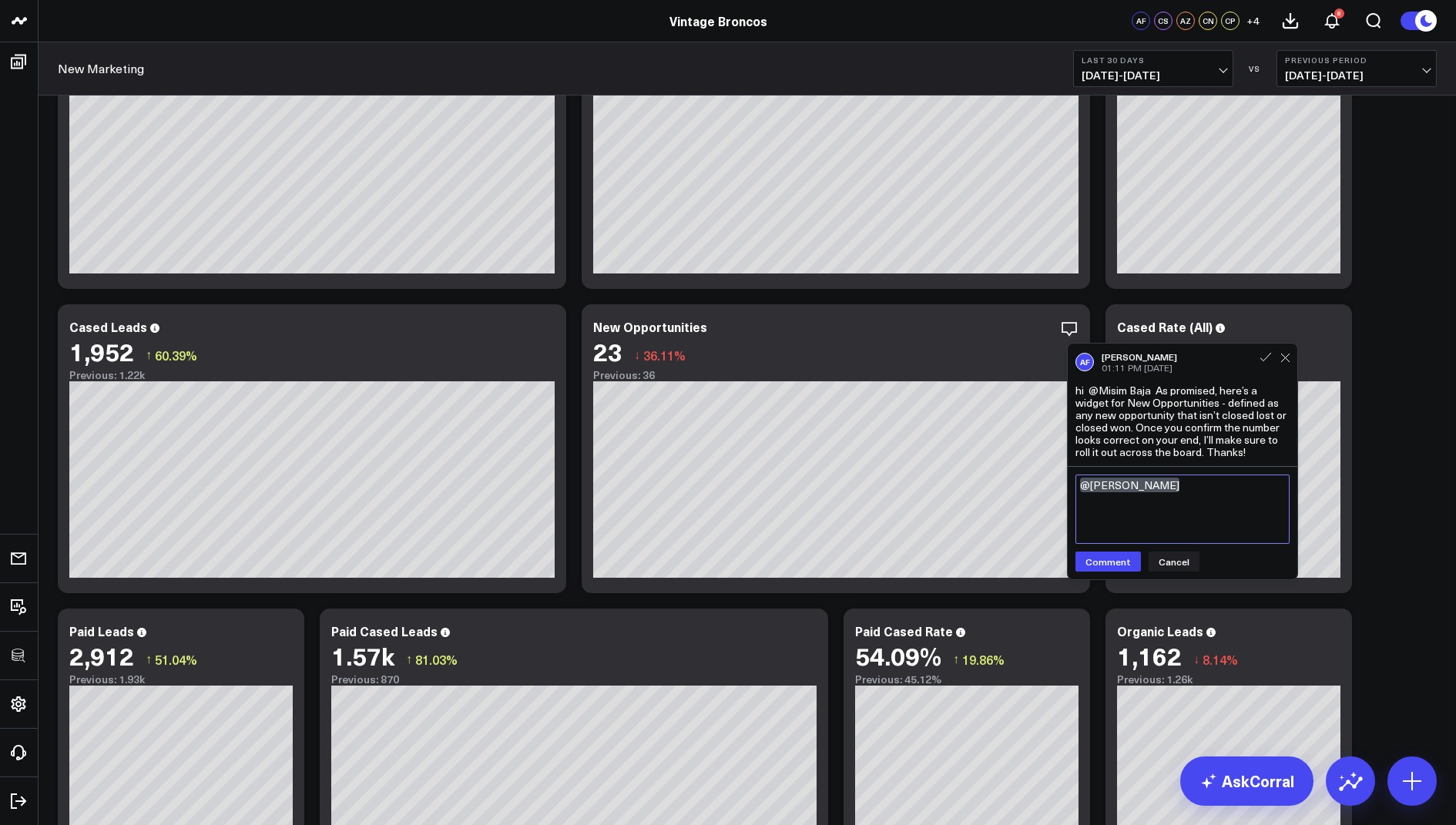
click at [1081, 488] on textarea "@[PERSON_NAME]" at bounding box center [1182, 509] width 215 height 69
type textarea "cc @[PERSON_NAME]"
click at [1112, 559] on button "Comment" at bounding box center [1108, 561] width 66 height 20
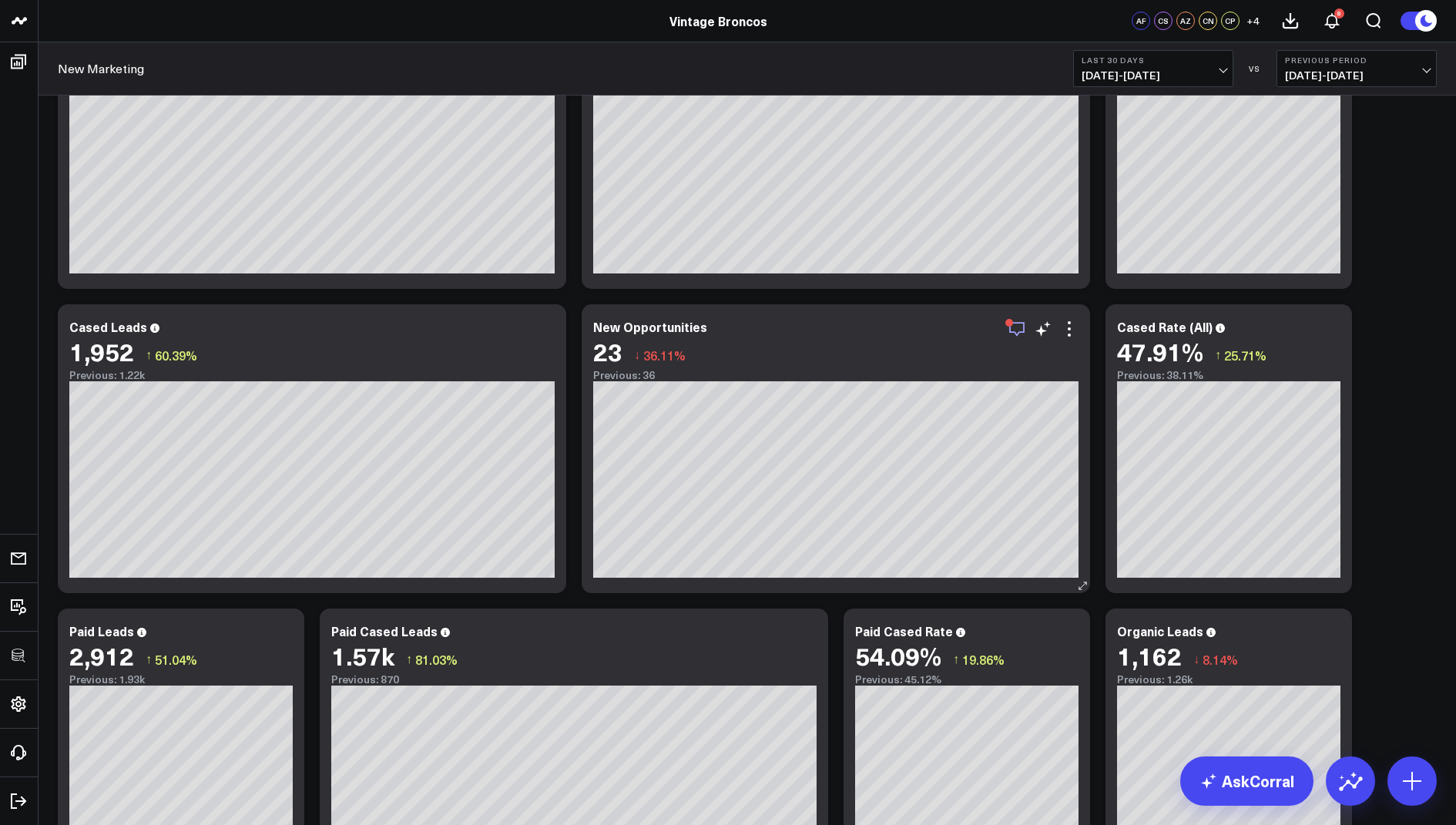
click at [1014, 327] on icon "button" at bounding box center [1017, 329] width 19 height 19
click at [1061, 333] on icon at bounding box center [1070, 329] width 19 height 19
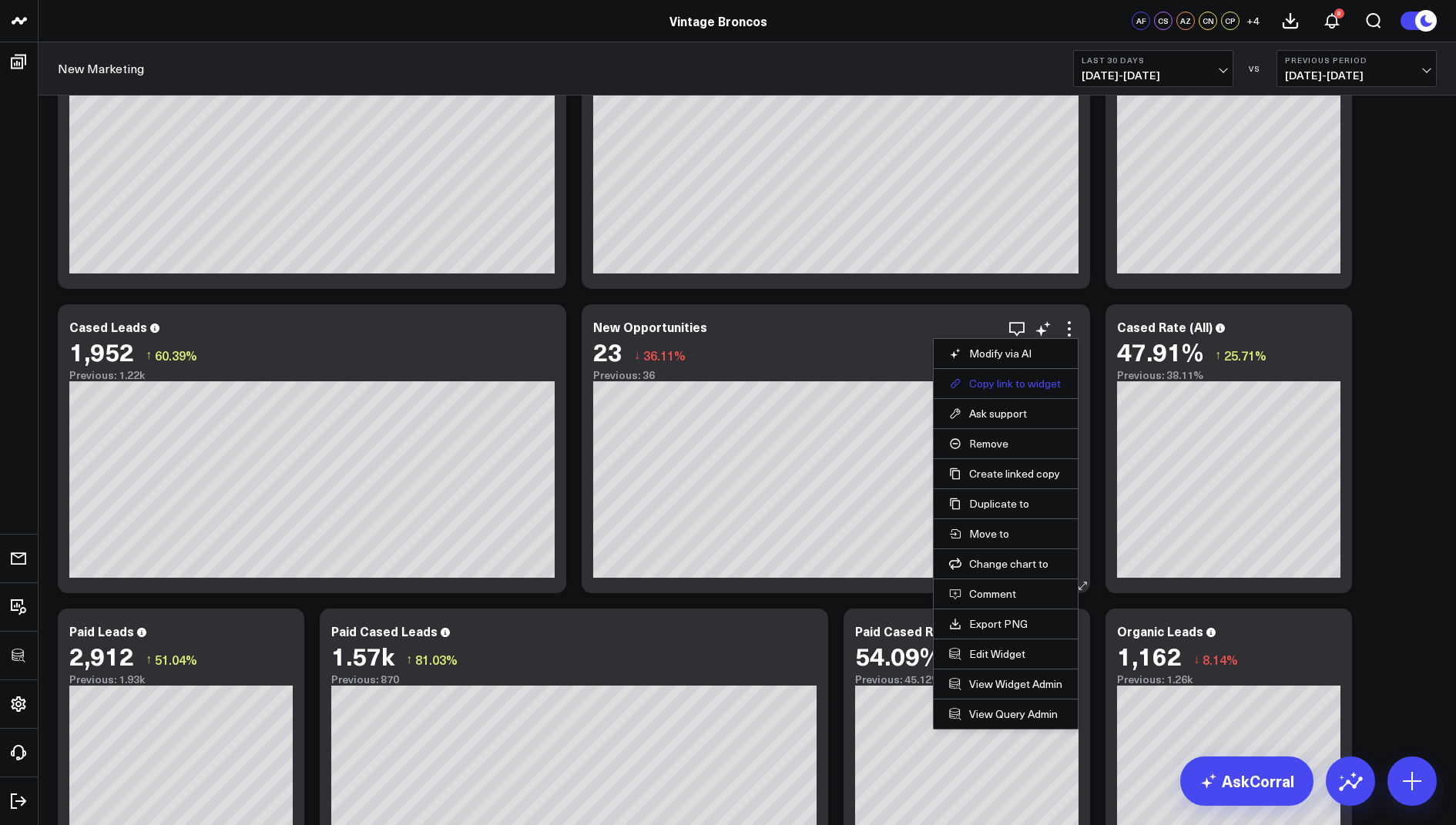
click at [984, 386] on button "Copy link to widget" at bounding box center [1005, 384] width 113 height 14
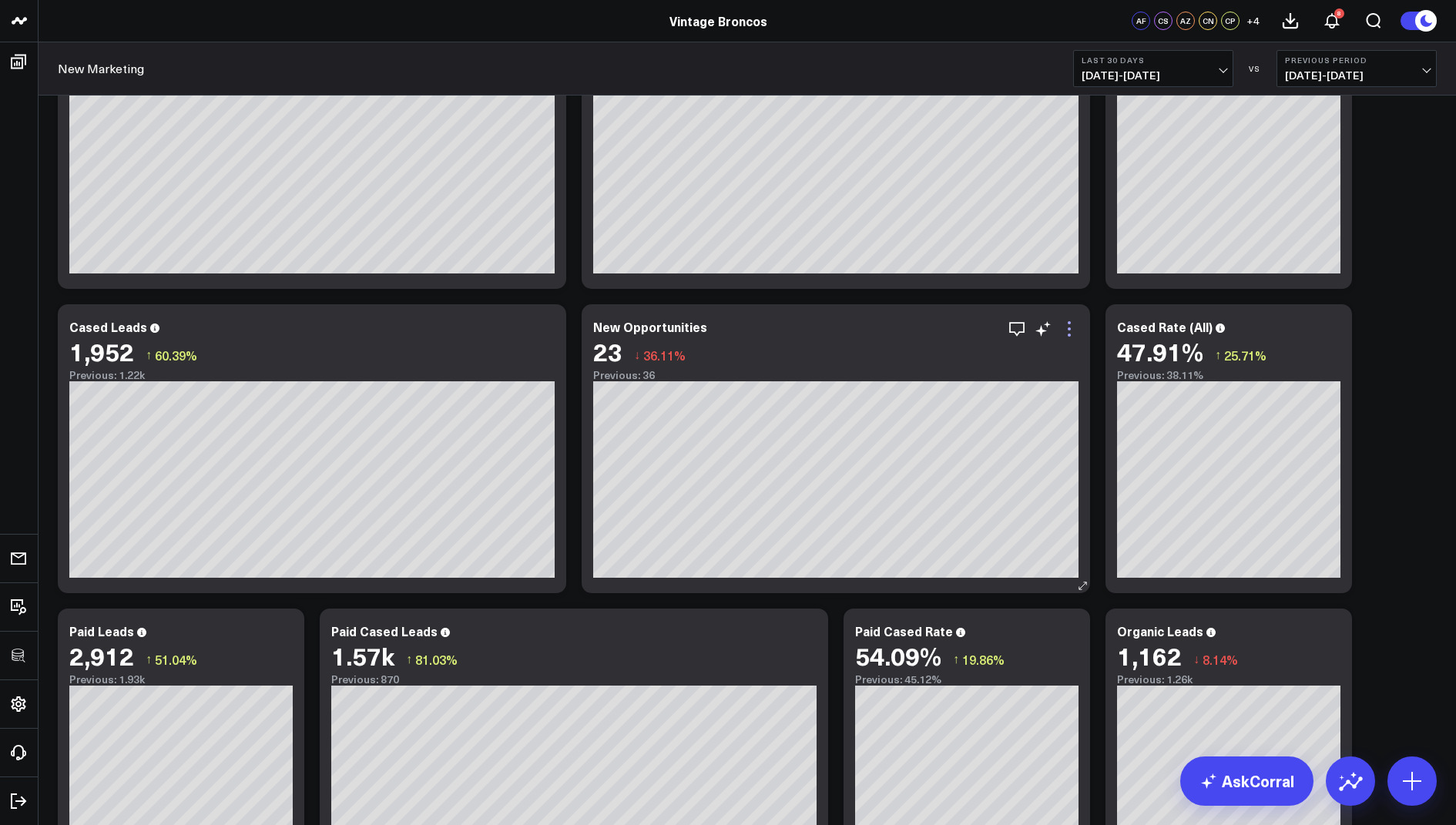
click at [1074, 333] on icon at bounding box center [1070, 329] width 19 height 19
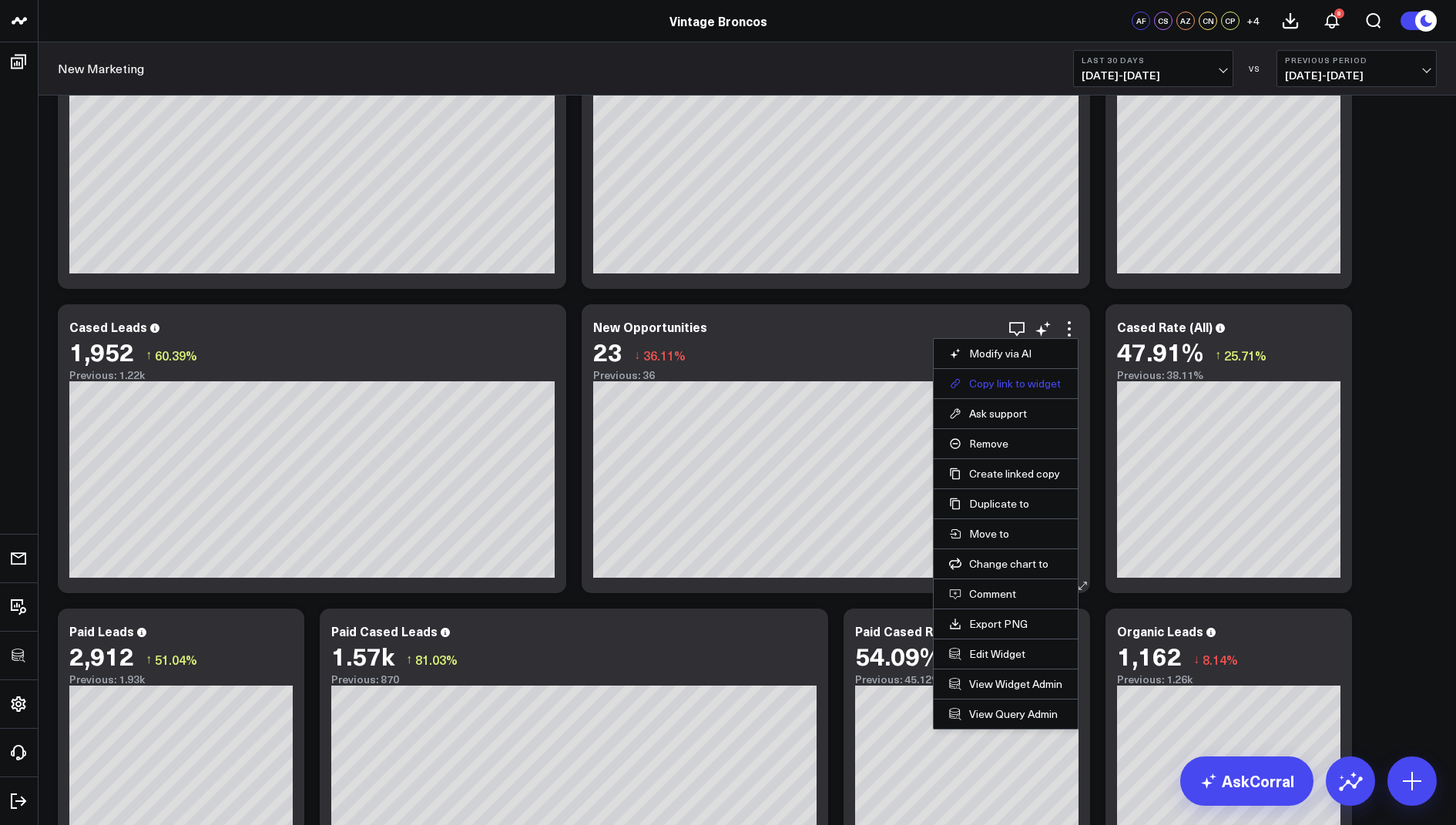
click at [971, 381] on button "Copy link to widget" at bounding box center [1005, 384] width 113 height 14
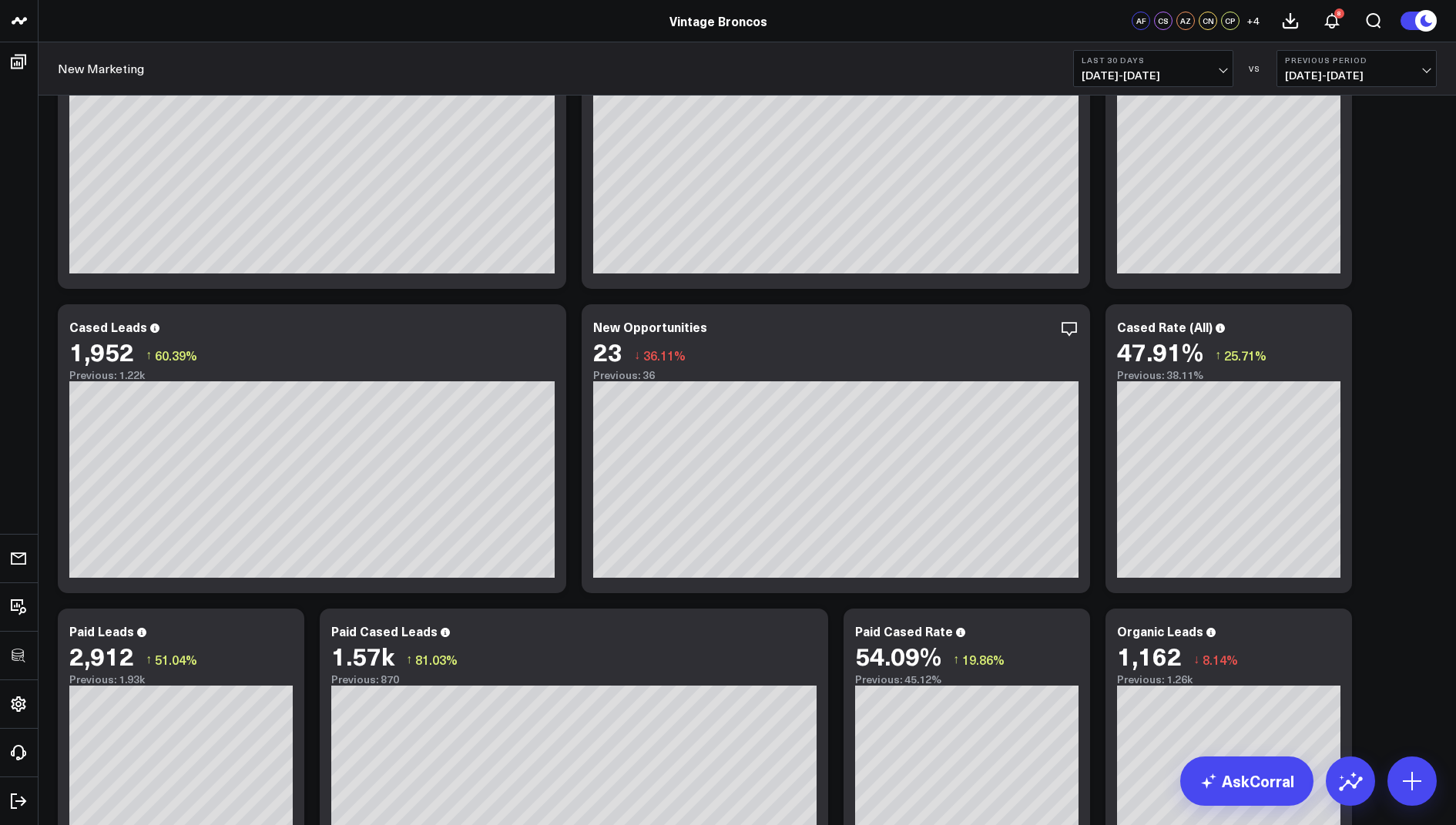
scroll to position [0, 0]
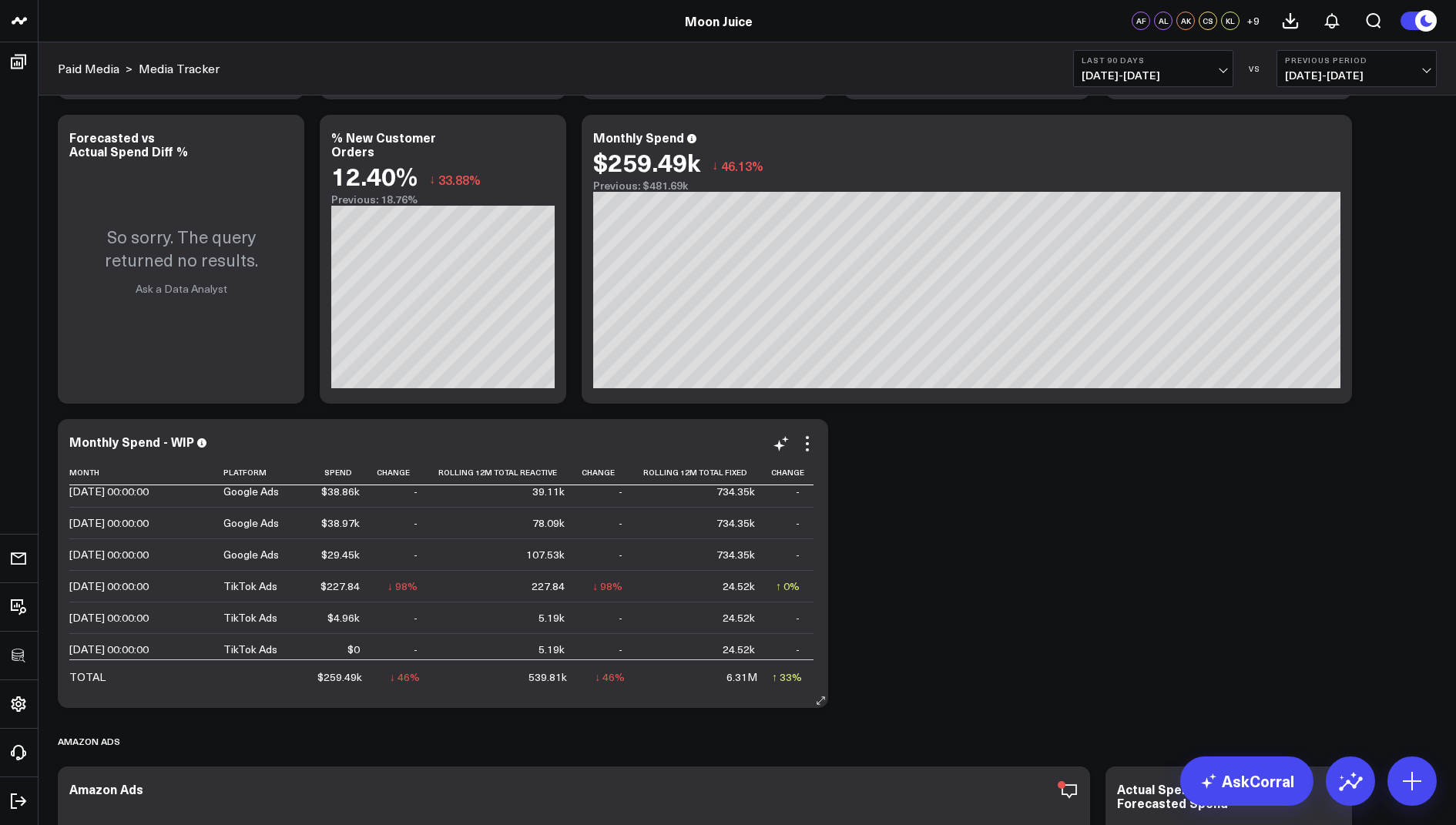
scroll to position [657, 0]
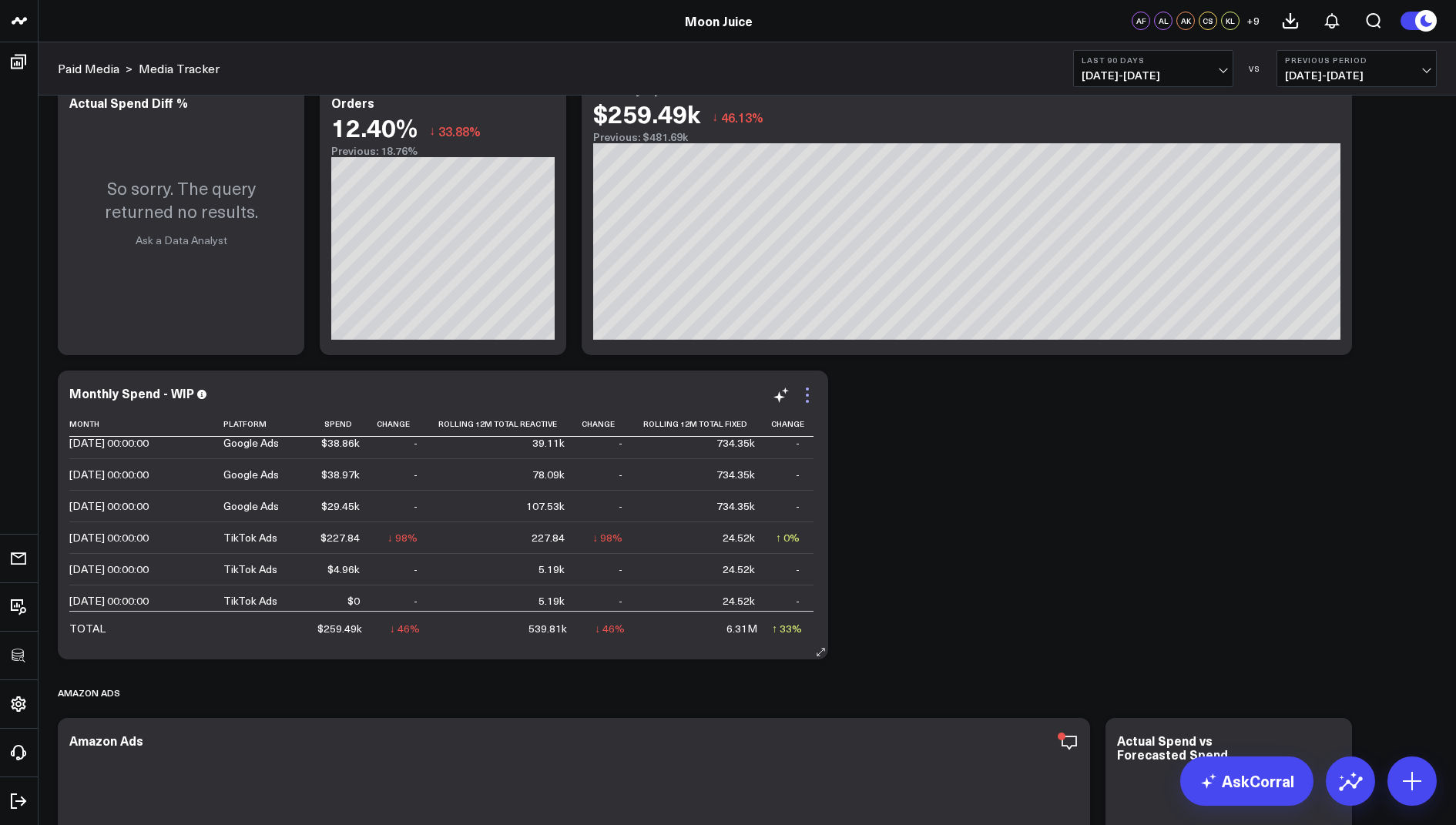
click at [808, 388] on icon at bounding box center [808, 389] width 3 height 3
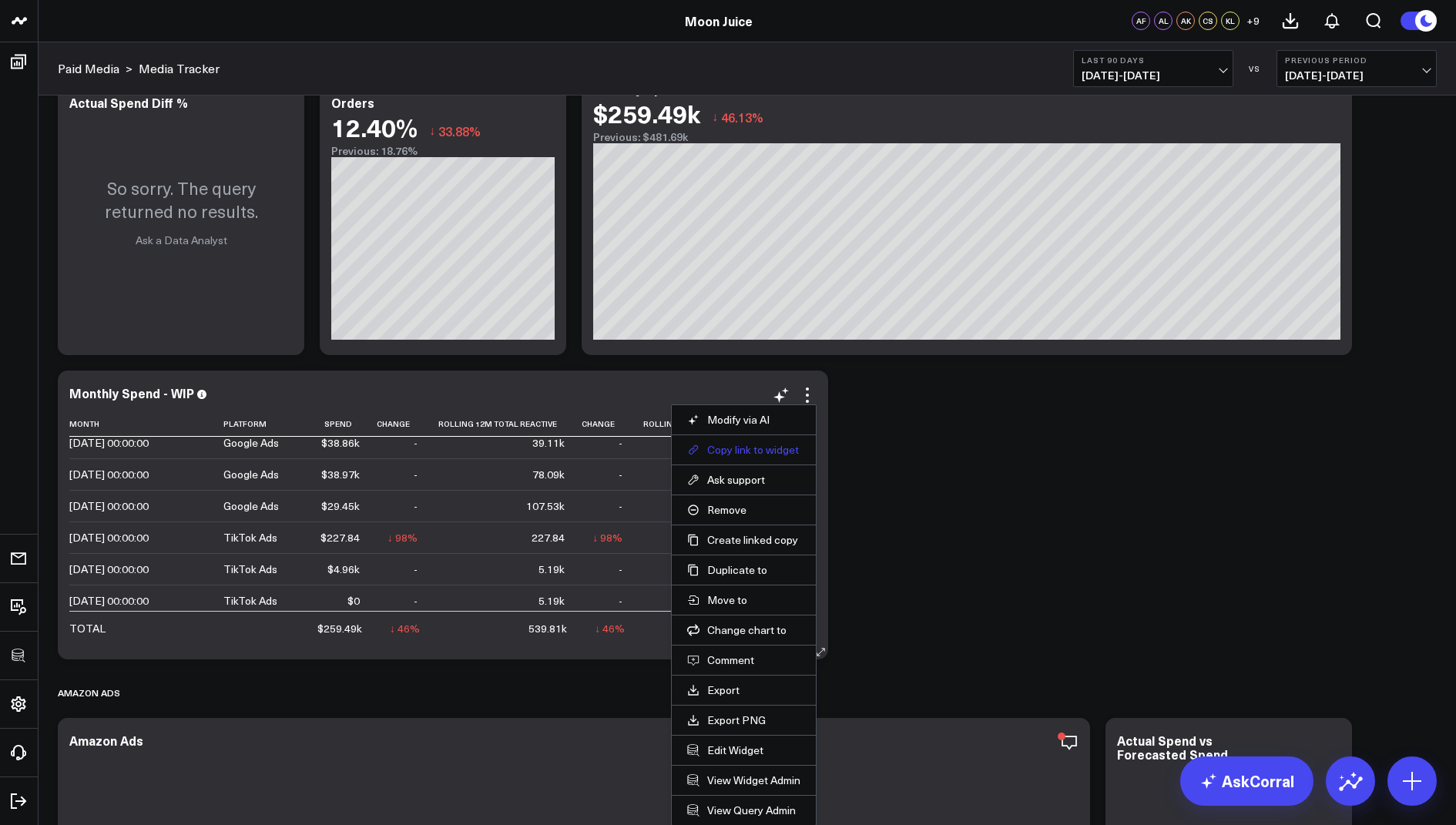
click at [730, 450] on button "Copy link to widget" at bounding box center [744, 450] width 113 height 14
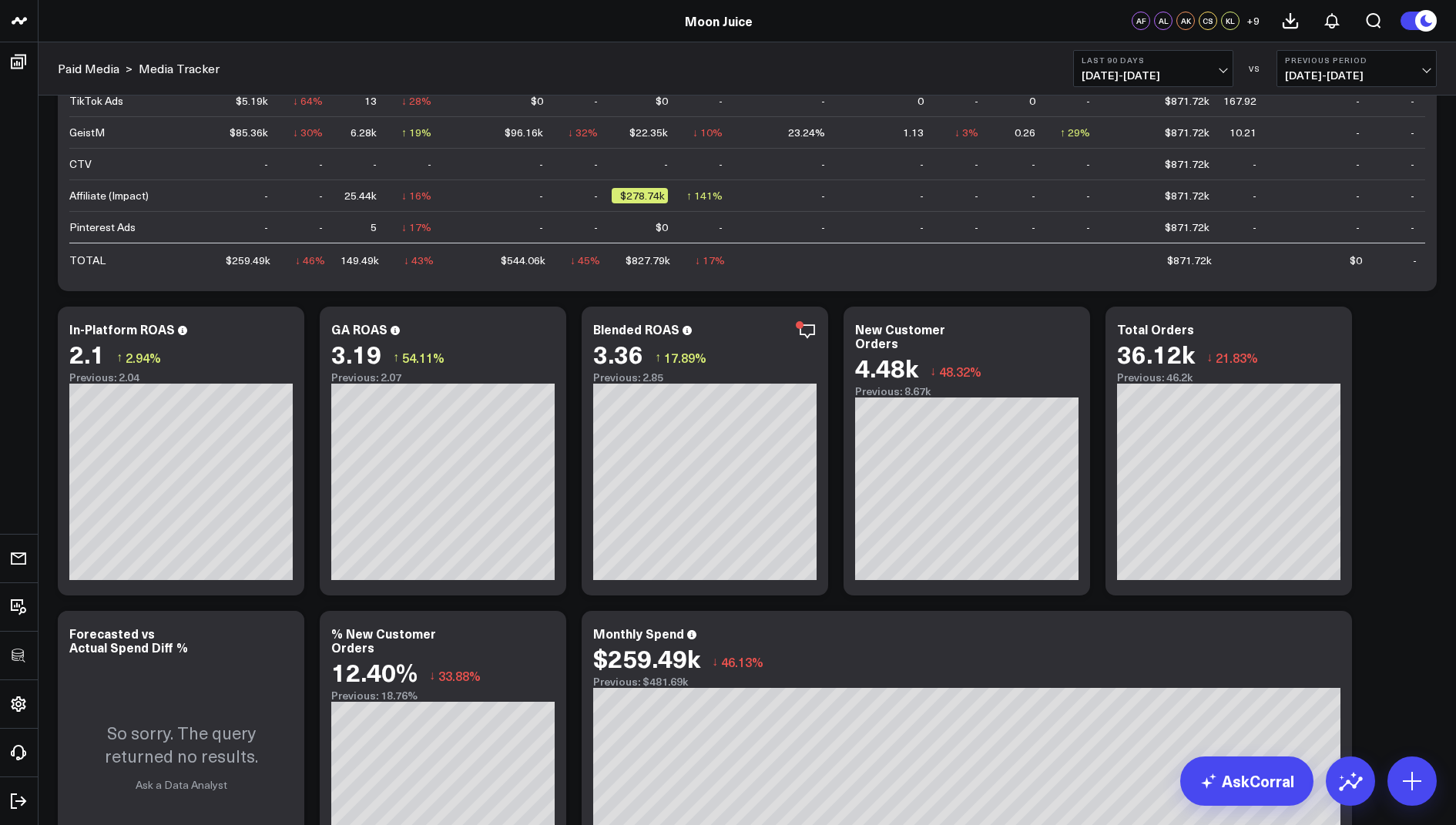
scroll to position [0, 0]
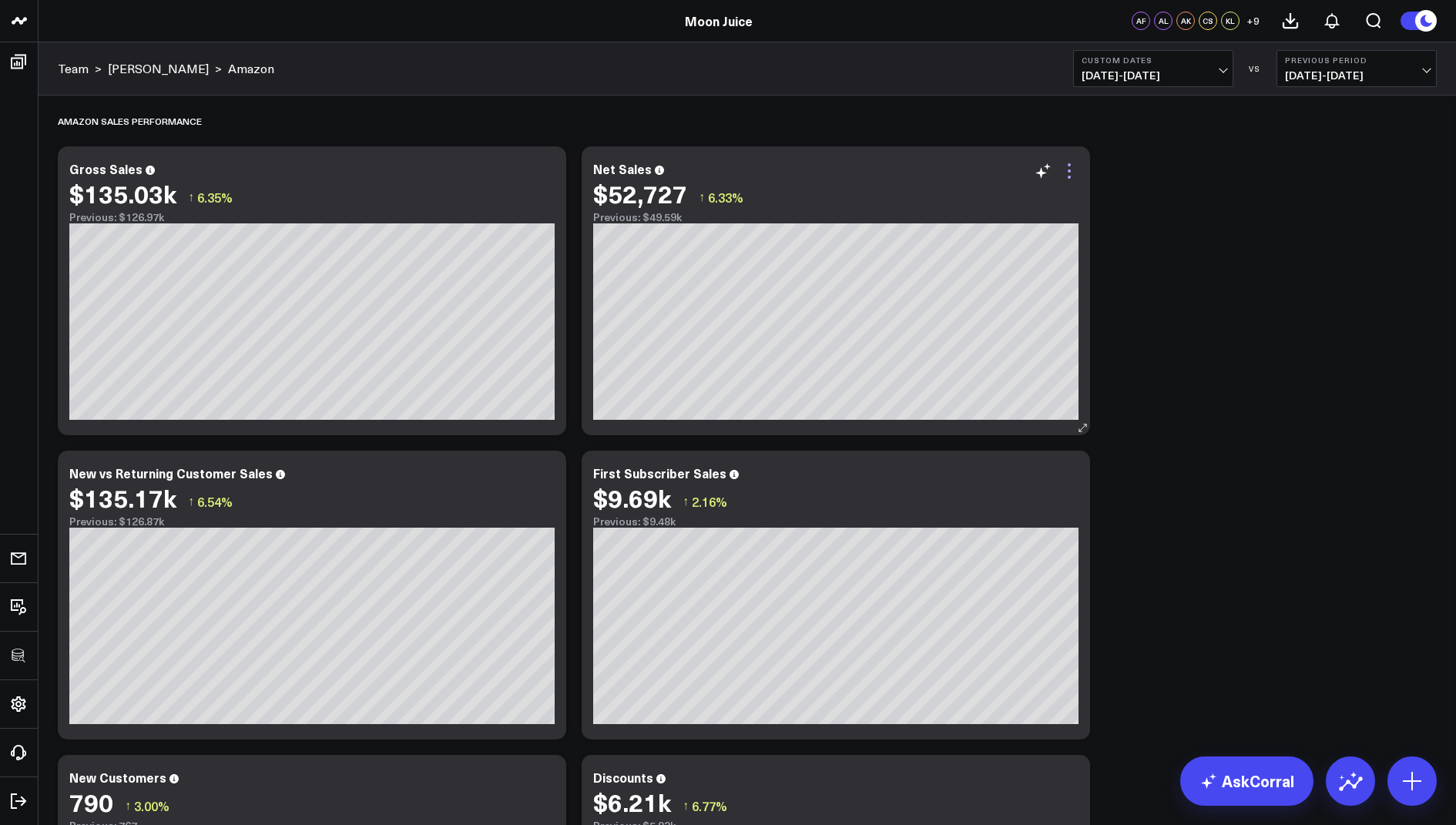
click at [1071, 169] on icon at bounding box center [1070, 171] width 19 height 19
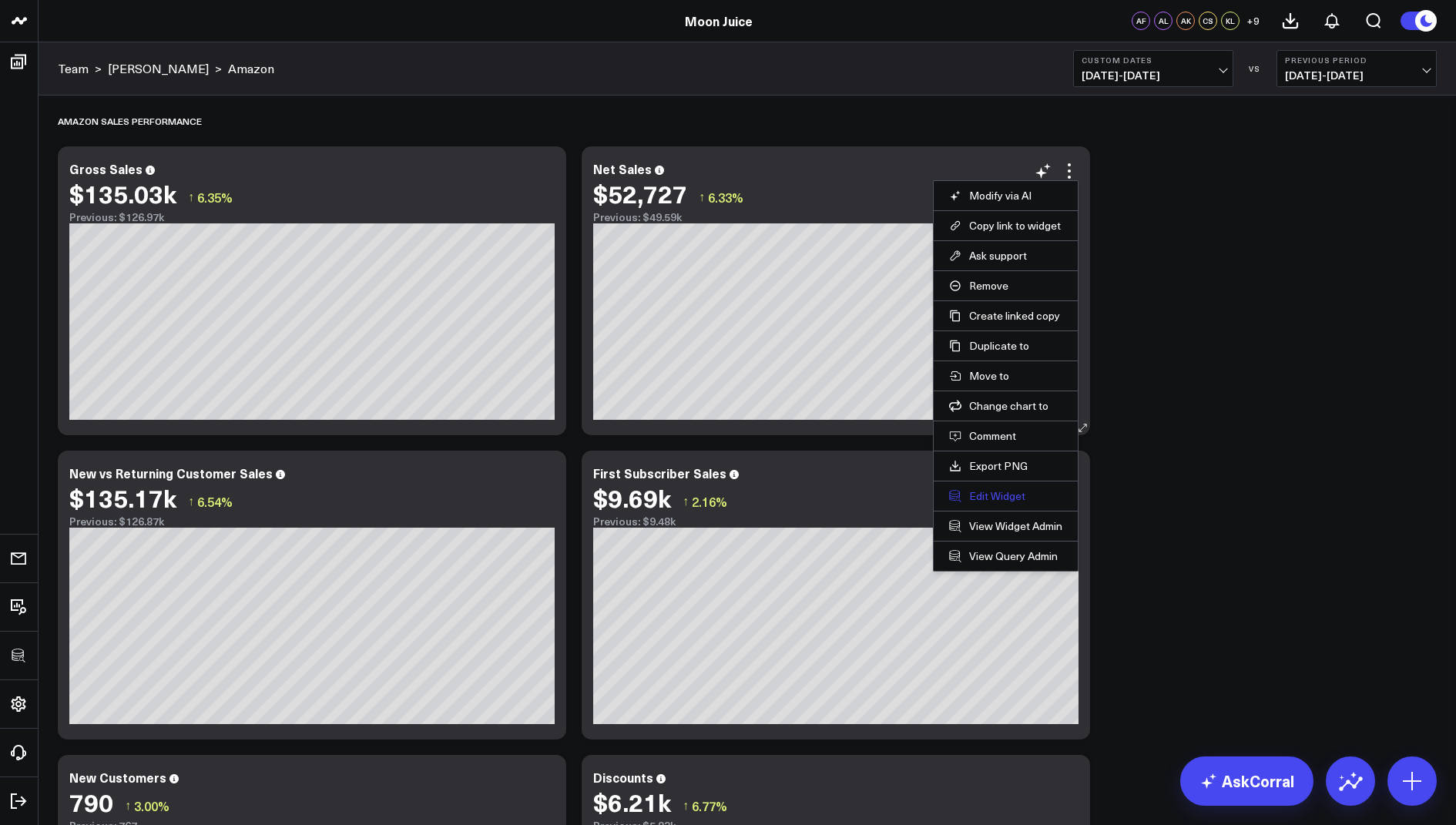
click at [983, 489] on button "Edit Widget" at bounding box center [1005, 496] width 113 height 14
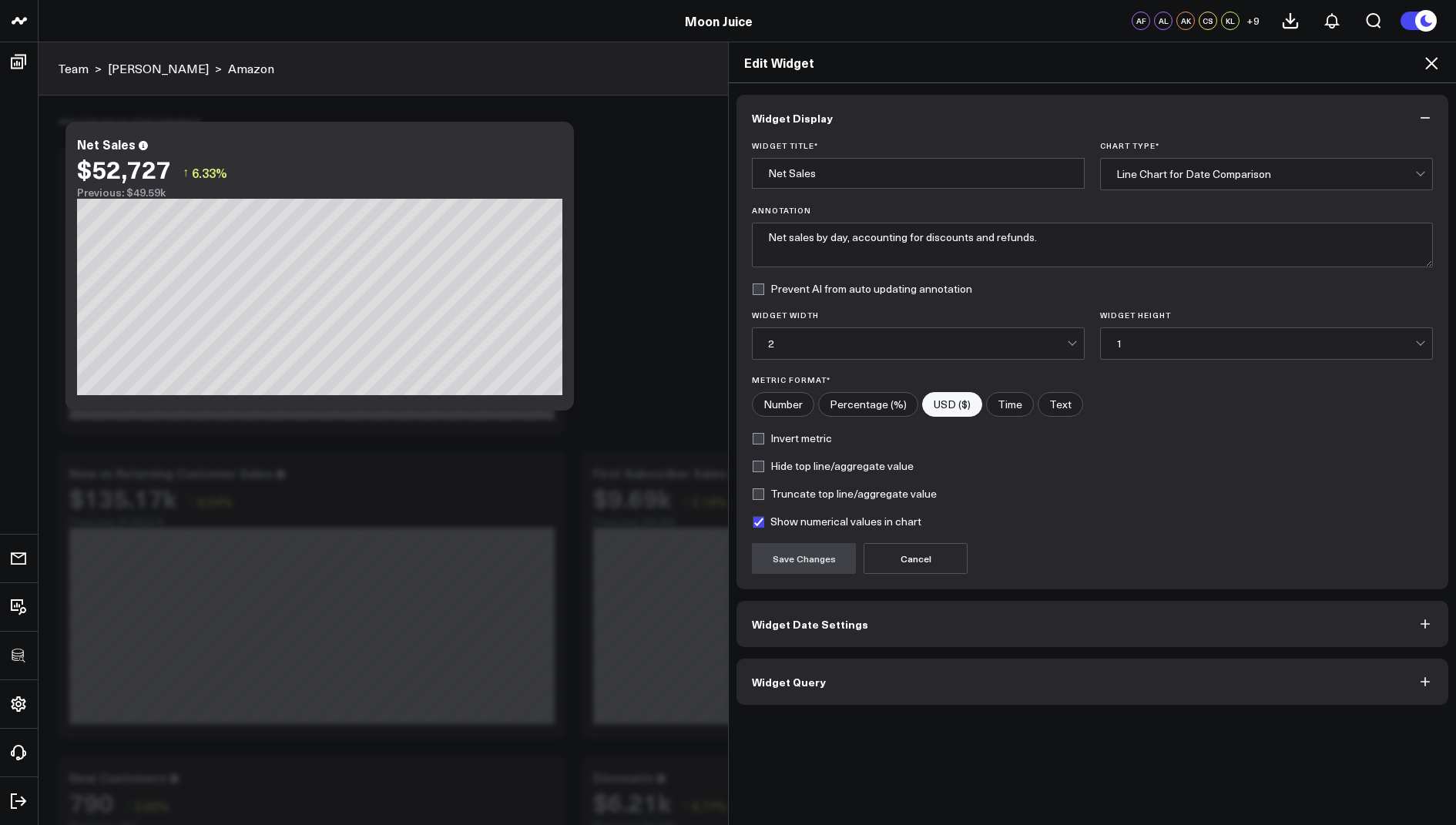
click at [775, 669] on button "Widget Query" at bounding box center [1093, 682] width 712 height 46
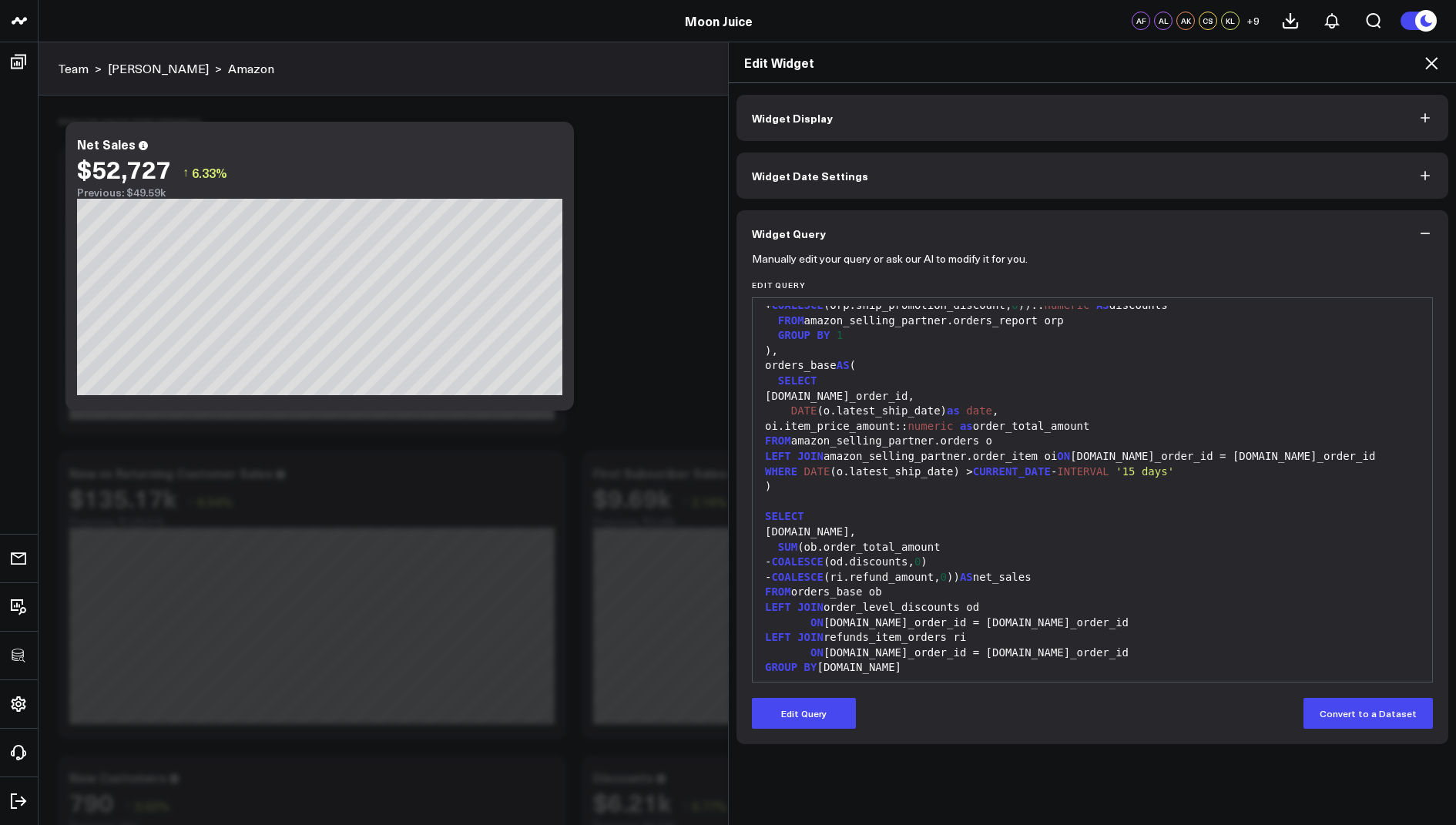
scroll to position [316, 0]
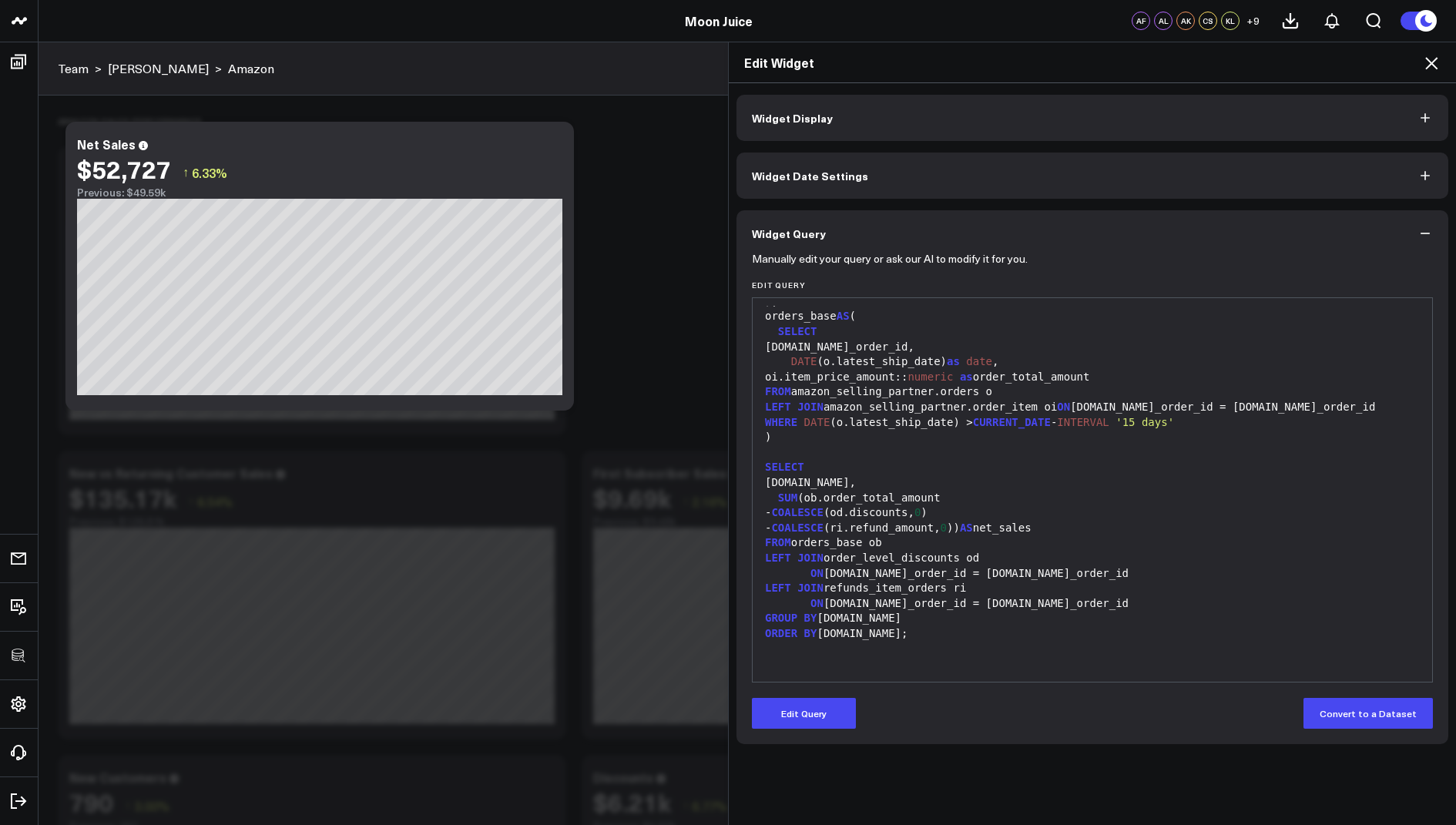
click at [1433, 66] on icon at bounding box center [1432, 63] width 19 height 19
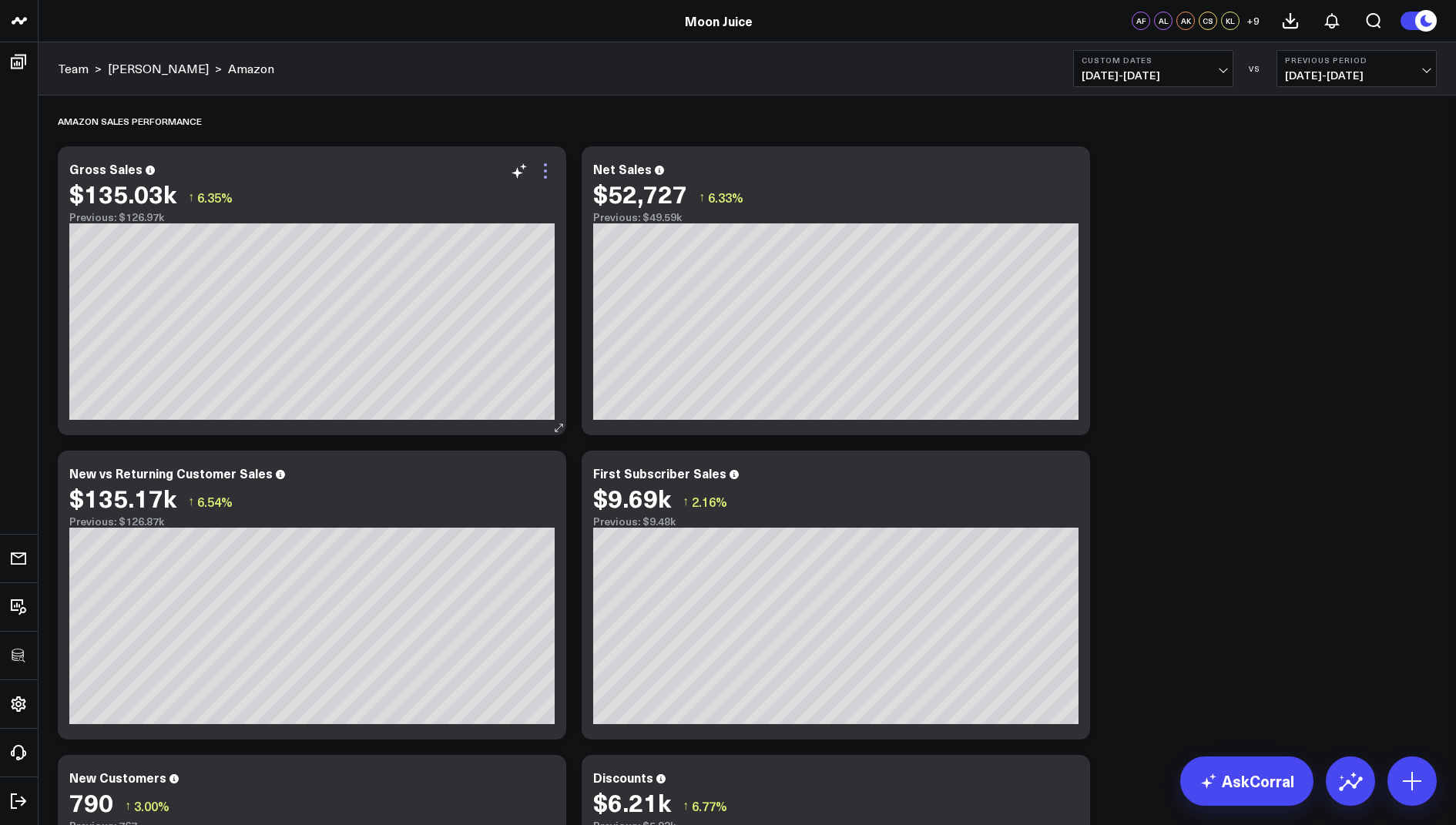
click at [546, 169] on icon at bounding box center [545, 171] width 19 height 19
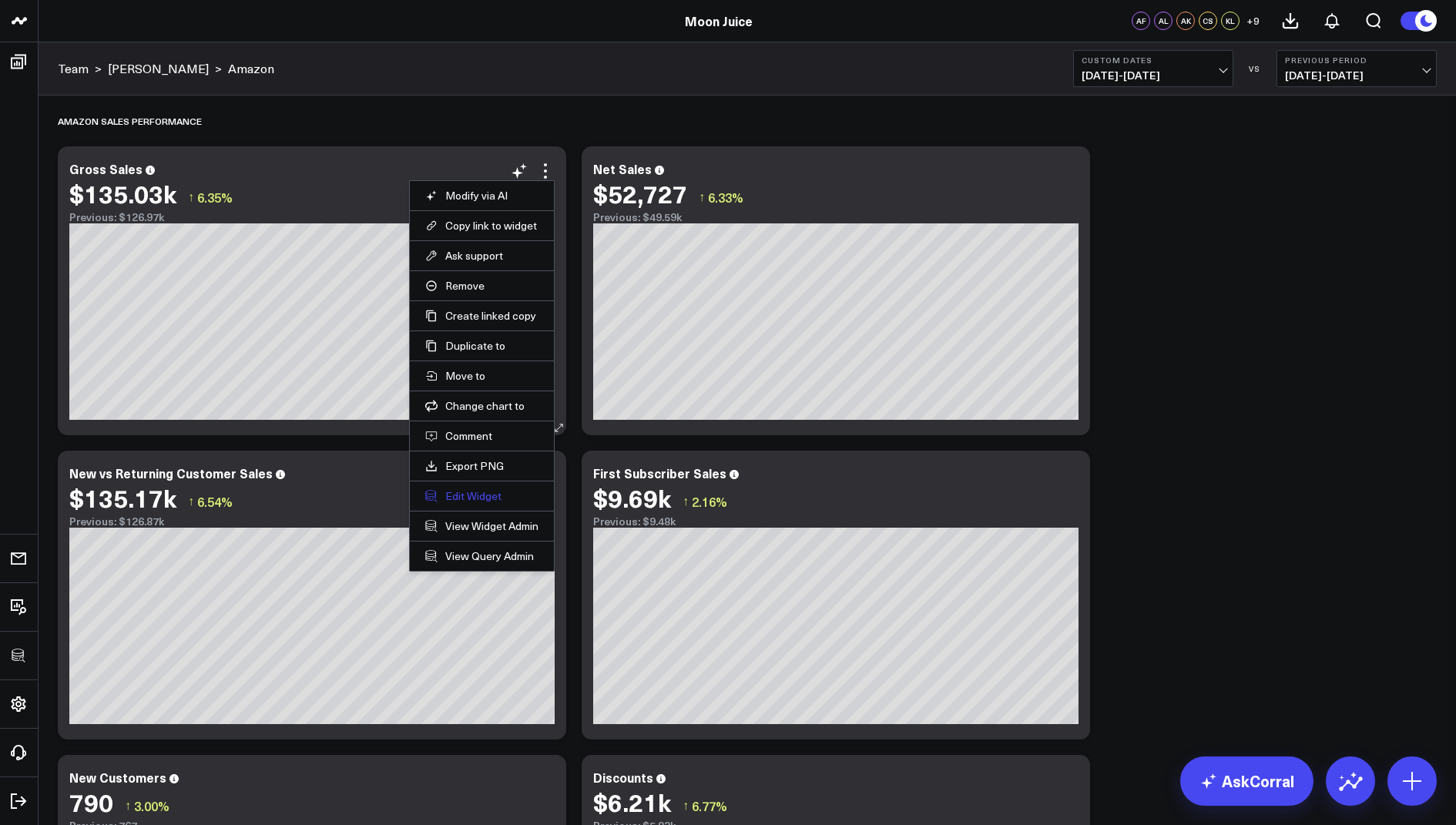
click at [469, 489] on button "Edit Widget" at bounding box center [482, 496] width 113 height 14
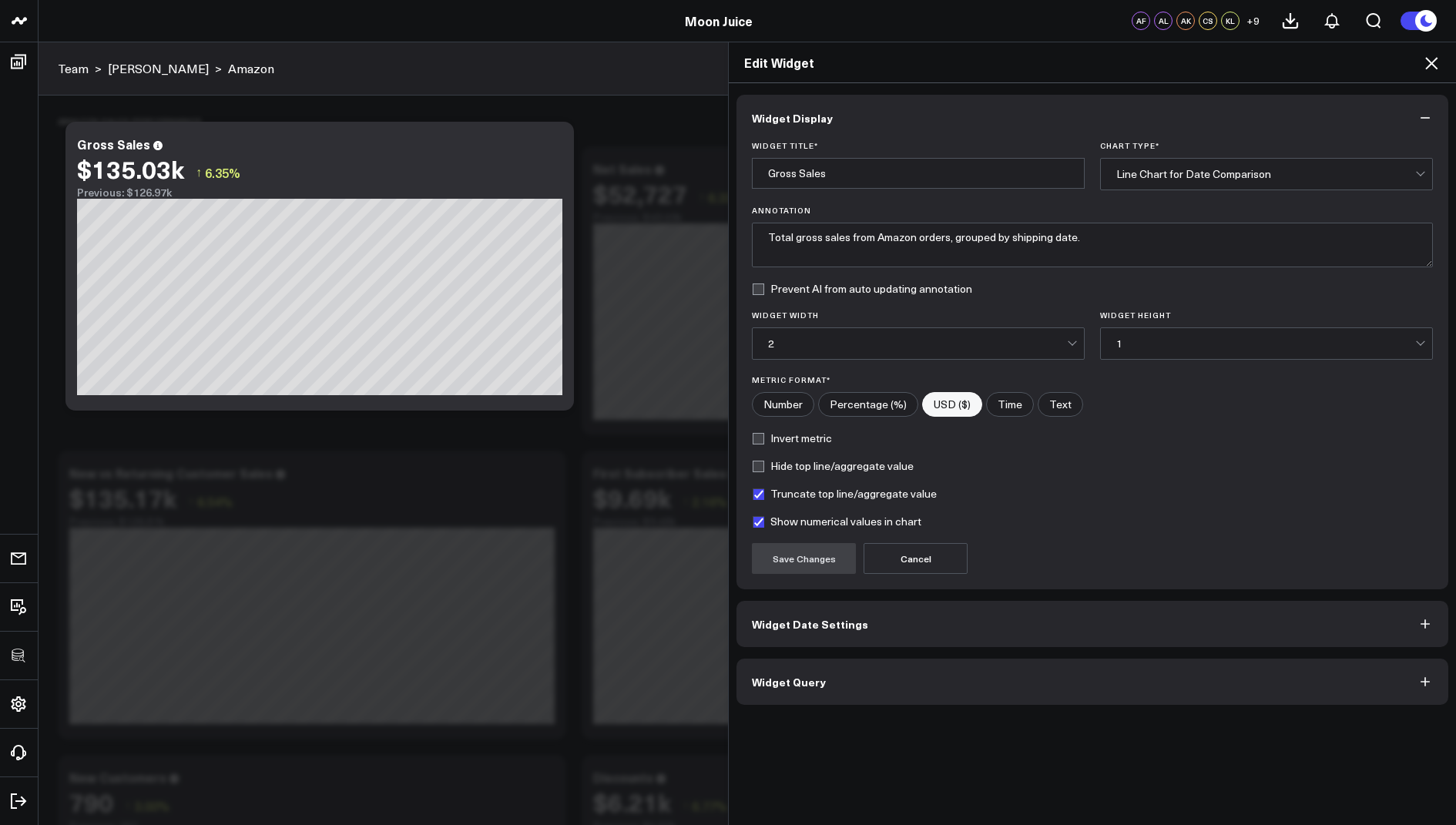
click at [780, 685] on span "Widget Query" at bounding box center [789, 681] width 74 height 12
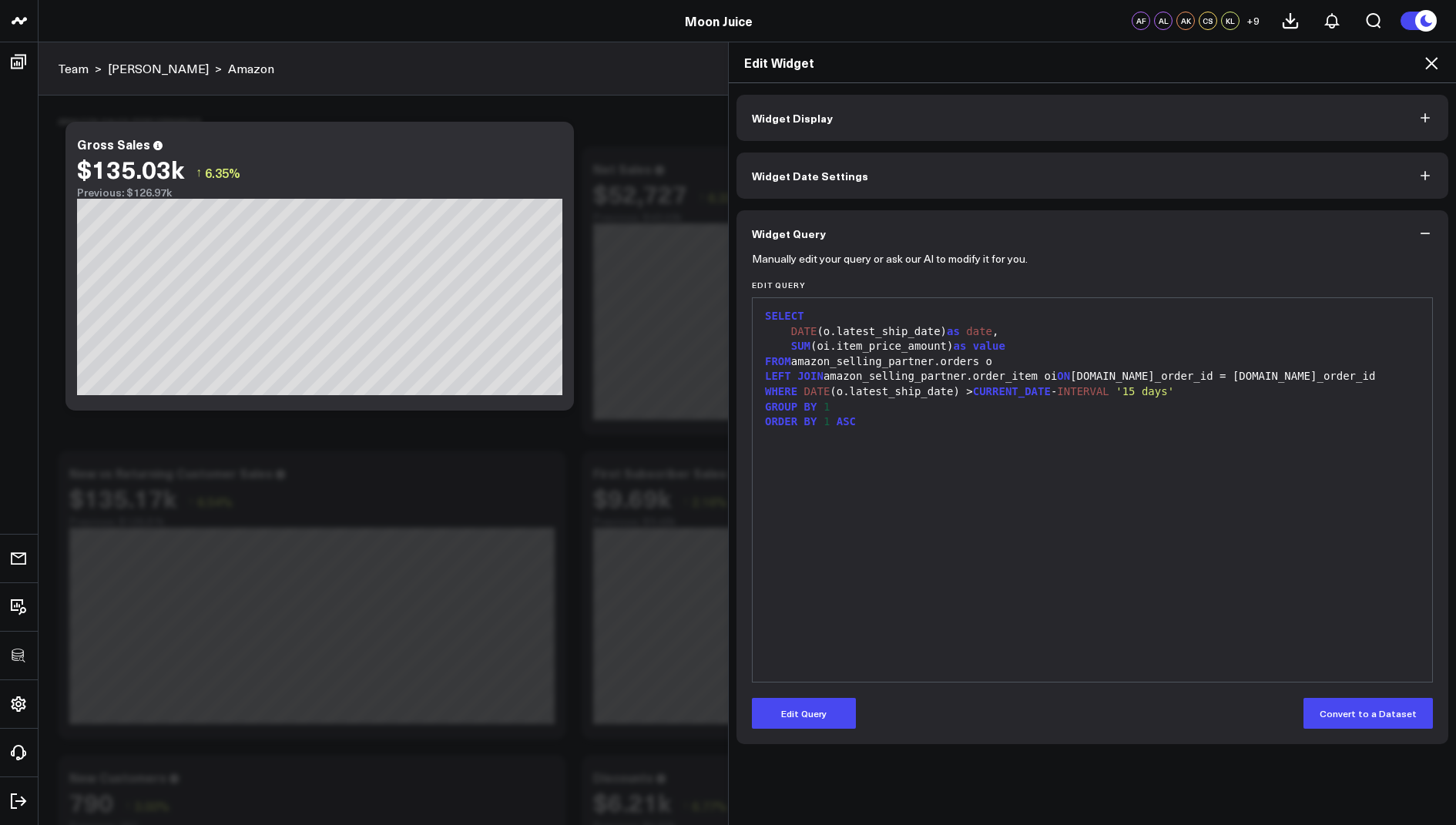
click at [1428, 56] on icon at bounding box center [1432, 63] width 19 height 19
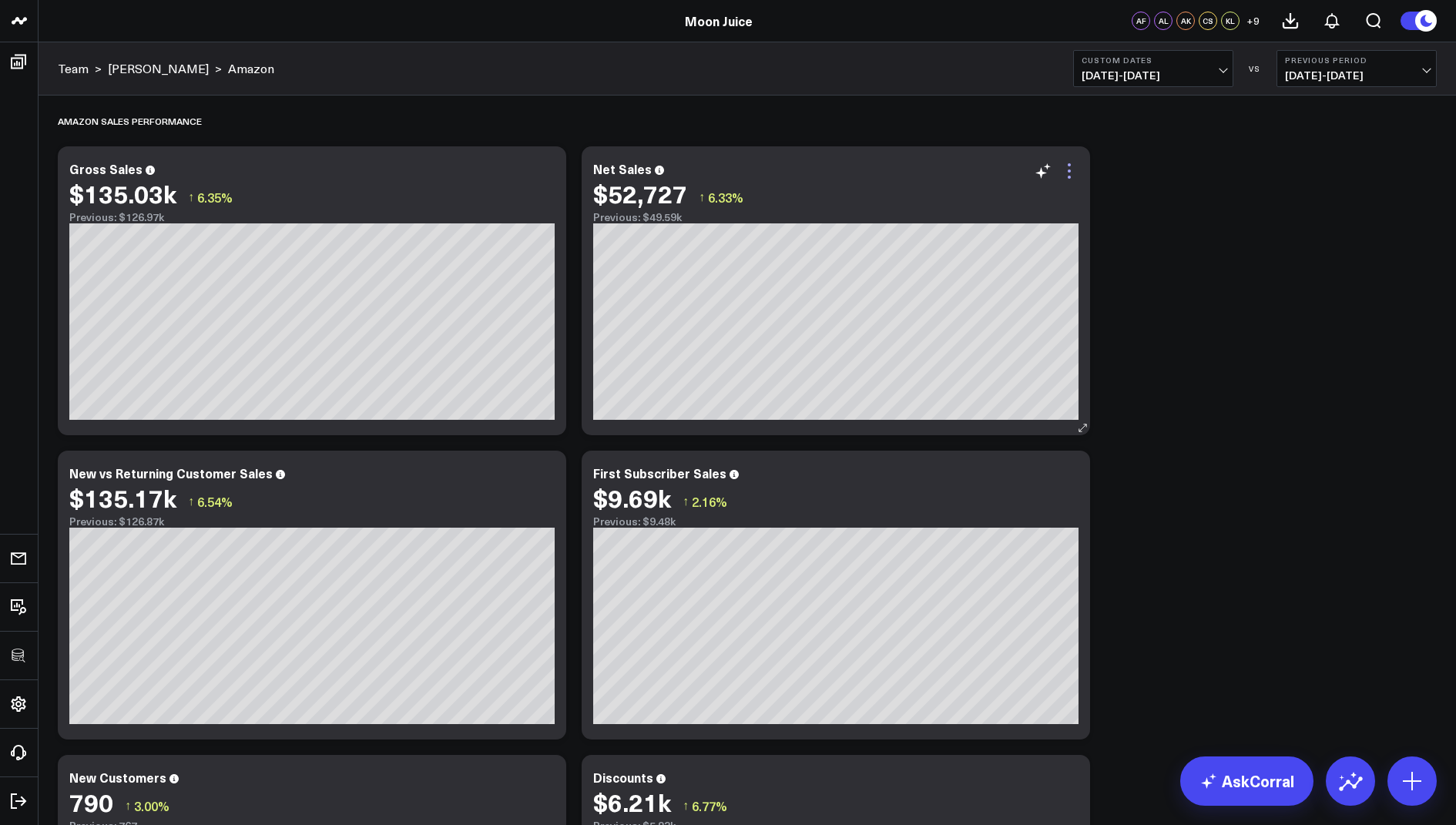
click at [1072, 179] on icon at bounding box center [1070, 171] width 19 height 19
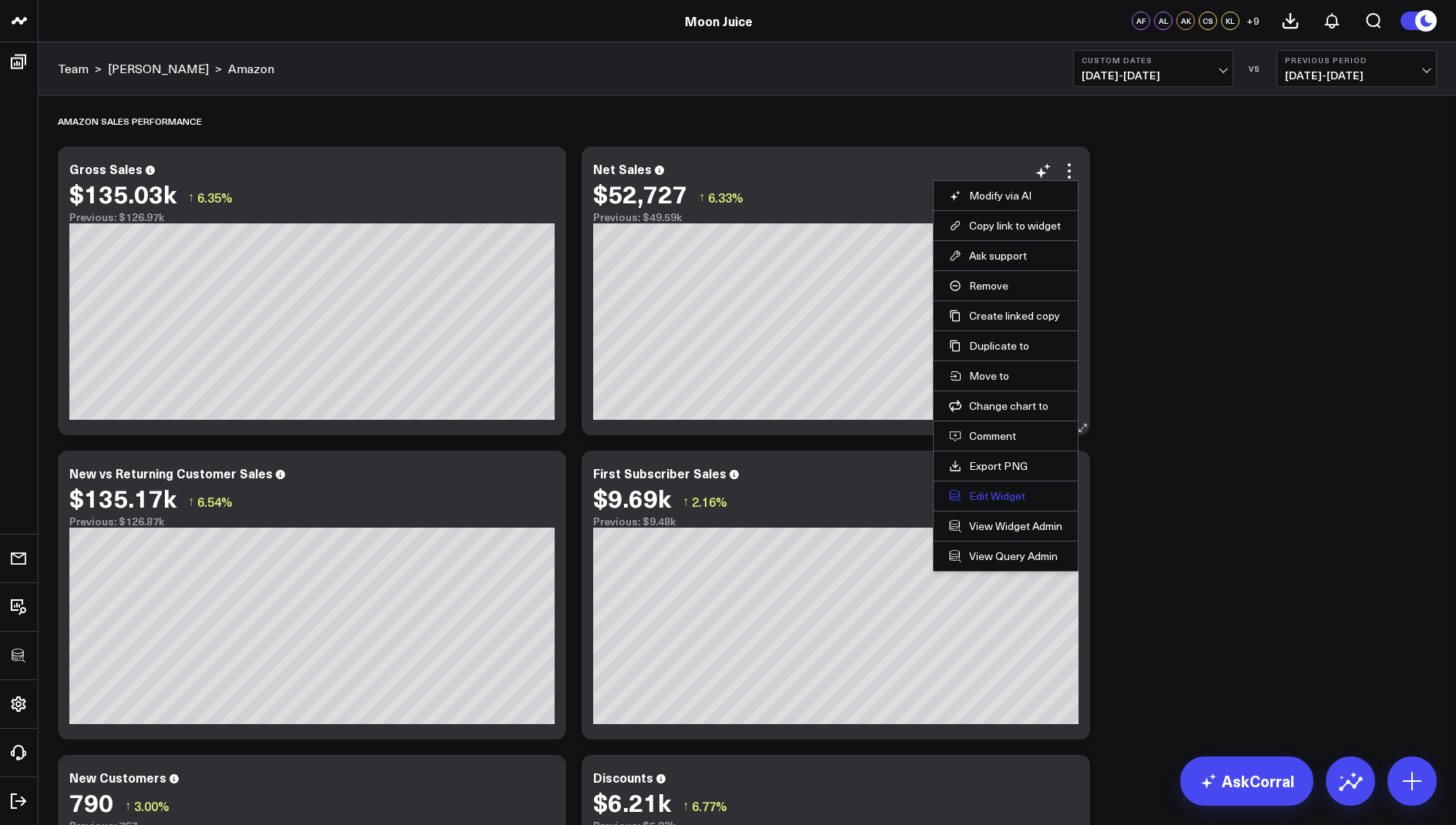
click at [987, 493] on button "Edit Widget" at bounding box center [1005, 496] width 113 height 14
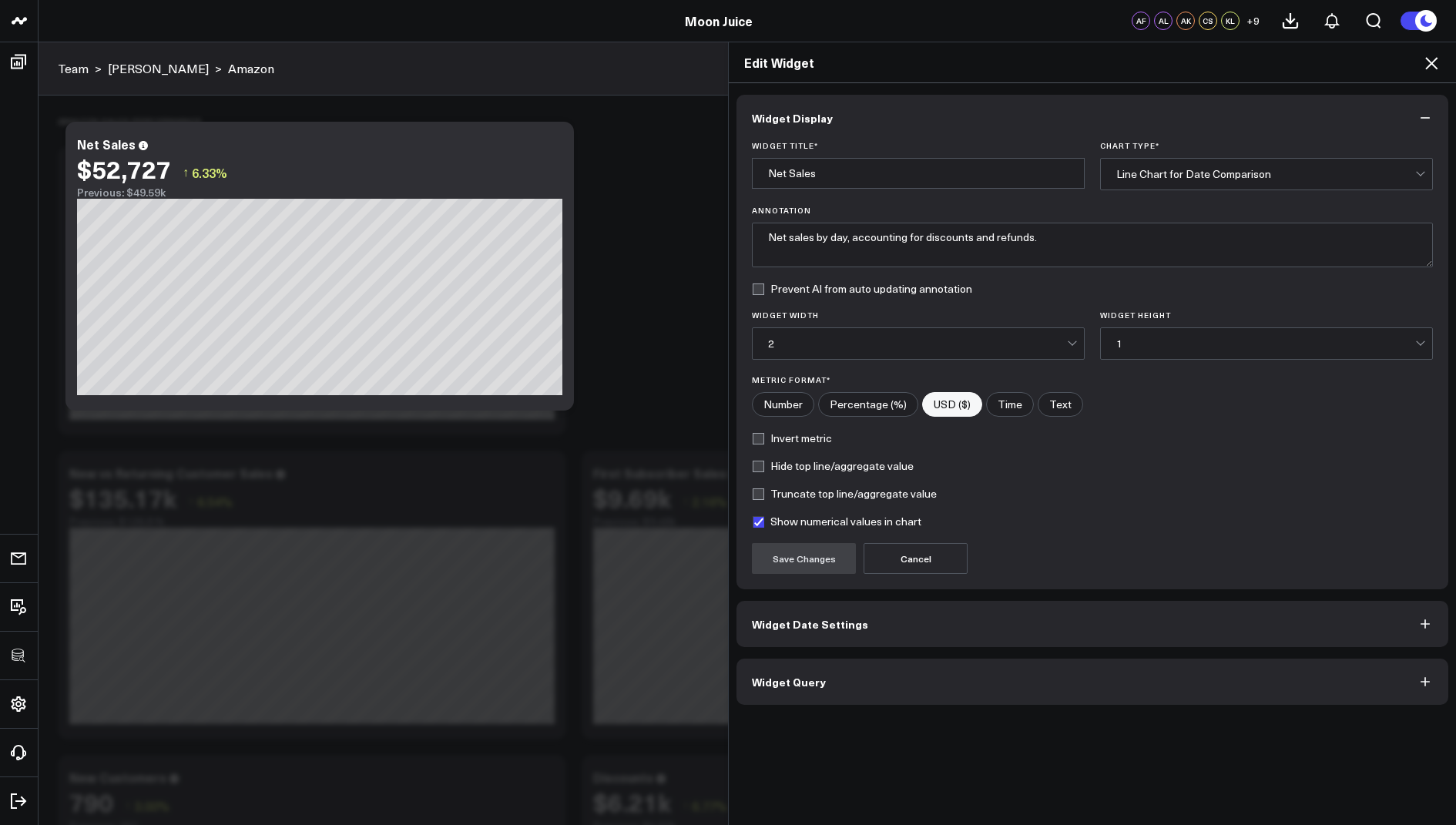
click at [822, 668] on button "Widget Query" at bounding box center [1093, 682] width 712 height 46
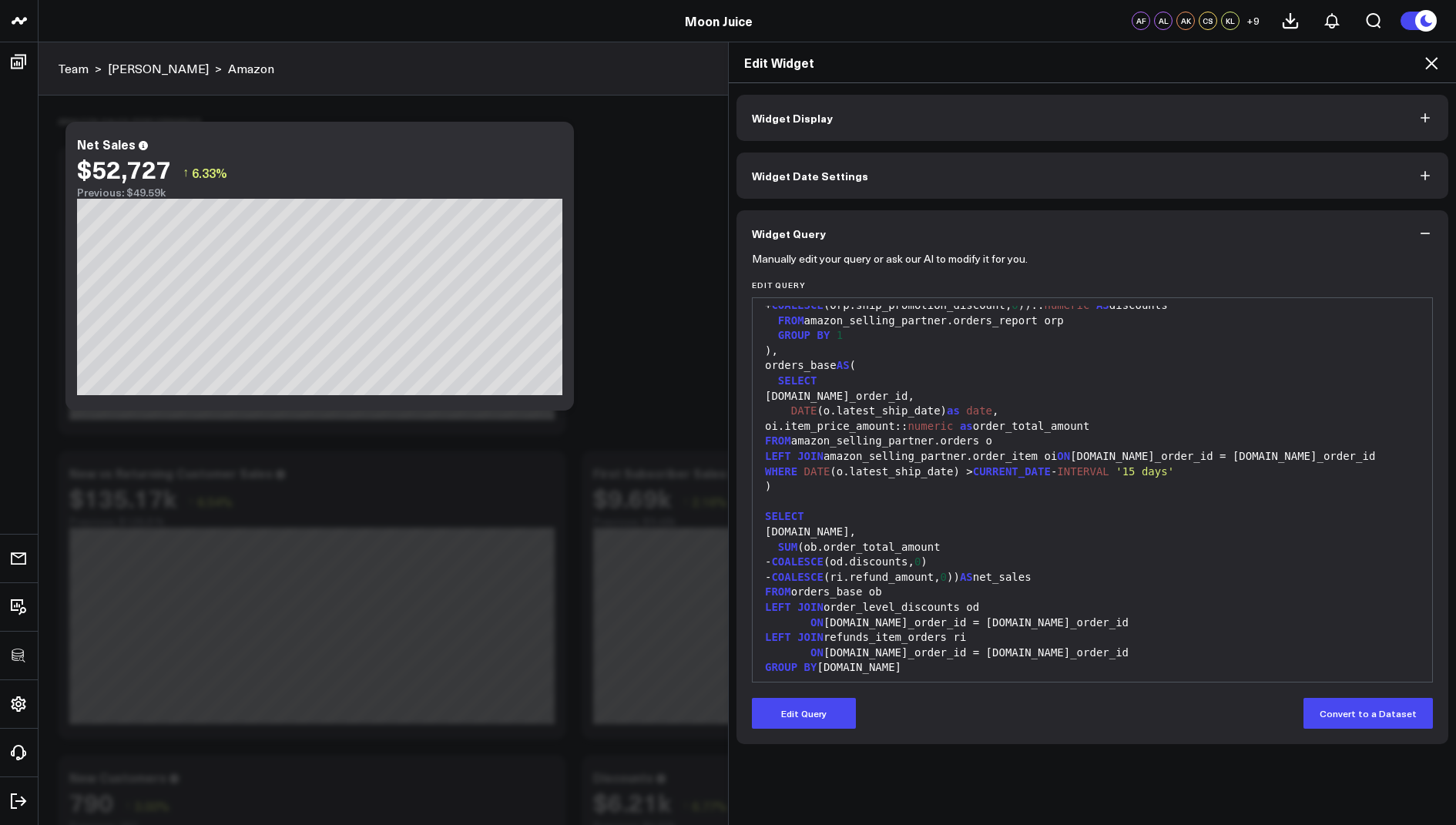
scroll to position [248, 0]
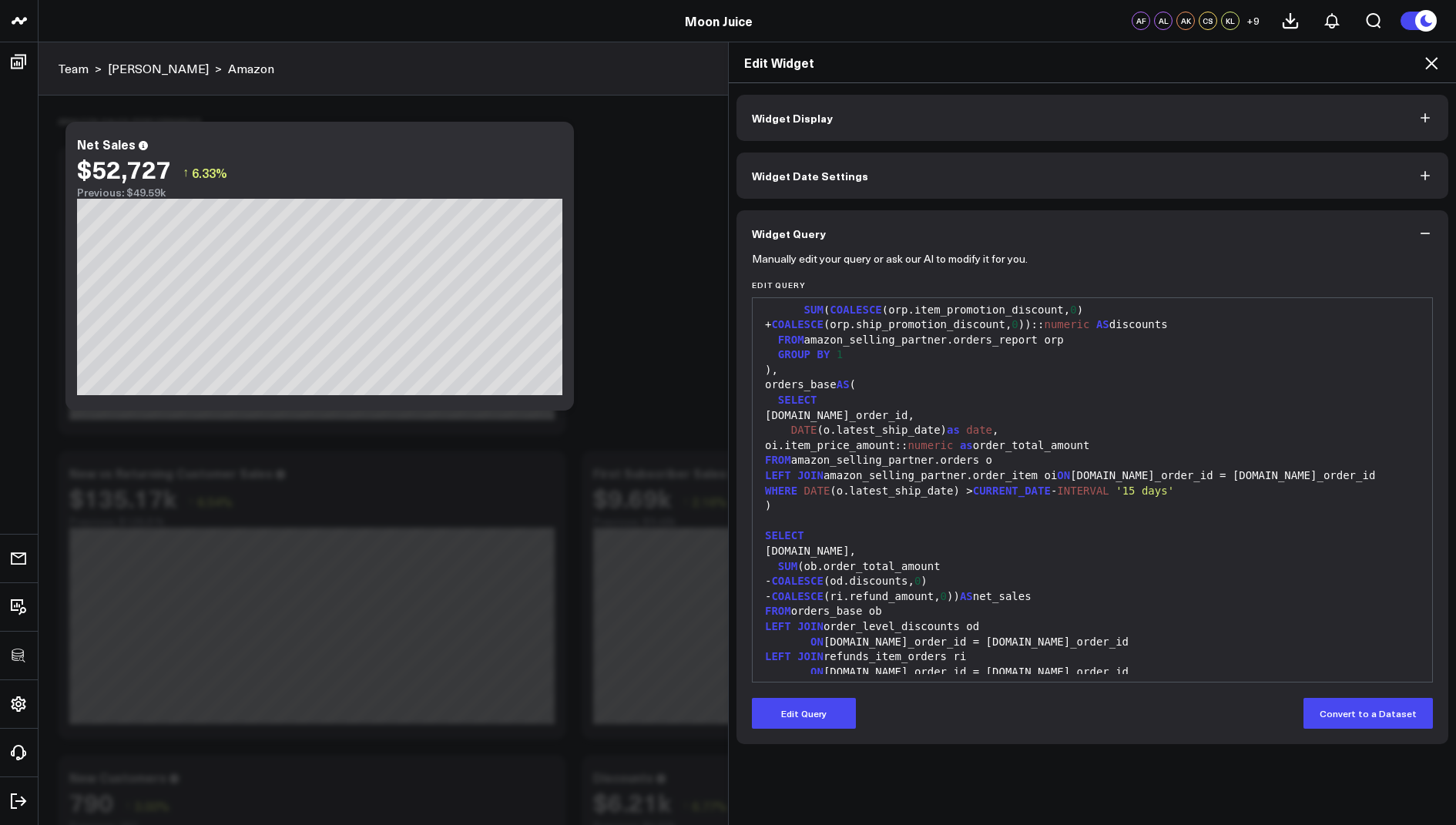
click at [1430, 63] on icon at bounding box center [1431, 63] width 12 height 12
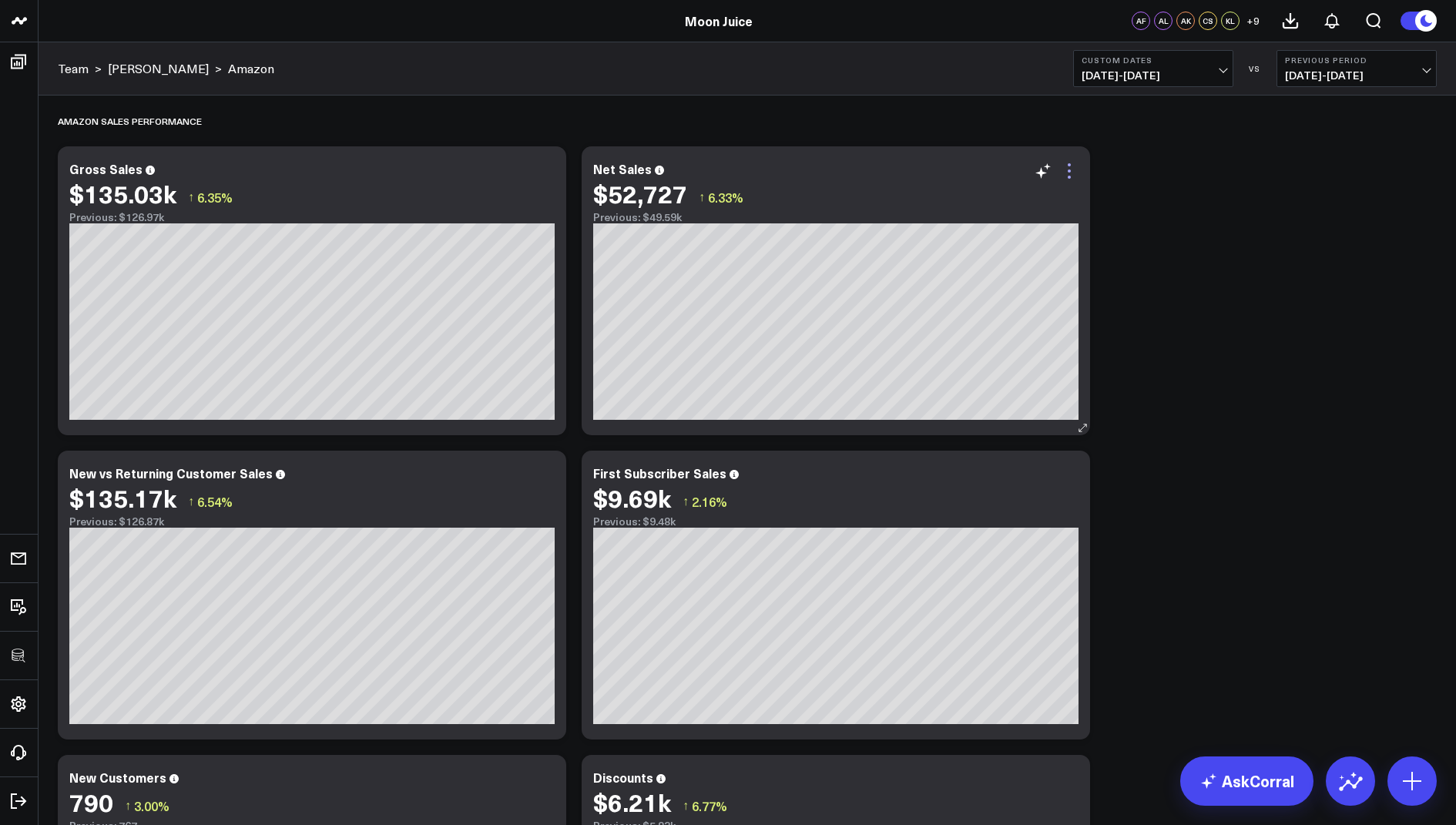
click at [1070, 167] on icon at bounding box center [1070, 171] width 19 height 19
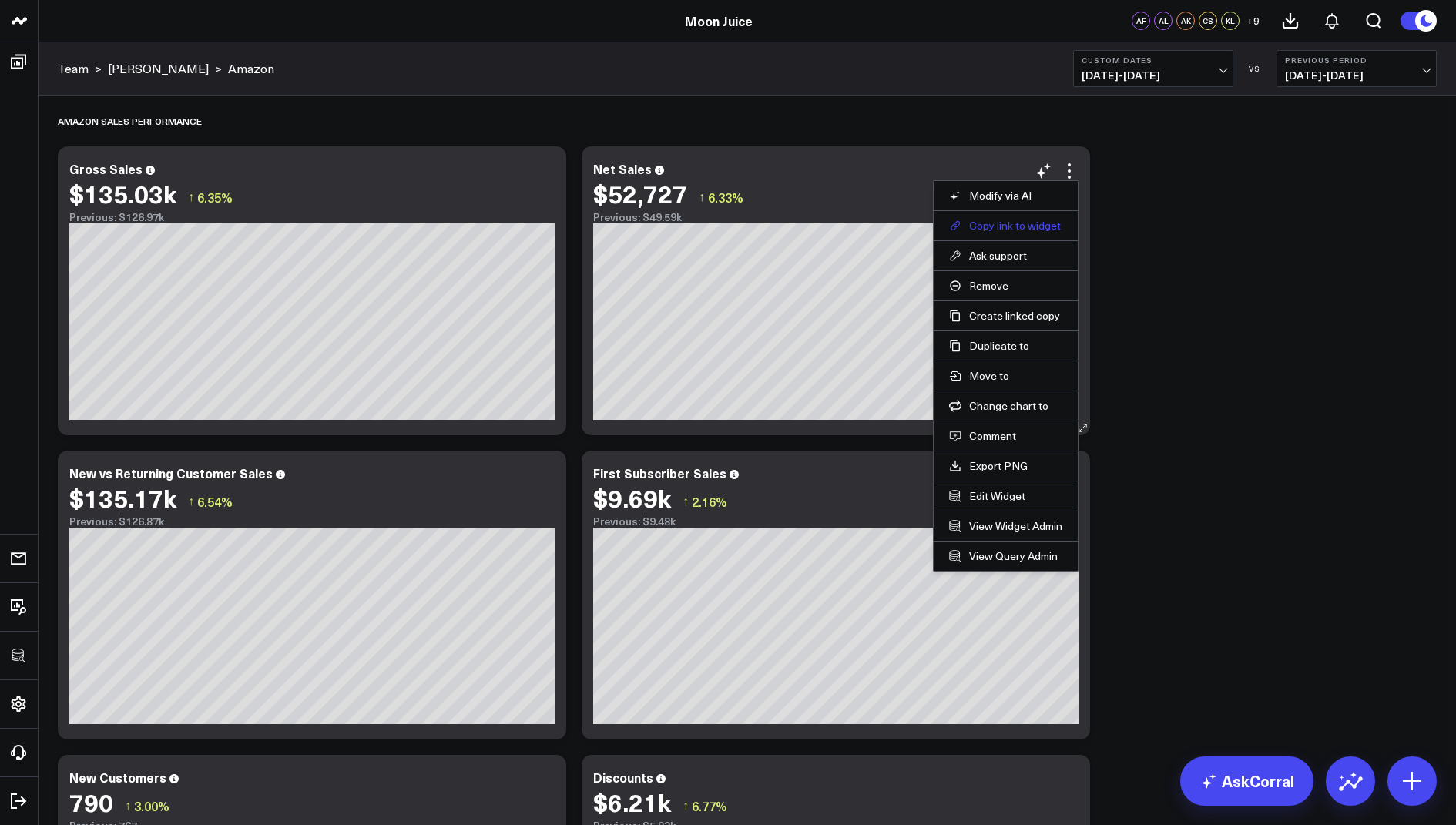
click at [984, 228] on button "Copy link to widget" at bounding box center [1005, 226] width 113 height 14
